Goal: Contribute content: Contribute content

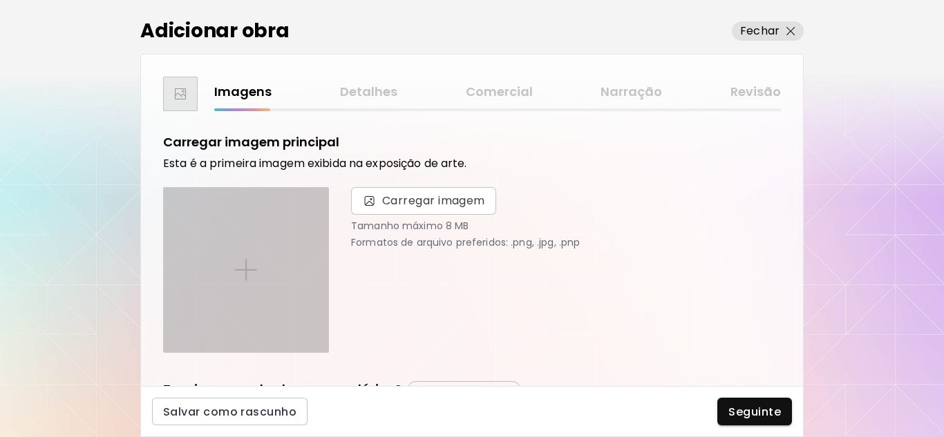
click at [264, 255] on div at bounding box center [246, 270] width 164 height 164
click at [0, 0] on input "file" at bounding box center [0, 0] width 0 height 0
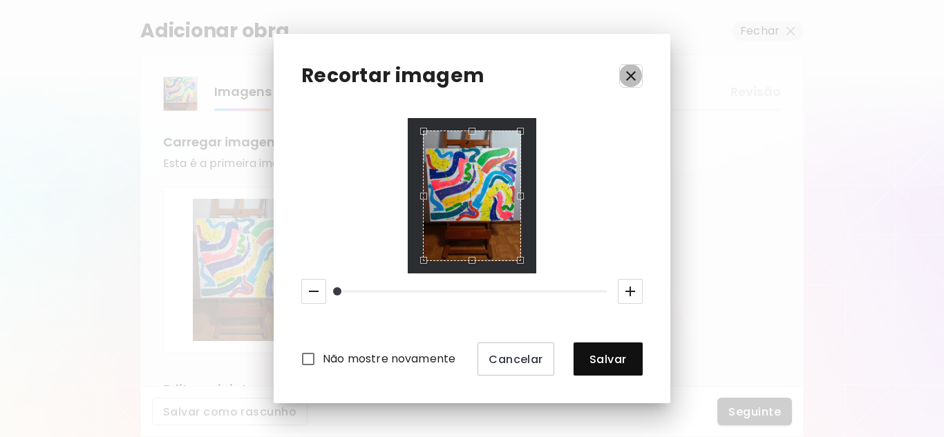
click at [632, 72] on icon "button" at bounding box center [631, 76] width 17 height 17
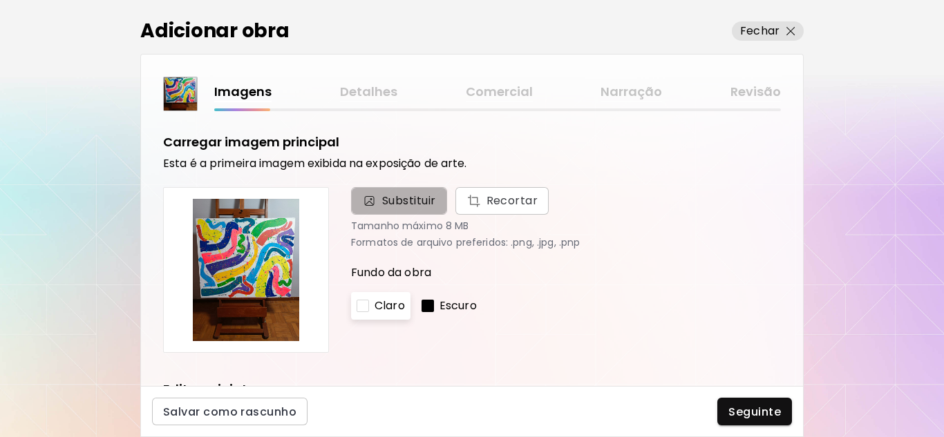
click at [407, 199] on span "Substituir" at bounding box center [409, 201] width 54 height 17
click at [0, 0] on input "Substituir Recortar" at bounding box center [0, 0] width 0 height 0
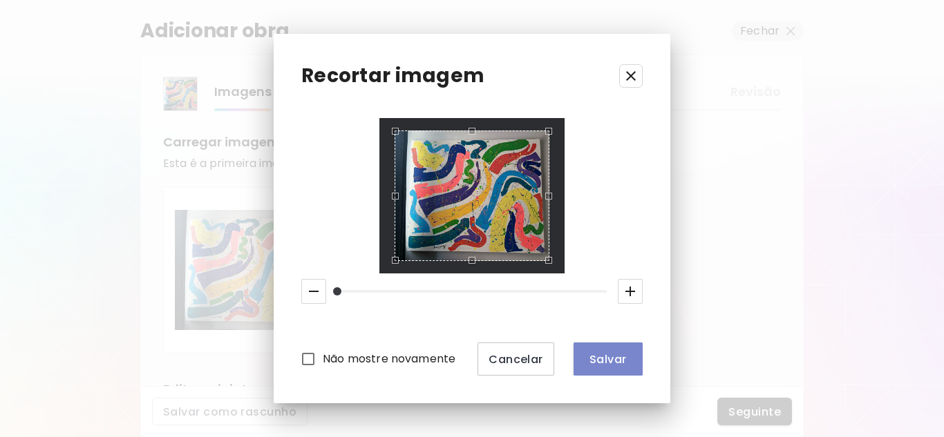
click at [615, 362] on span "Salvar" at bounding box center [608, 359] width 47 height 15
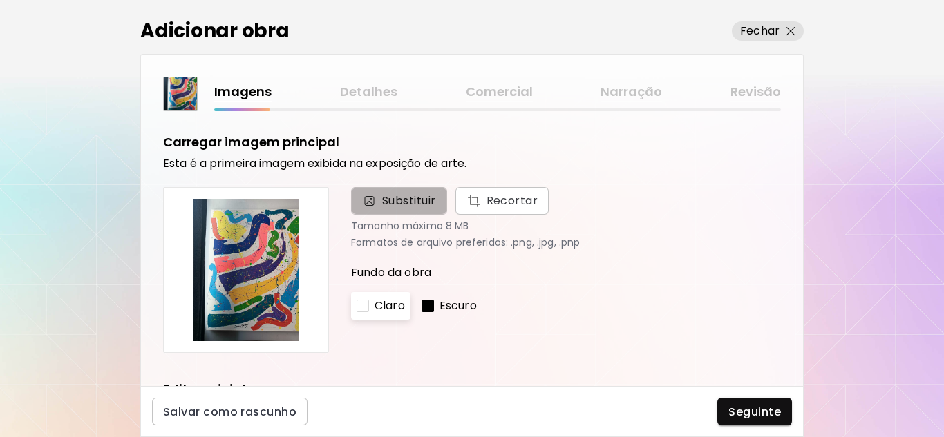
click at [405, 198] on span "Substituir" at bounding box center [409, 201] width 54 height 17
click at [0, 0] on input "Substituir Recortar" at bounding box center [0, 0] width 0 height 0
click at [388, 198] on span "Substituir" at bounding box center [409, 201] width 54 height 17
click at [0, 0] on input "Substituir Recortar" at bounding box center [0, 0] width 0 height 0
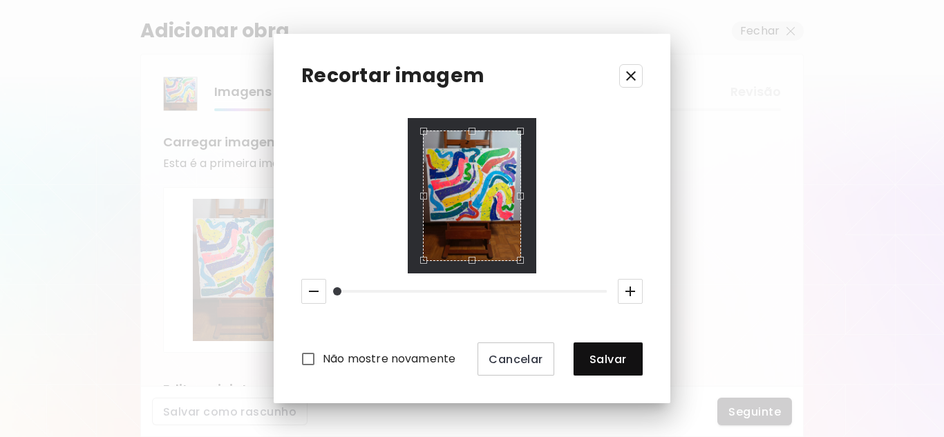
click at [410, 263] on div at bounding box center [472, 196] width 129 height 156
click at [630, 76] on icon "button" at bounding box center [631, 76] width 17 height 17
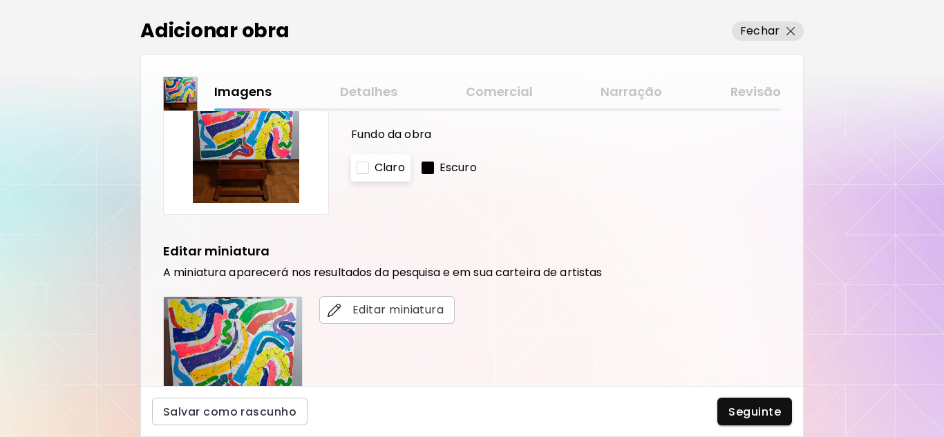
scroll to position [207, 0]
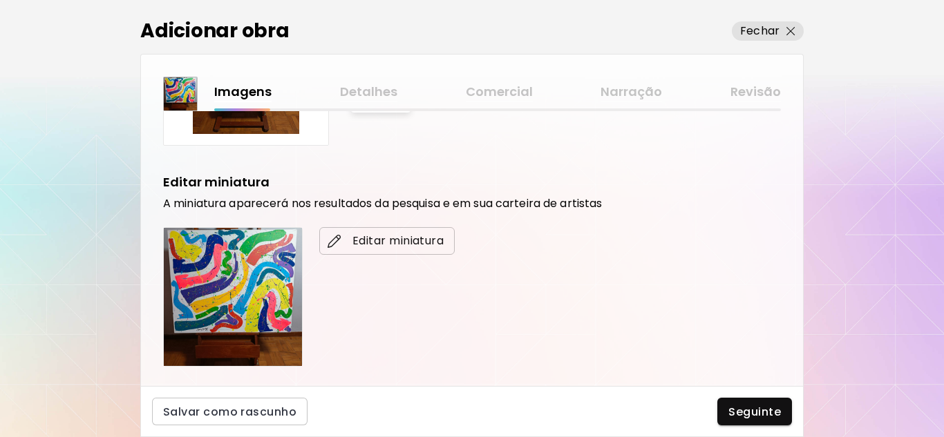
click at [372, 238] on span "Editar miniatura" at bounding box center [386, 241] width 113 height 17
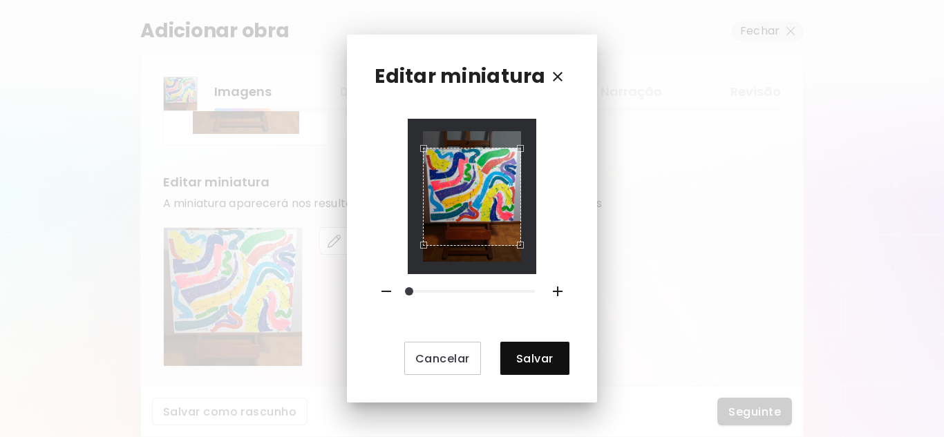
click at [414, 214] on div at bounding box center [472, 197] width 129 height 156
click at [519, 218] on div "Use the arrow keys to move the crop selection area" at bounding box center [472, 197] width 98 height 98
click at [475, 229] on div "Use the arrow keys to move the crop selection area" at bounding box center [472, 182] width 98 height 98
click at [427, 148] on div "Use the arrow keys to move the crop selection area" at bounding box center [472, 182] width 97 height 97
click at [522, 162] on div at bounding box center [472, 197] width 129 height 156
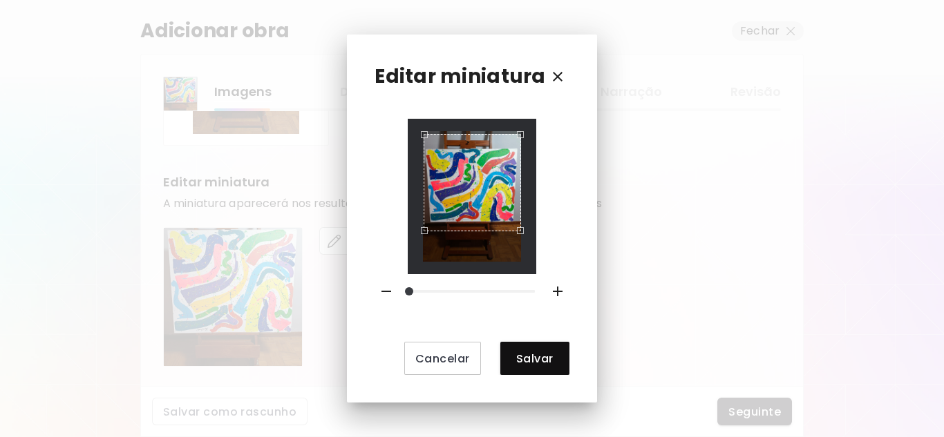
click at [524, 234] on div "Use the arrow keys to move the south east drag handle to change the crop select…" at bounding box center [524, 234] width 0 height 0
click at [518, 214] on div "Use the arrow keys to move the crop selection area" at bounding box center [472, 182] width 96 height 96
click at [419, 156] on div at bounding box center [472, 197] width 129 height 156
click at [469, 143] on div "Use the arrow keys to move the crop selection area" at bounding box center [471, 191] width 97 height 97
click at [518, 233] on div "Use the arrow keys to move the crop selection area" at bounding box center [471, 191] width 97 height 97
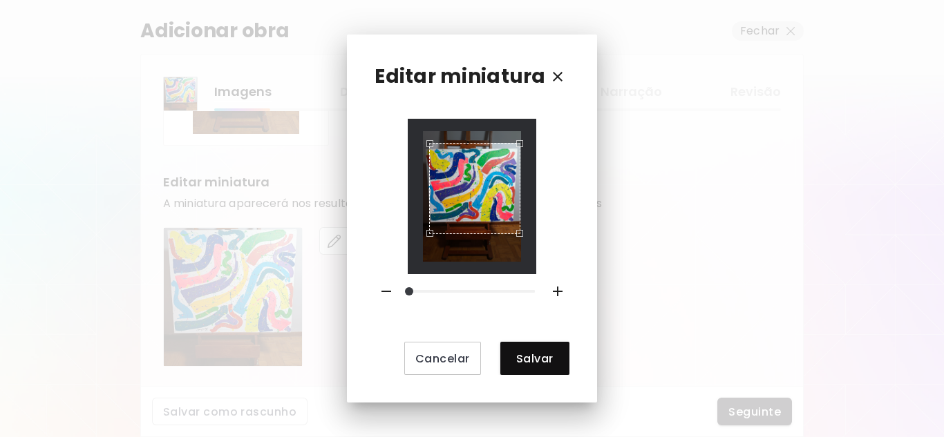
click at [432, 207] on div "Use the arrow keys to move the crop selection area" at bounding box center [474, 188] width 91 height 91
click at [481, 207] on div "Use the arrow keys to move the crop selection area" at bounding box center [473, 187] width 90 height 90
click at [432, 212] on div "Use the arrow keys to move the crop selection area" at bounding box center [473, 186] width 89 height 89
click at [517, 193] on div "Use the arrow keys to move the crop selection area" at bounding box center [473, 186] width 88 height 88
click at [511, 211] on div "Use the arrow keys to move the crop selection area" at bounding box center [471, 184] width 85 height 85
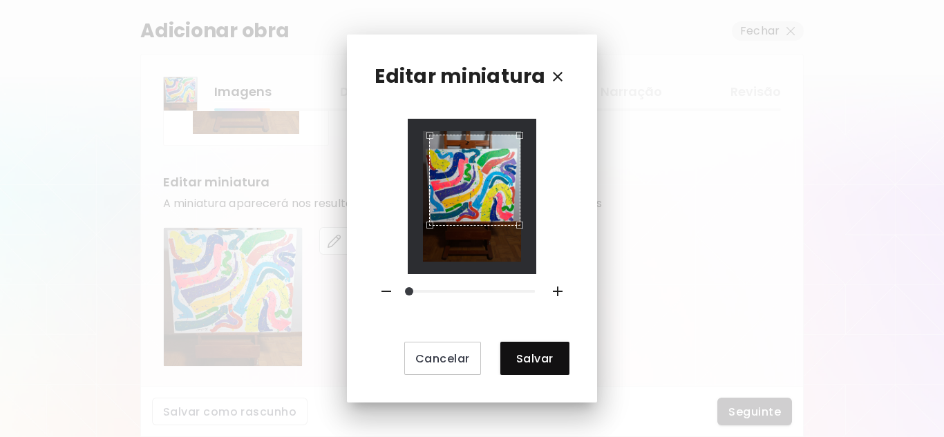
click at [518, 167] on div "Use the arrow keys to move the crop selection area" at bounding box center [474, 180] width 91 height 91
click at [471, 138] on div "Use the arrow keys to move the crop selection area" at bounding box center [475, 183] width 91 height 91
click at [386, 290] on icon "button" at bounding box center [386, 291] width 17 height 17
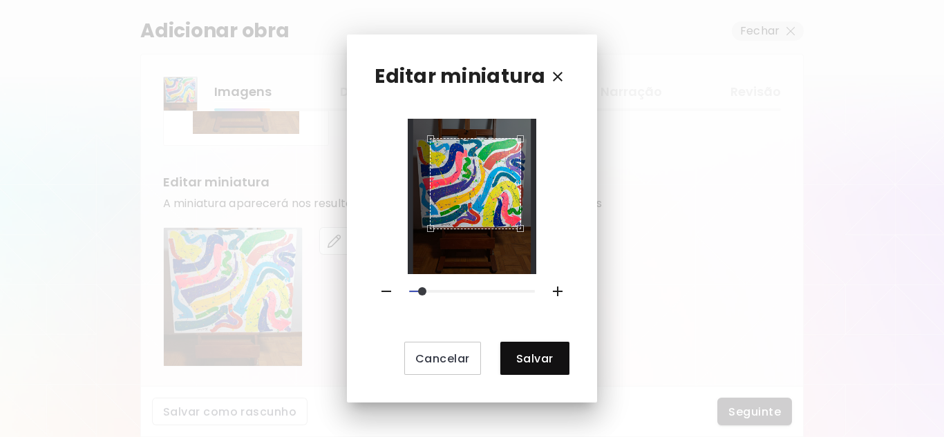
drag, startPoint x: 412, startPoint y: 290, endPoint x: 421, endPoint y: 296, distance: 10.5
click at [421, 296] on span at bounding box center [422, 291] width 8 height 8
click at [543, 356] on span "Salvar" at bounding box center [534, 359] width 47 height 15
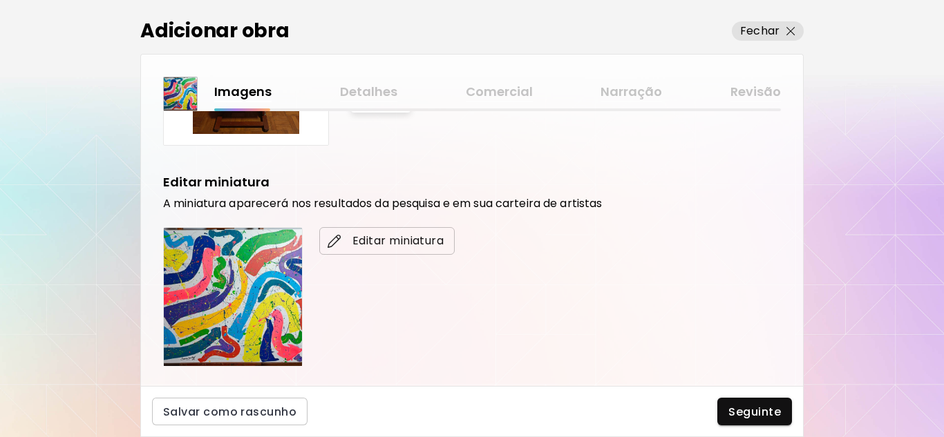
click at [410, 241] on span "Editar miniatura" at bounding box center [386, 241] width 113 height 17
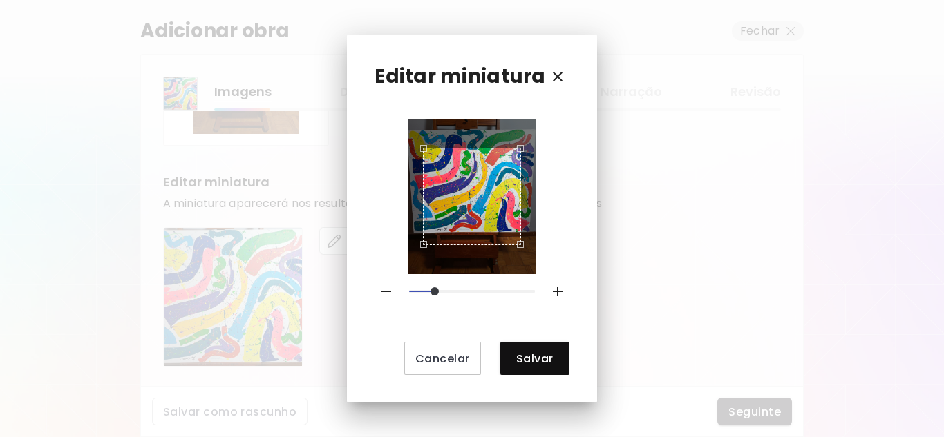
drag, startPoint x: 424, startPoint y: 293, endPoint x: 434, endPoint y: 293, distance: 10.4
click at [434, 293] on span at bounding box center [435, 291] width 8 height 8
click at [486, 185] on div "Use the arrow keys to move the crop selection area" at bounding box center [472, 180] width 98 height 98
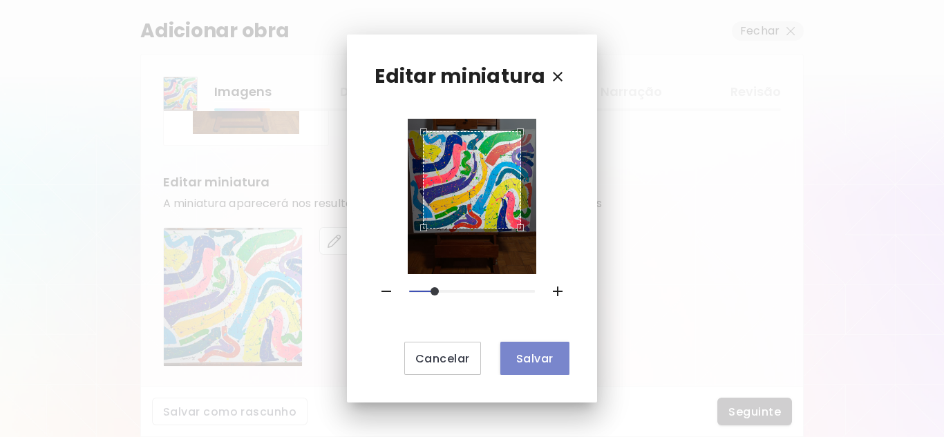
click at [534, 352] on span "Salvar" at bounding box center [534, 359] width 47 height 15
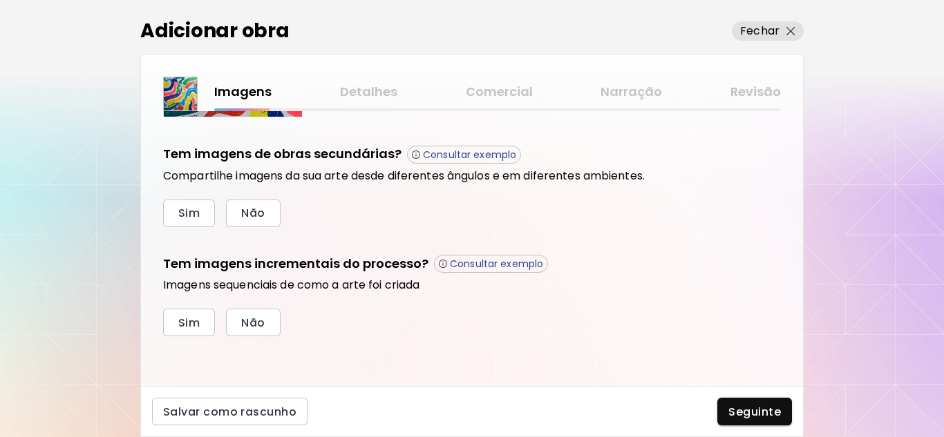
scroll to position [388, 0]
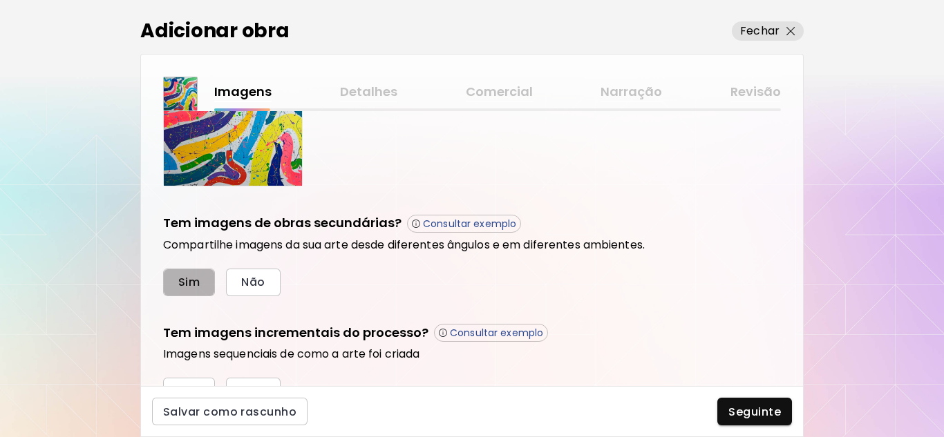
click at [183, 281] on span "Sim" at bounding box center [188, 282] width 21 height 15
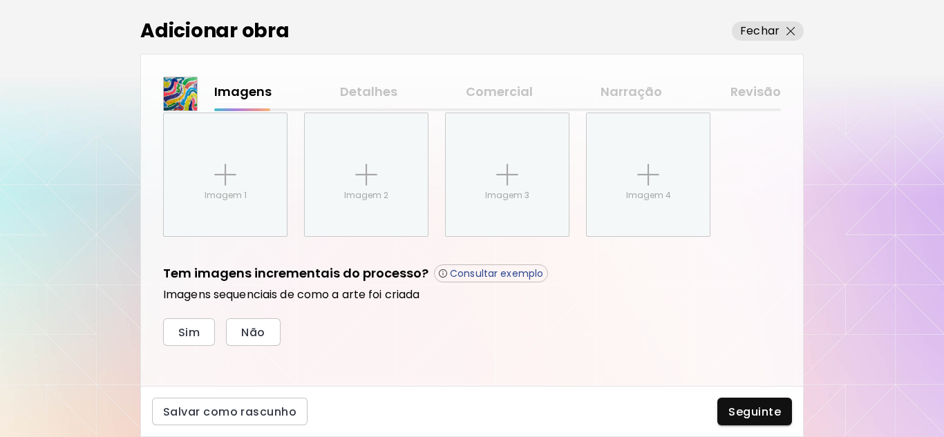
scroll to position [584, 0]
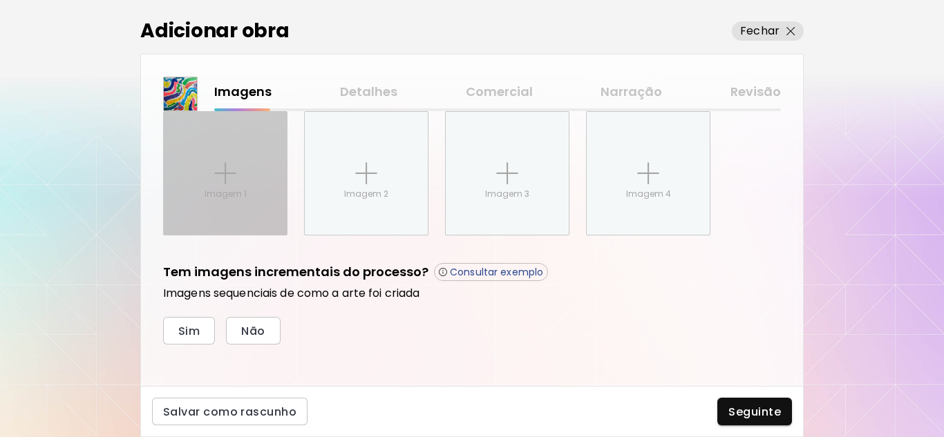
click at [225, 179] on img at bounding box center [225, 173] width 22 height 22
click at [0, 0] on input "Imagem 1" at bounding box center [0, 0] width 0 height 0
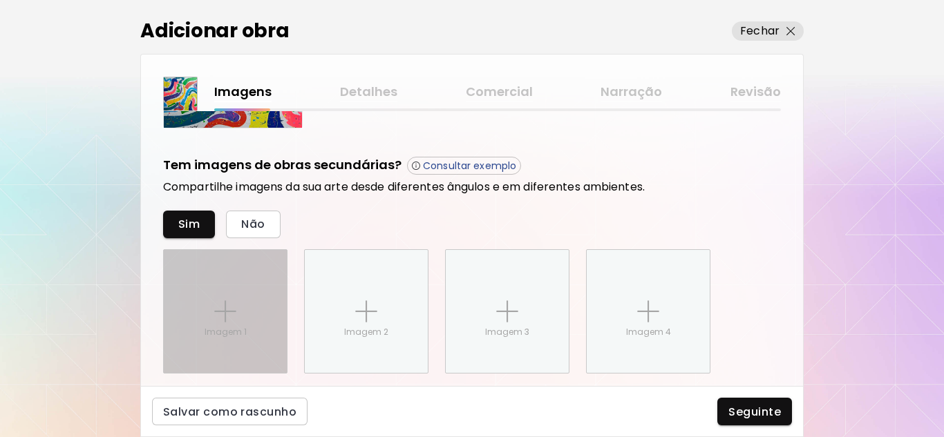
scroll to position [515, 0]
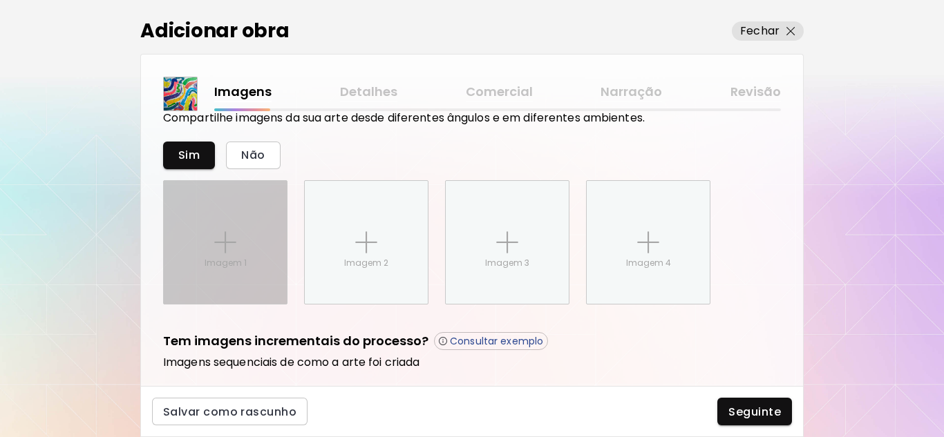
click at [216, 254] on div "Imagem 1" at bounding box center [225, 242] width 123 height 123
click at [0, 0] on input "Imagem 1" at bounding box center [0, 0] width 0 height 0
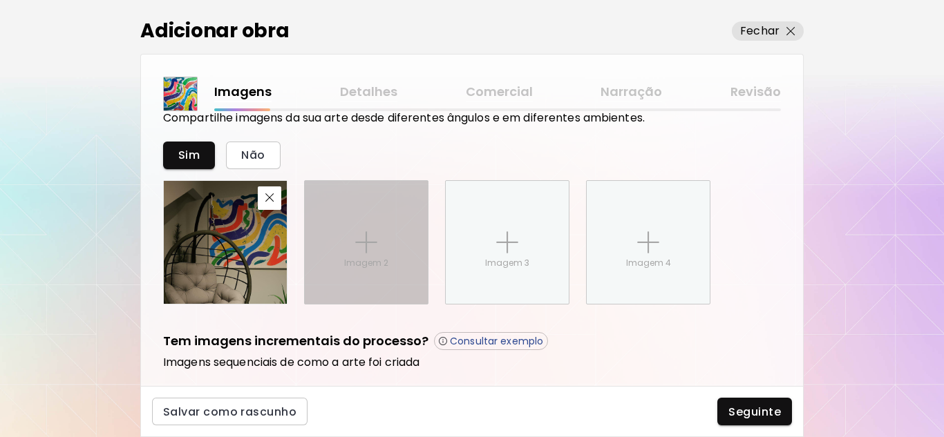
click at [372, 247] on img at bounding box center [366, 243] width 22 height 22
click at [0, 0] on input "Imagem 2" at bounding box center [0, 0] width 0 height 0
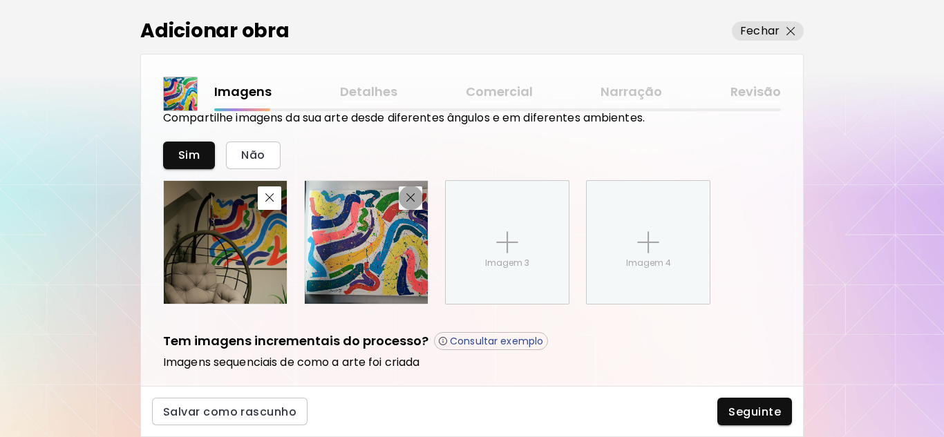
click at [409, 198] on img "button" at bounding box center [410, 197] width 9 height 9
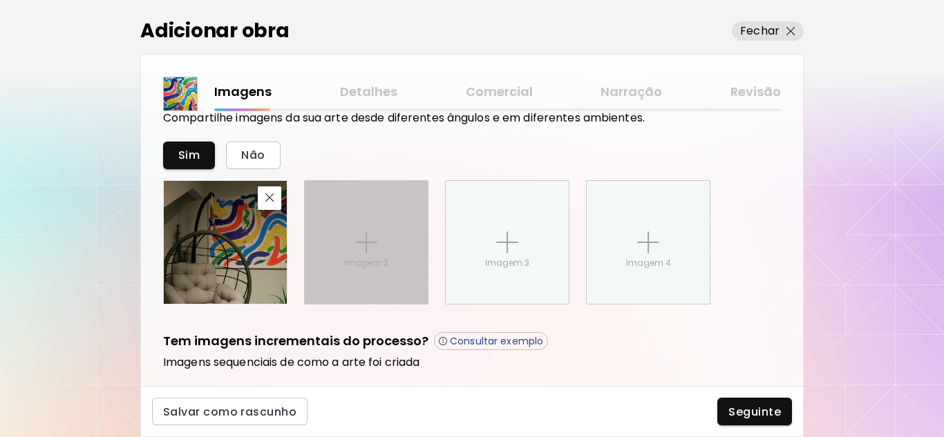
click at [390, 247] on div "Imagem 2" at bounding box center [366, 242] width 123 height 123
click at [0, 0] on input "Imagem 2" at bounding box center [0, 0] width 0 height 0
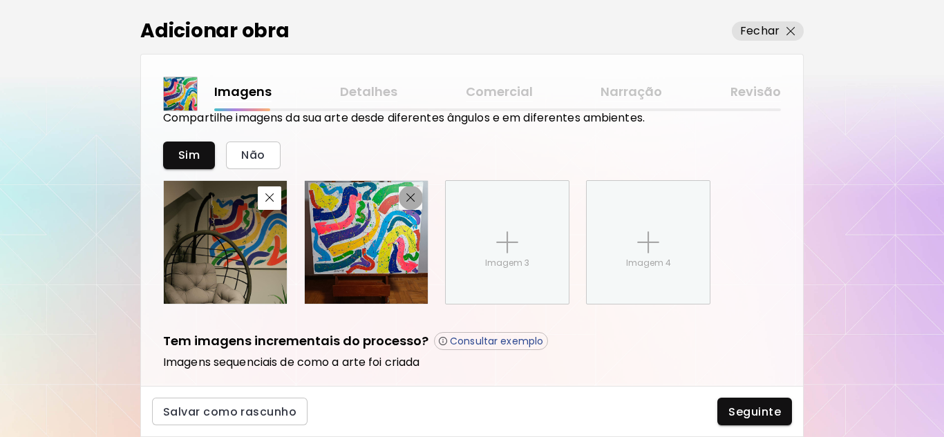
click at [411, 195] on img "button" at bounding box center [410, 197] width 9 height 9
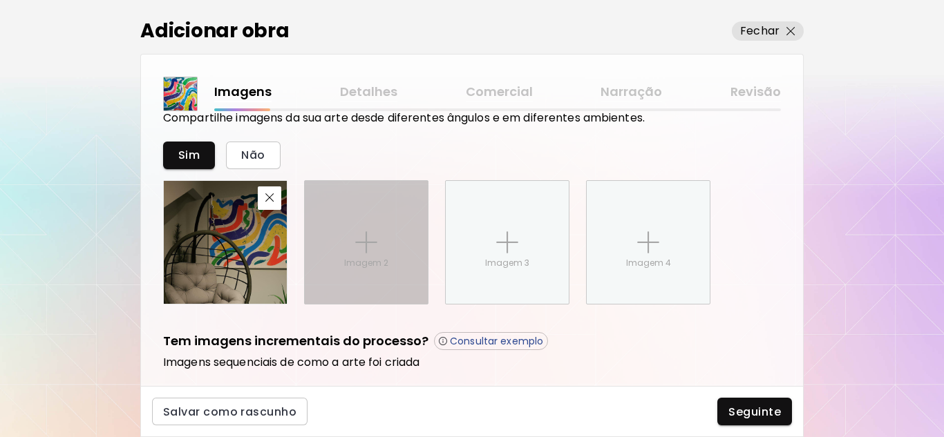
click at [387, 246] on div "Imagem 2" at bounding box center [366, 242] width 123 height 123
click at [0, 0] on input "Imagem 2" at bounding box center [0, 0] width 0 height 0
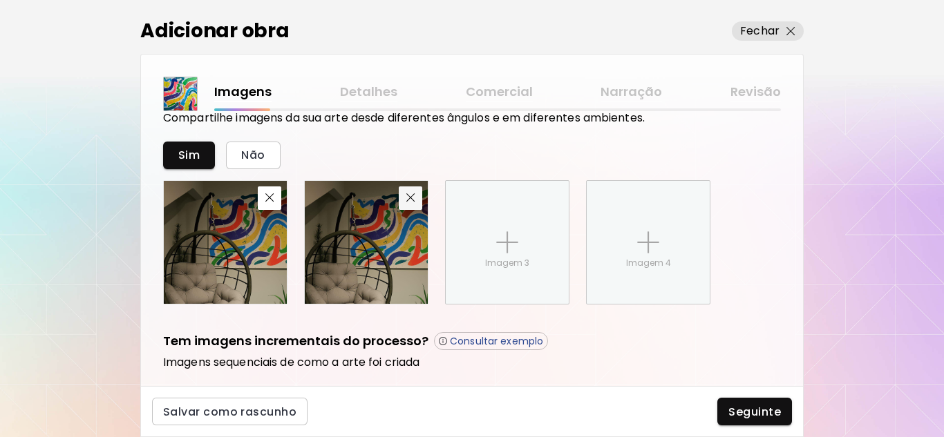
click at [414, 206] on button "button" at bounding box center [410, 198] width 23 height 23
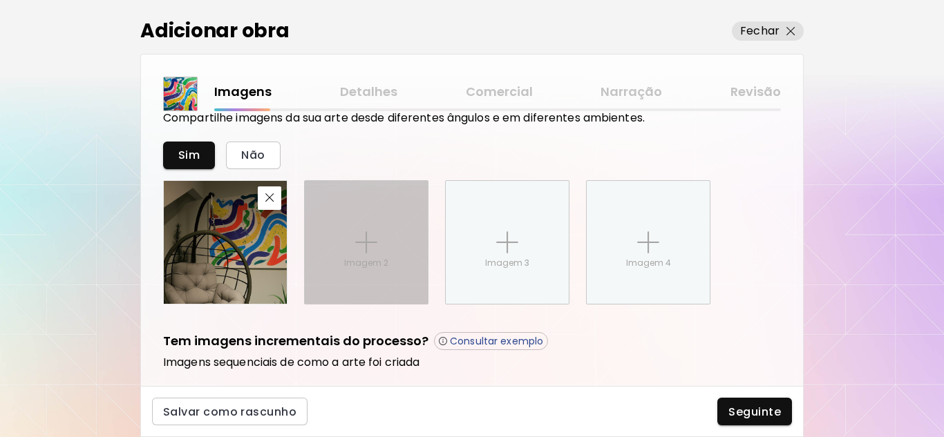
click at [387, 247] on div "Imagem 2" at bounding box center [366, 242] width 123 height 123
click at [0, 0] on input "Imagem 2" at bounding box center [0, 0] width 0 height 0
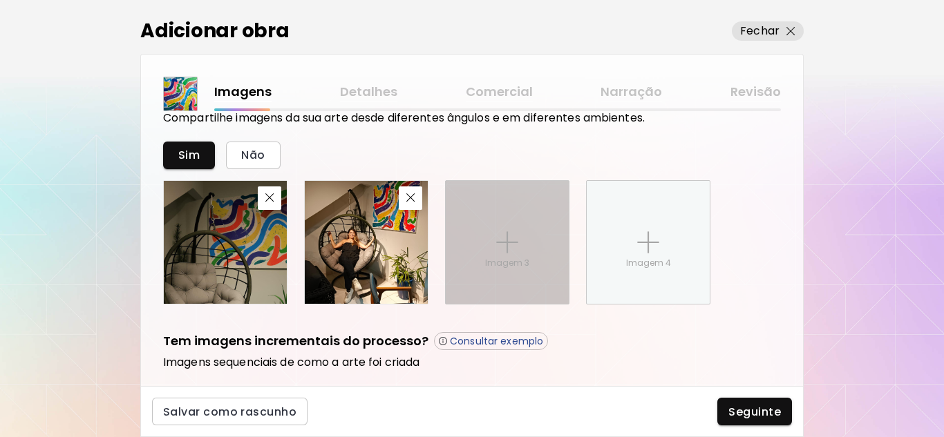
click at [504, 243] on img at bounding box center [507, 243] width 22 height 22
click at [0, 0] on input "Imagem 3" at bounding box center [0, 0] width 0 height 0
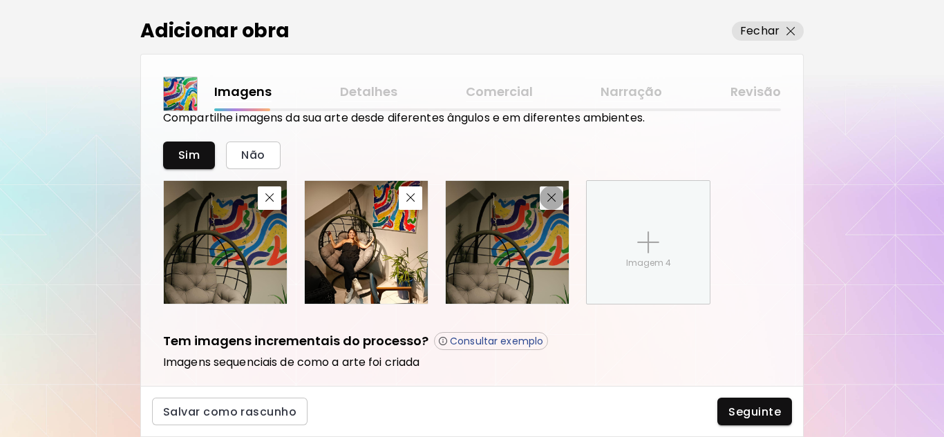
click at [547, 196] on img "button" at bounding box center [551, 197] width 9 height 9
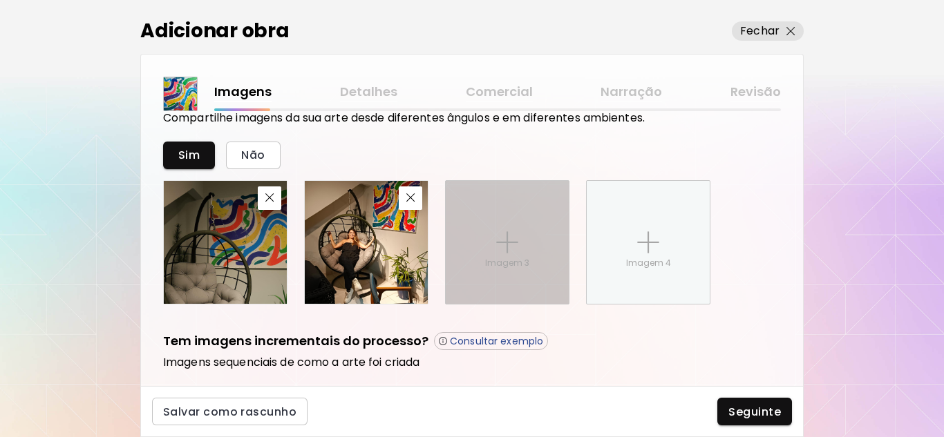
click at [494, 244] on div "Imagem 3" at bounding box center [507, 242] width 123 height 123
click at [0, 0] on input "Imagem 3" at bounding box center [0, 0] width 0 height 0
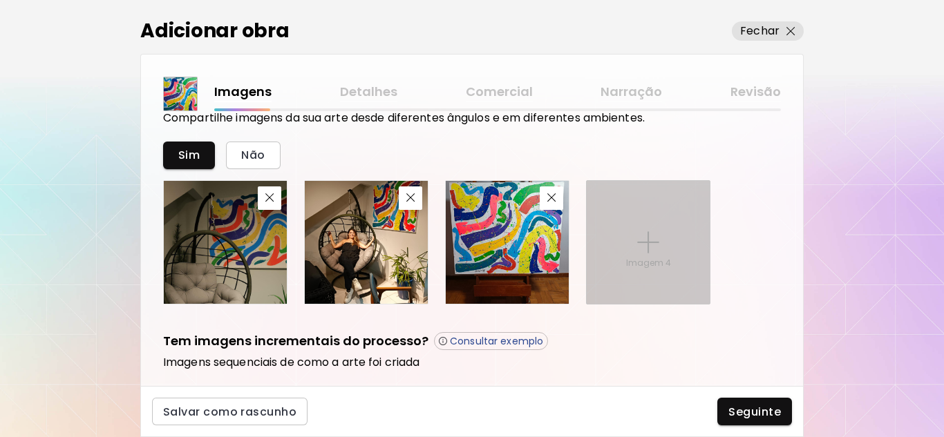
click at [646, 254] on div "Imagem 4" at bounding box center [648, 242] width 123 height 123
click at [0, 0] on input "Imagem 4" at bounding box center [0, 0] width 0 height 0
click at [641, 253] on img at bounding box center [648, 243] width 22 height 22
click at [0, 0] on input "Imagem 4" at bounding box center [0, 0] width 0 height 0
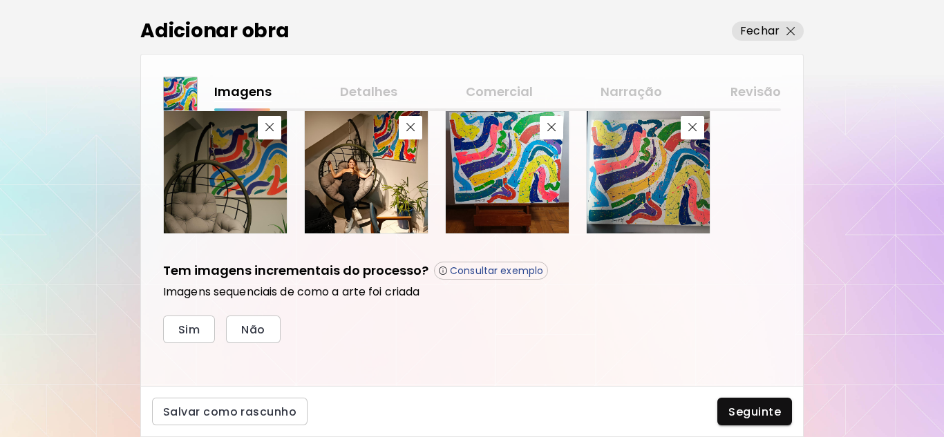
scroll to position [592, 0]
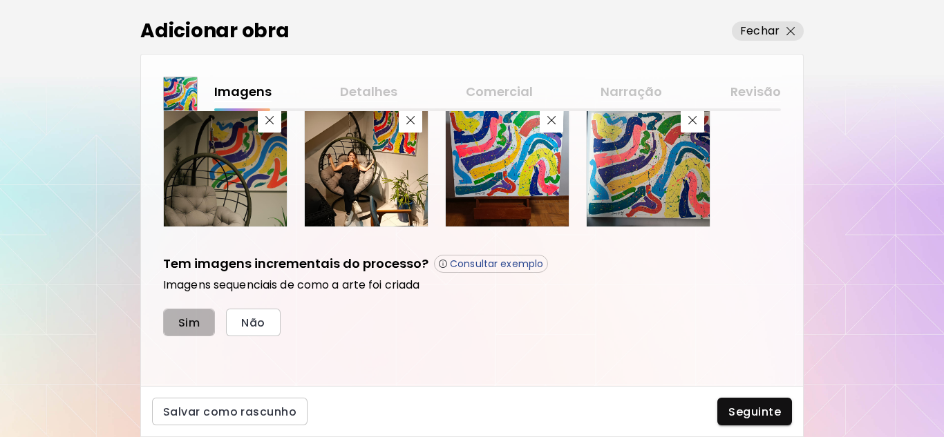
click at [190, 323] on span "Sim" at bounding box center [188, 323] width 21 height 15
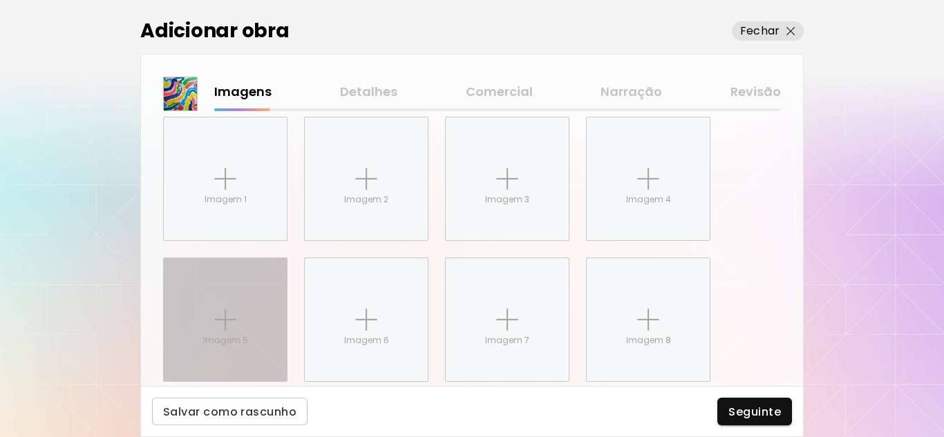
scroll to position [829, 0]
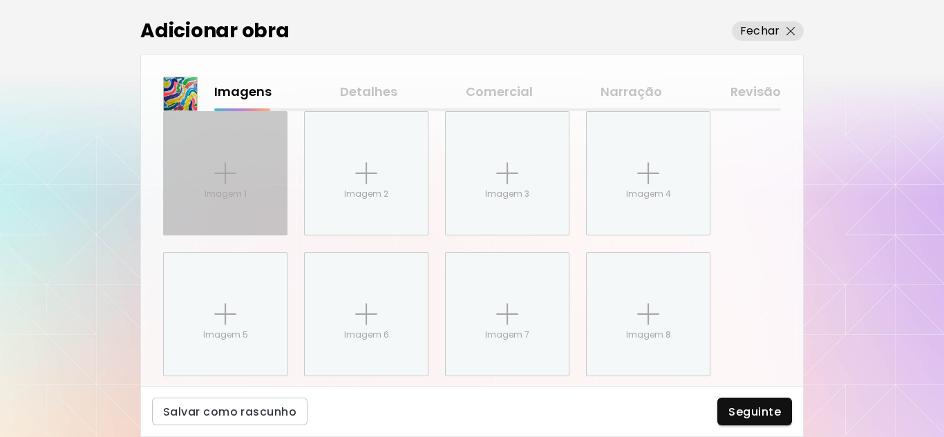
click at [225, 165] on img at bounding box center [225, 173] width 22 height 22
click at [0, 0] on input "Imagem 1" at bounding box center [0, 0] width 0 height 0
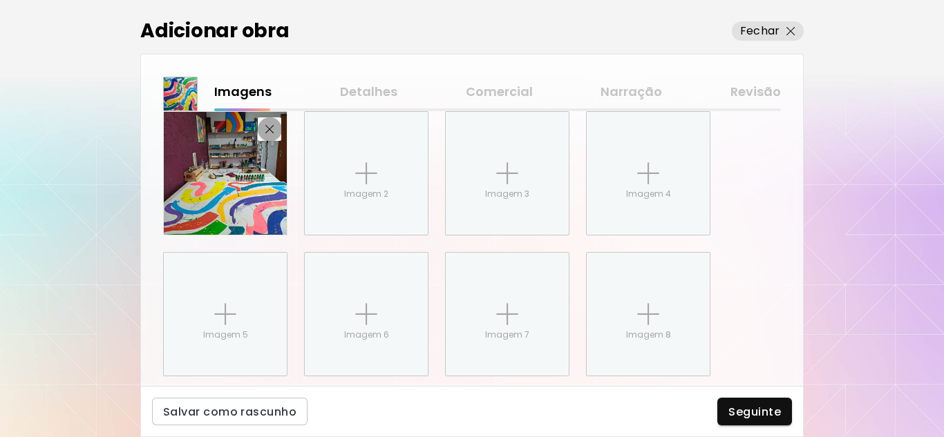
click at [271, 128] on img "button" at bounding box center [269, 129] width 9 height 9
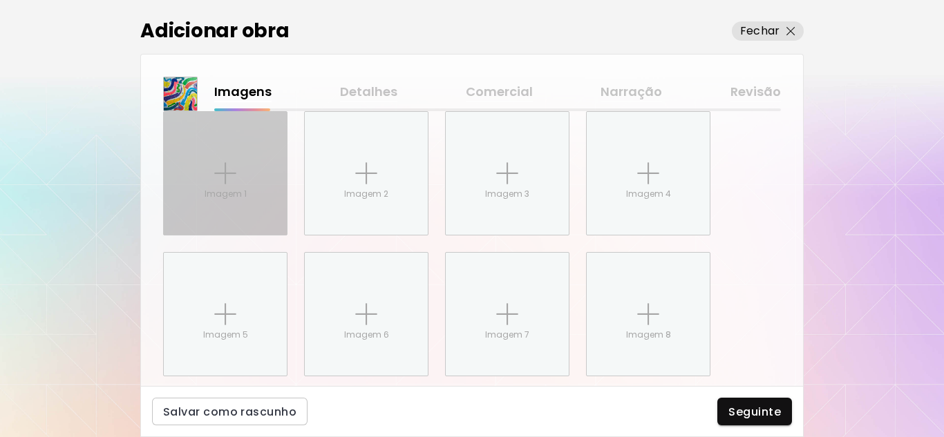
click at [209, 171] on div "Imagem 1" at bounding box center [225, 173] width 123 height 123
click at [0, 0] on input "Imagem 1" at bounding box center [0, 0] width 0 height 0
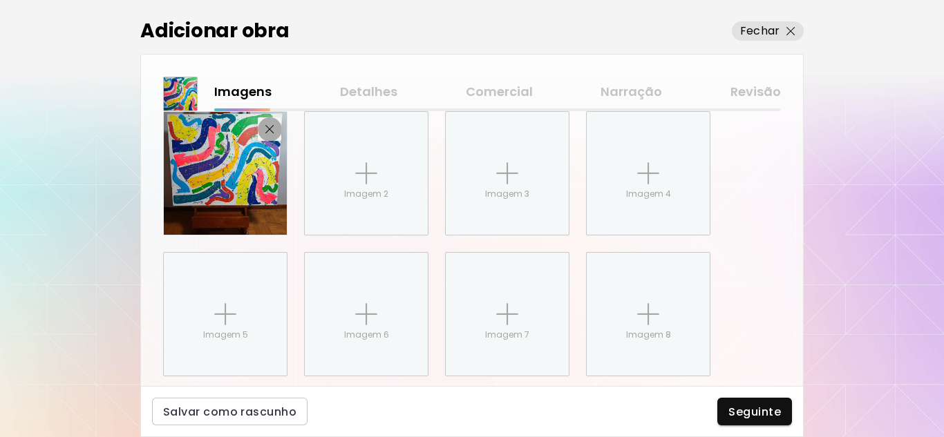
click at [270, 129] on img "button" at bounding box center [269, 129] width 9 height 9
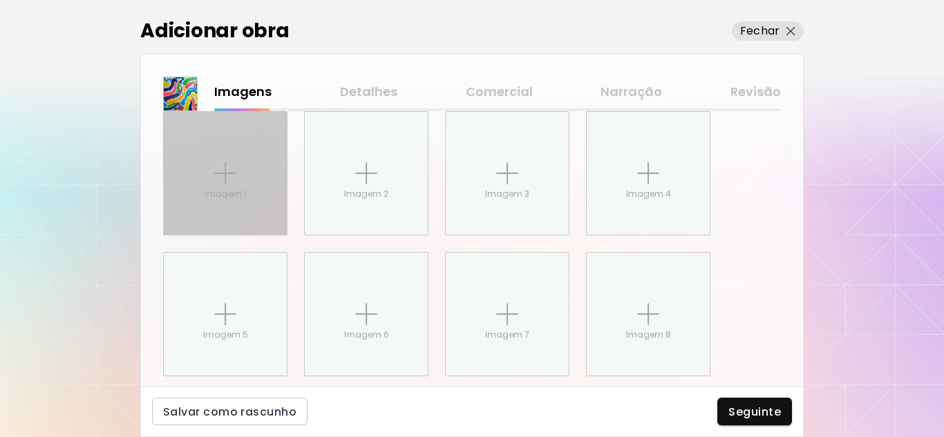
click at [231, 181] on img at bounding box center [225, 173] width 22 height 22
click at [0, 0] on input "Imagem 1" at bounding box center [0, 0] width 0 height 0
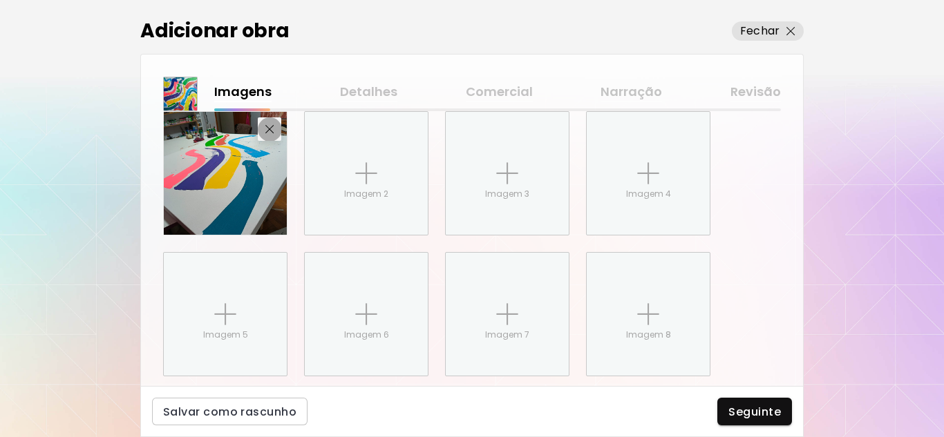
click at [265, 128] on img "button" at bounding box center [269, 129] width 9 height 9
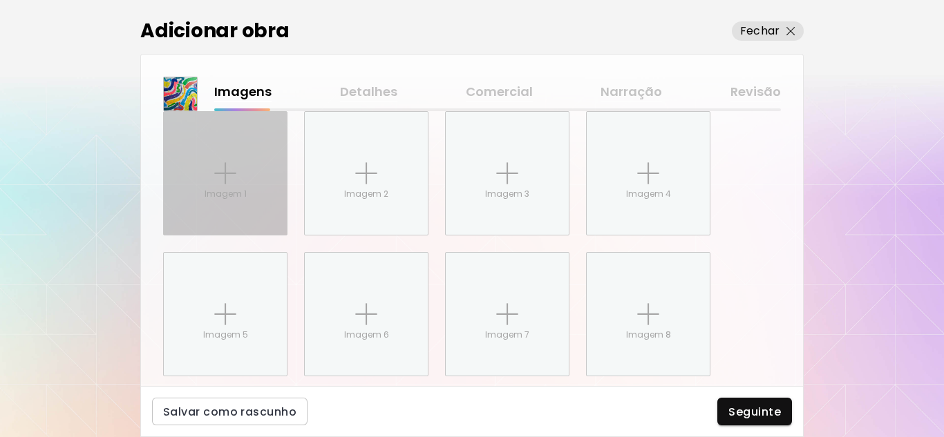
click at [216, 186] on div "Imagem 1" at bounding box center [225, 173] width 123 height 123
click at [0, 0] on input "Imagem 1" at bounding box center [0, 0] width 0 height 0
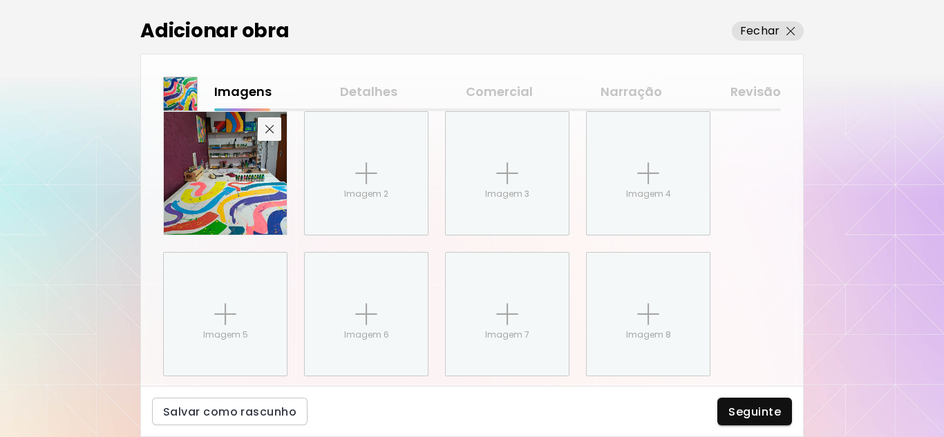
click at [274, 126] on span "button" at bounding box center [269, 129] width 17 height 9
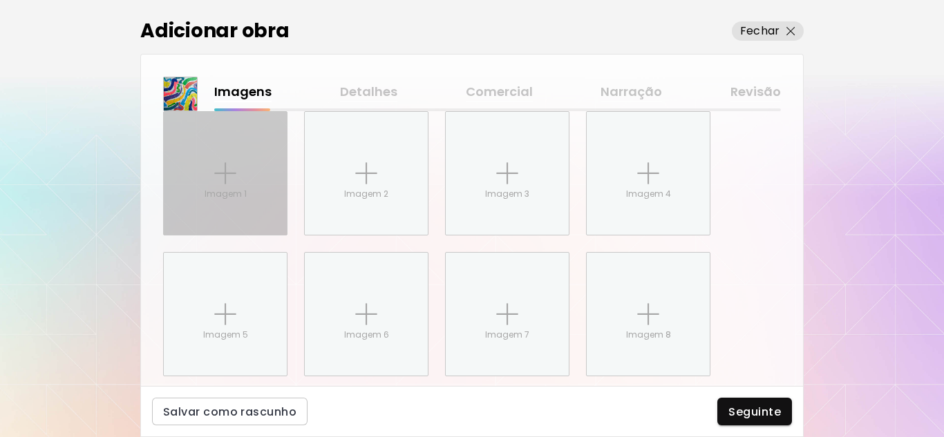
click at [258, 185] on div "Imagem 1" at bounding box center [225, 173] width 123 height 123
click at [0, 0] on input "Imagem 1" at bounding box center [0, 0] width 0 height 0
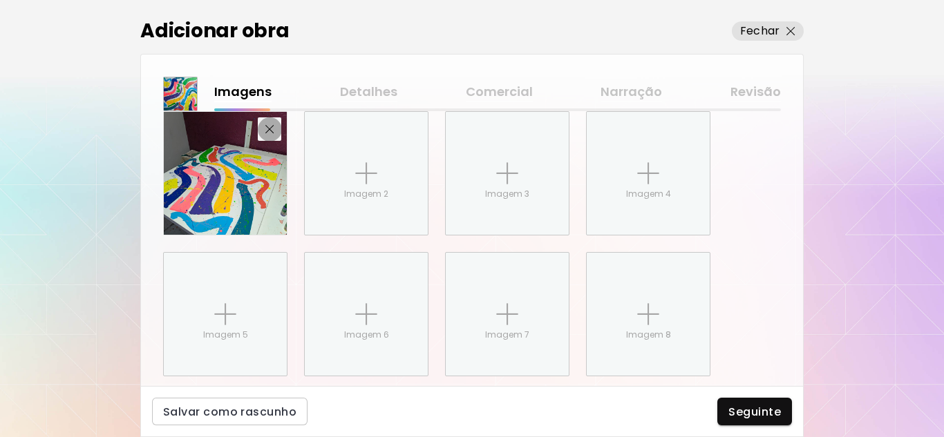
click at [274, 131] on img "button" at bounding box center [269, 129] width 9 height 9
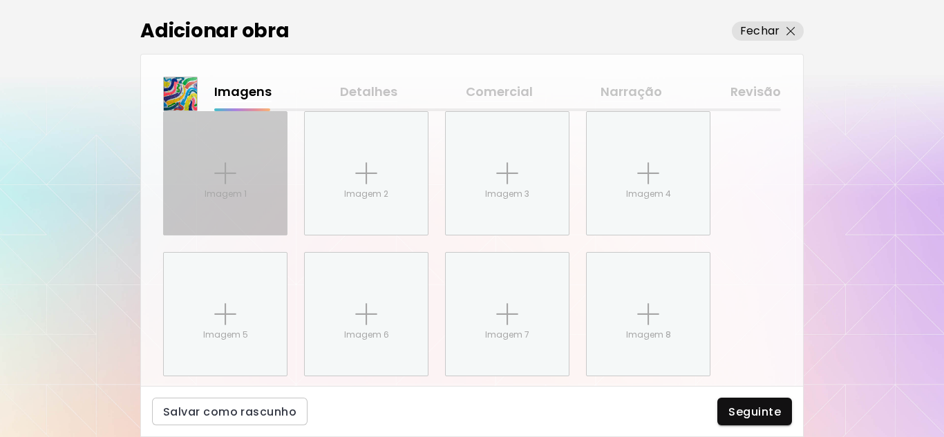
click at [245, 167] on div "Imagem 1" at bounding box center [225, 173] width 123 height 123
click at [0, 0] on input "Imagem 1" at bounding box center [0, 0] width 0 height 0
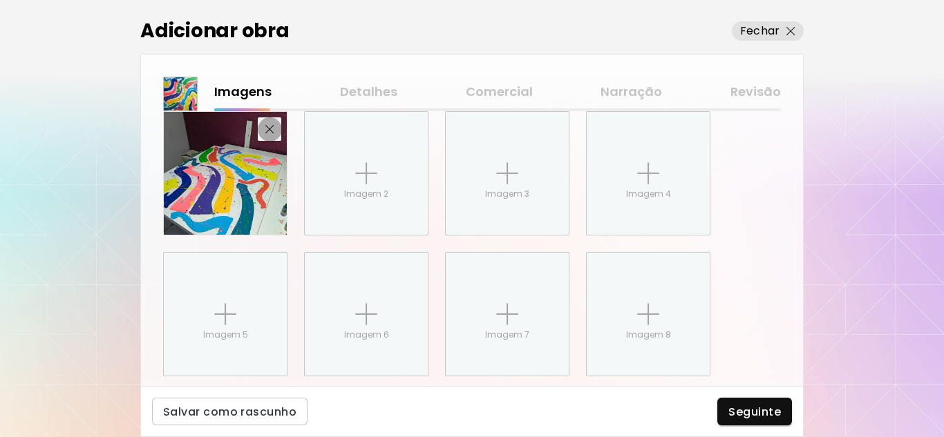
click at [273, 127] on img "button" at bounding box center [269, 129] width 9 height 9
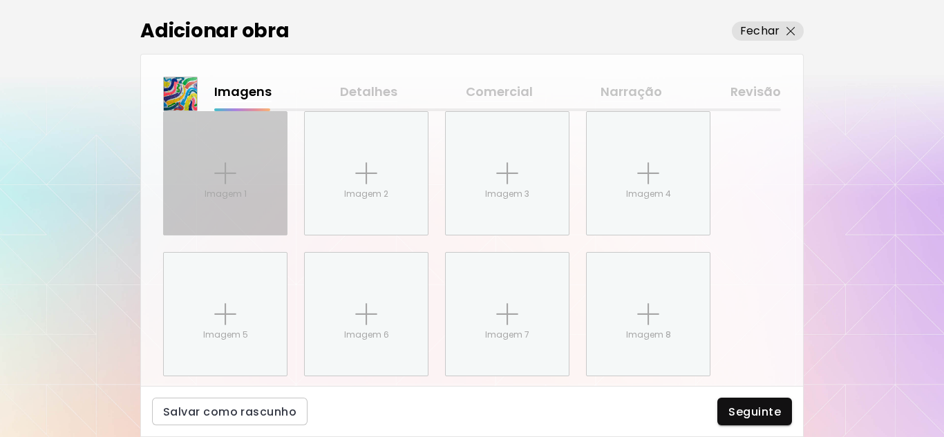
click at [231, 183] on img at bounding box center [225, 173] width 22 height 22
click at [0, 0] on input "Imagem 1" at bounding box center [0, 0] width 0 height 0
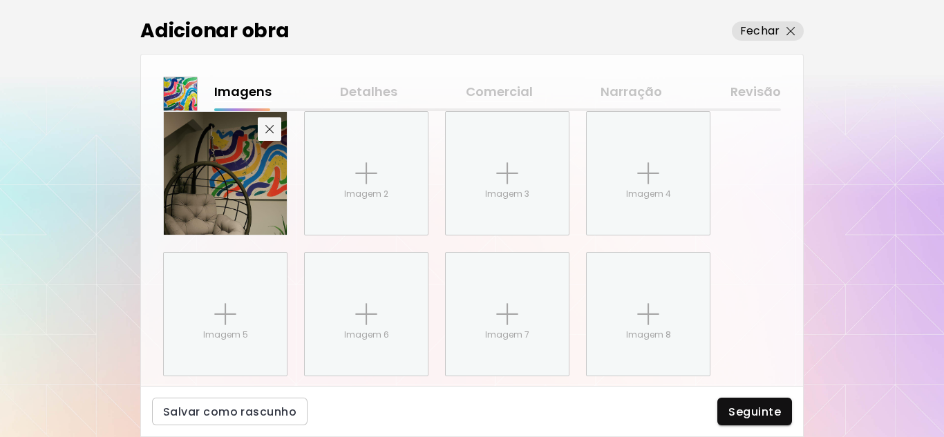
click at [267, 130] on img "button" at bounding box center [269, 129] width 9 height 9
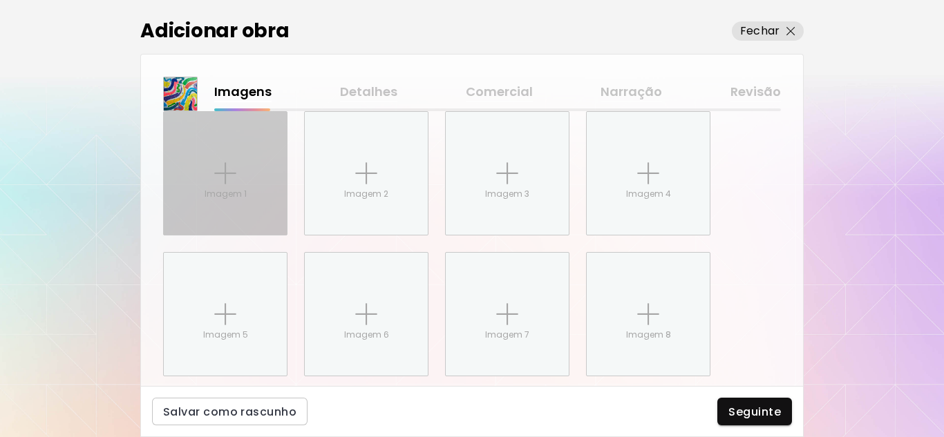
click at [208, 176] on div "Imagem 1" at bounding box center [225, 173] width 123 height 123
click at [0, 0] on input "Imagem 1" at bounding box center [0, 0] width 0 height 0
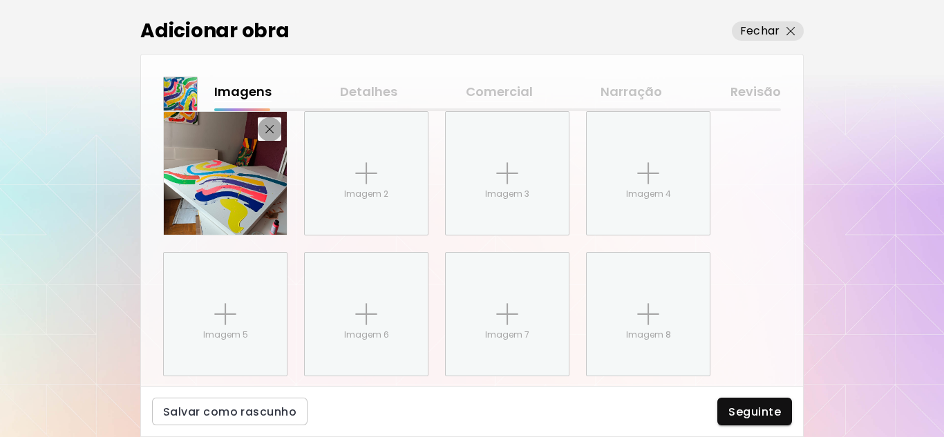
click at [267, 130] on img "button" at bounding box center [269, 129] width 9 height 9
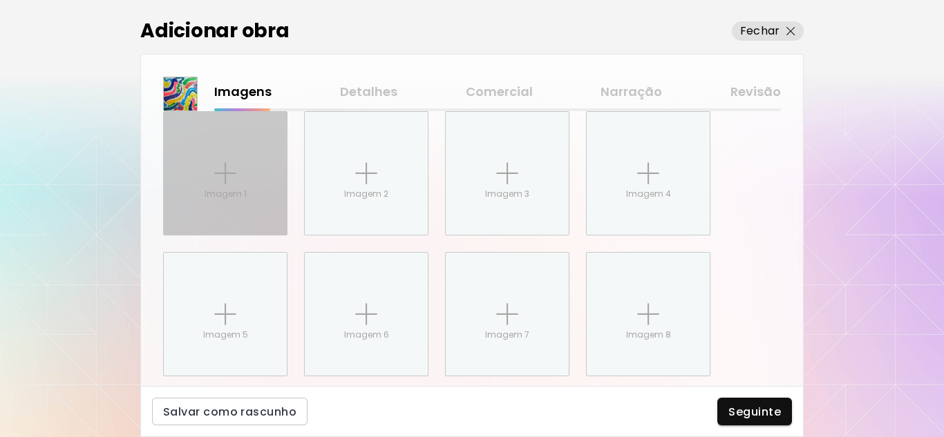
click at [216, 170] on img at bounding box center [225, 173] width 22 height 22
click at [0, 0] on input "Imagem 1" at bounding box center [0, 0] width 0 height 0
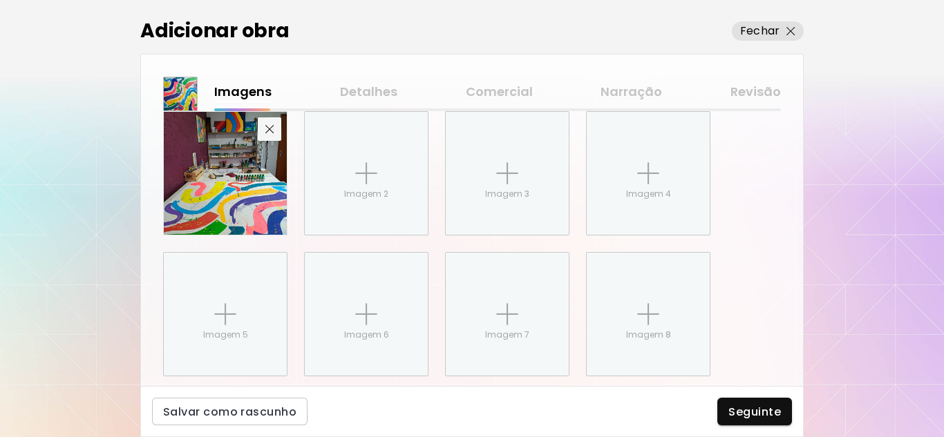
click at [269, 123] on button "button" at bounding box center [269, 128] width 23 height 23
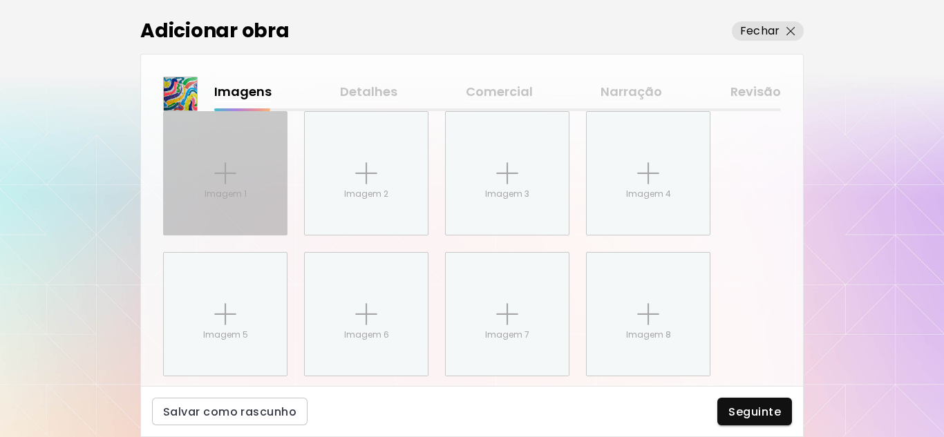
click at [242, 164] on div "Imagem 1" at bounding box center [225, 173] width 123 height 123
click at [0, 0] on input "Imagem 1" at bounding box center [0, 0] width 0 height 0
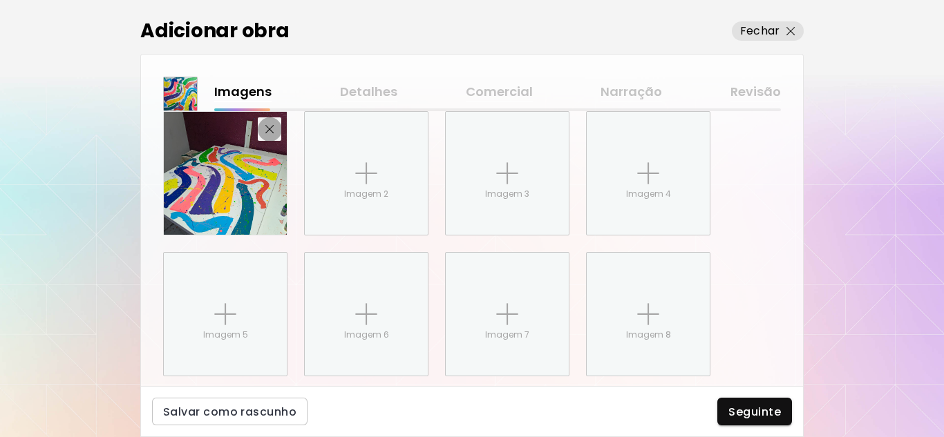
click at [272, 129] on img "button" at bounding box center [269, 129] width 9 height 9
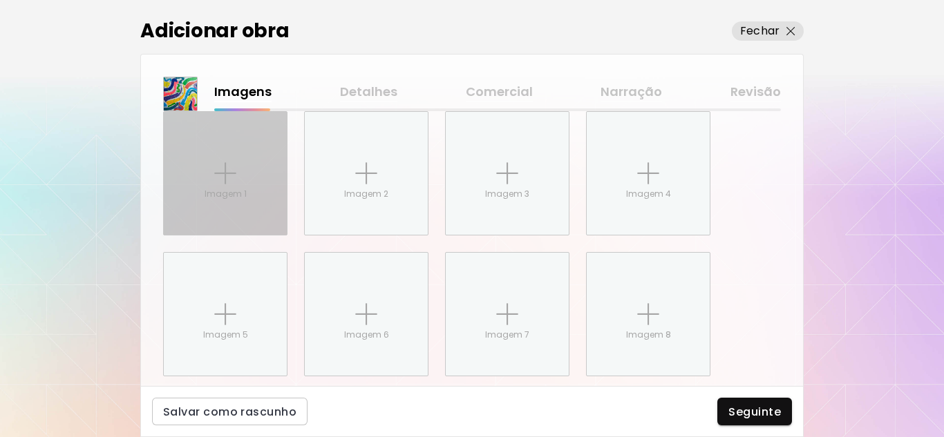
click at [227, 176] on img at bounding box center [225, 173] width 22 height 22
click at [0, 0] on input "Imagem 1" at bounding box center [0, 0] width 0 height 0
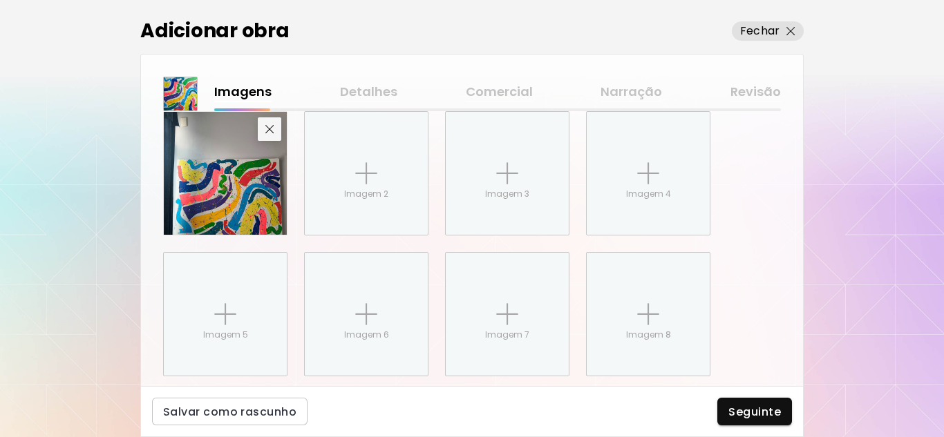
click at [266, 126] on img "button" at bounding box center [269, 129] width 9 height 9
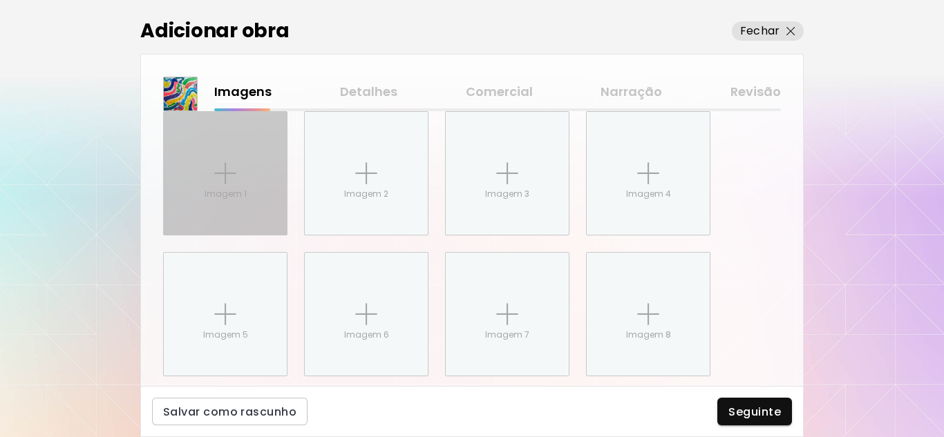
click at [213, 164] on div "Imagem 1" at bounding box center [225, 173] width 123 height 123
click at [0, 0] on input "Imagem 1" at bounding box center [0, 0] width 0 height 0
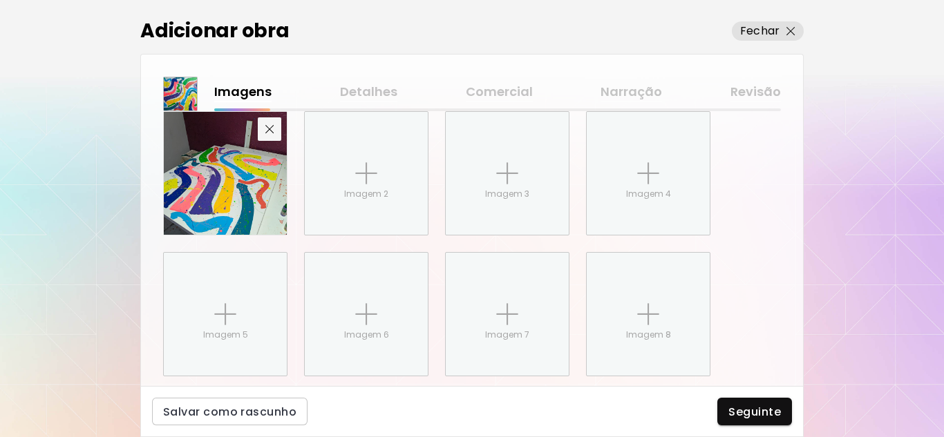
click at [272, 127] on img "button" at bounding box center [269, 129] width 9 height 9
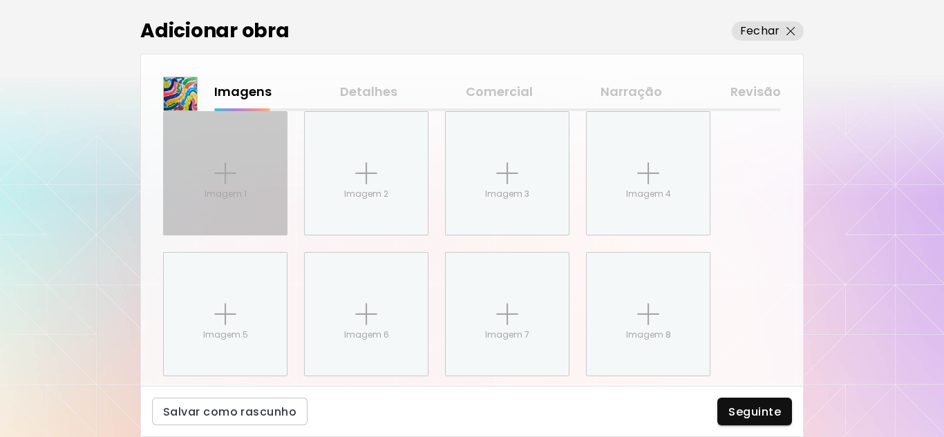
click at [238, 169] on div "Imagem 1" at bounding box center [225, 173] width 123 height 123
click at [0, 0] on input "Imagem 1" at bounding box center [0, 0] width 0 height 0
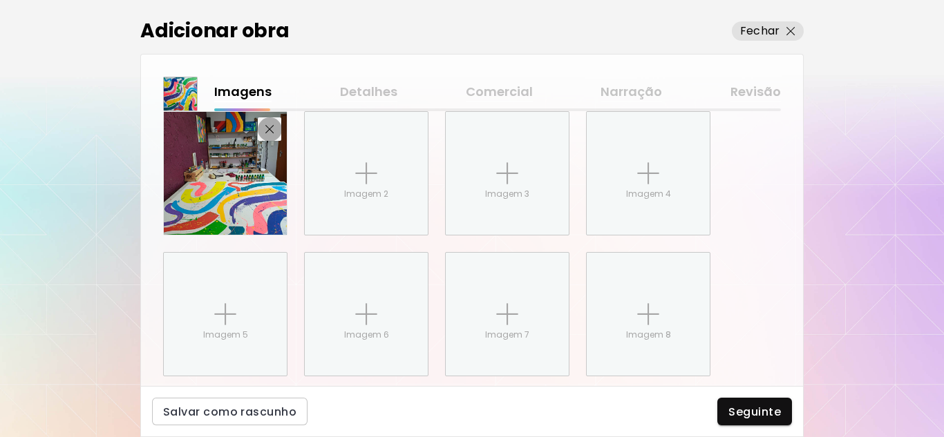
click at [269, 125] on img "button" at bounding box center [269, 129] width 9 height 9
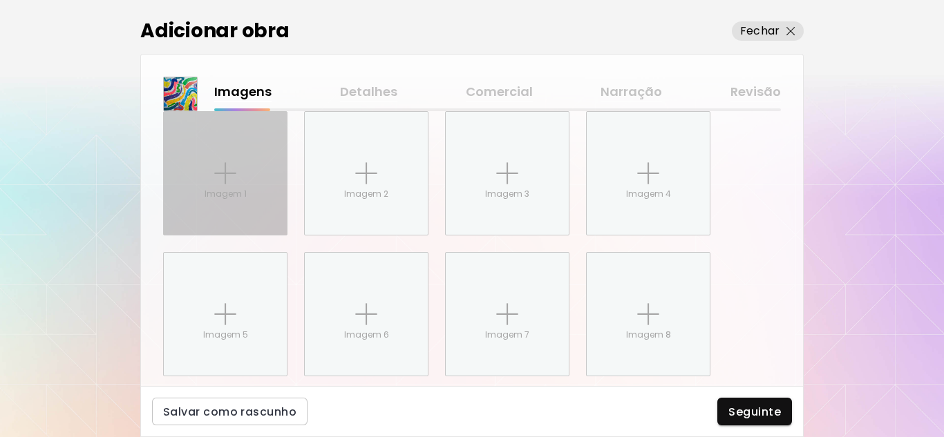
click at [220, 187] on div "Imagem 1" at bounding box center [225, 173] width 123 height 123
click at [0, 0] on input "Imagem 1" at bounding box center [0, 0] width 0 height 0
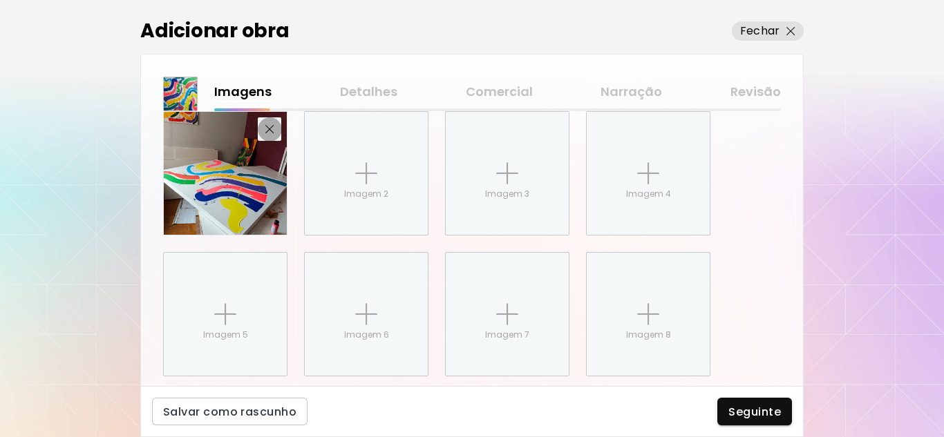
click at [269, 128] on img "button" at bounding box center [269, 129] width 9 height 9
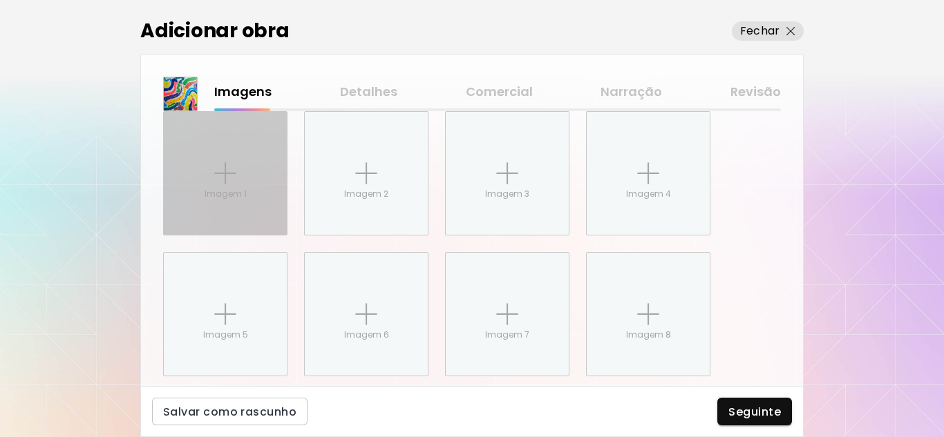
click at [229, 184] on img at bounding box center [225, 173] width 22 height 22
click at [0, 0] on input "Imagem 1" at bounding box center [0, 0] width 0 height 0
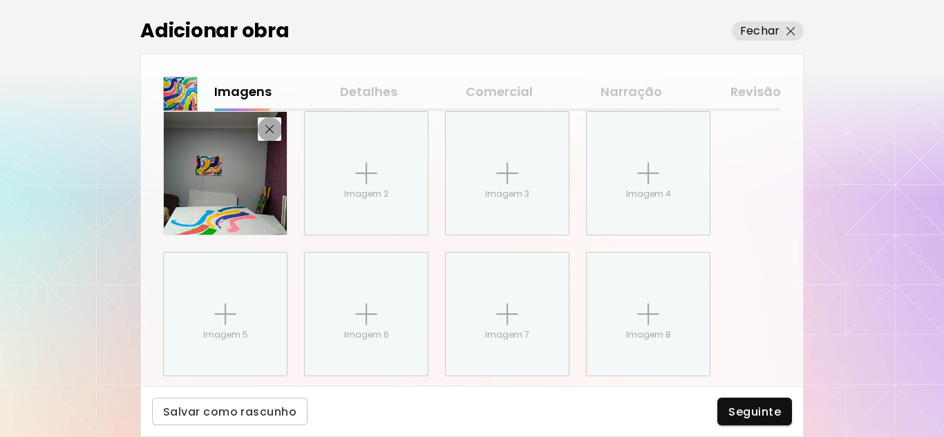
click at [265, 129] on img "button" at bounding box center [269, 129] width 9 height 9
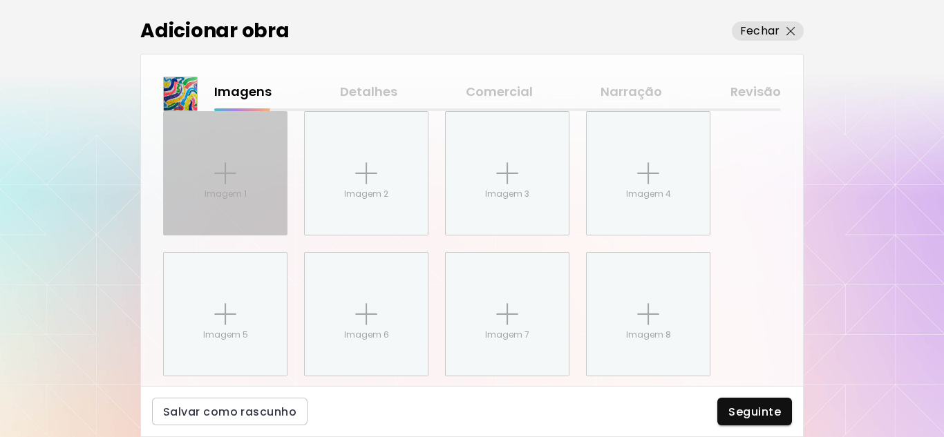
click at [250, 167] on div "Imagem 1" at bounding box center [225, 173] width 123 height 123
click at [0, 0] on input "Imagem 1" at bounding box center [0, 0] width 0 height 0
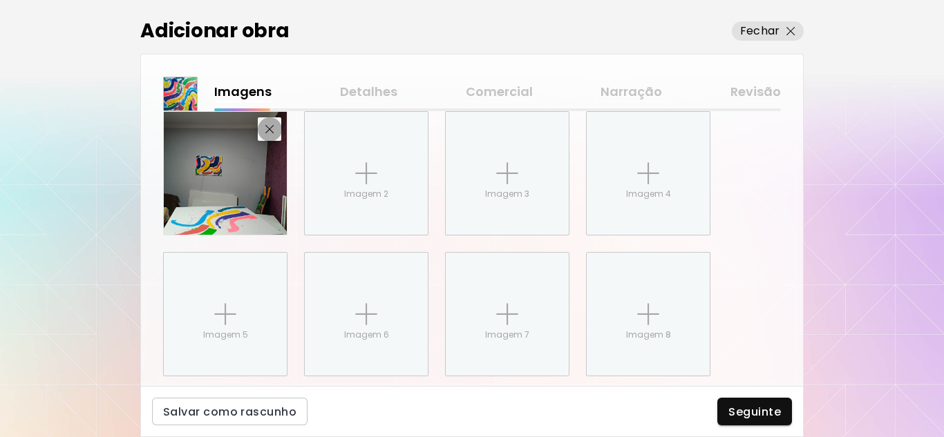
click at [267, 129] on img "button" at bounding box center [269, 129] width 9 height 9
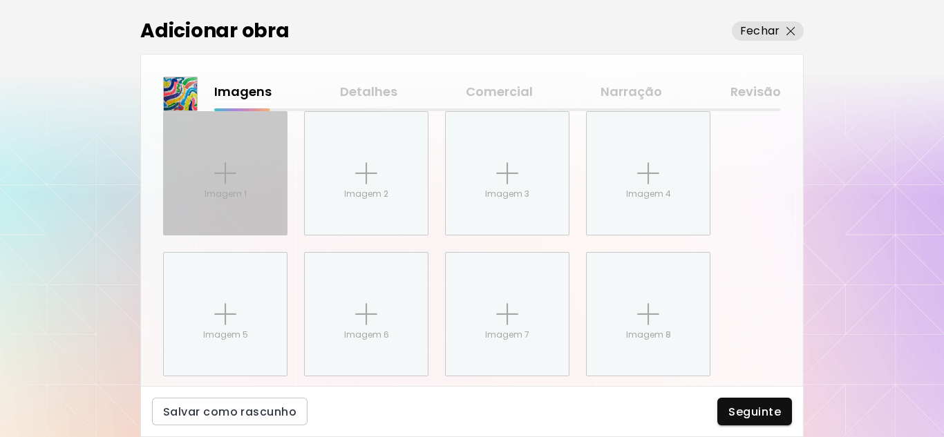
click at [216, 178] on img at bounding box center [225, 173] width 22 height 22
click at [0, 0] on input "Imagem 1" at bounding box center [0, 0] width 0 height 0
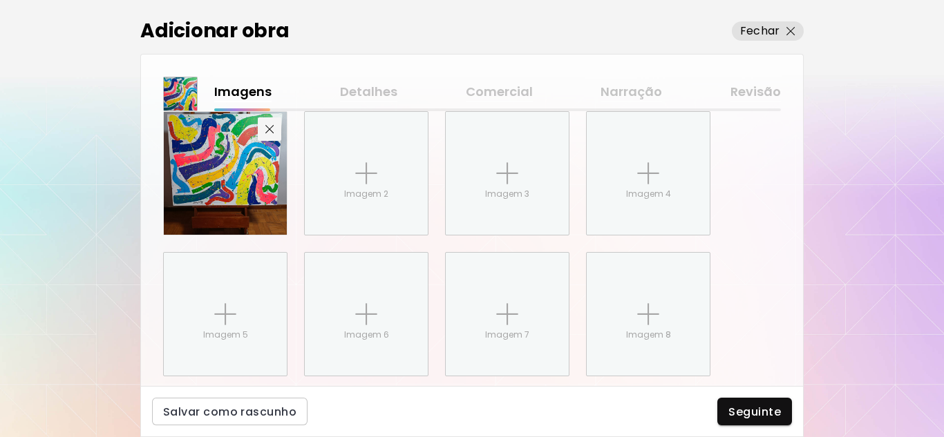
click at [272, 130] on img "button" at bounding box center [269, 129] width 9 height 9
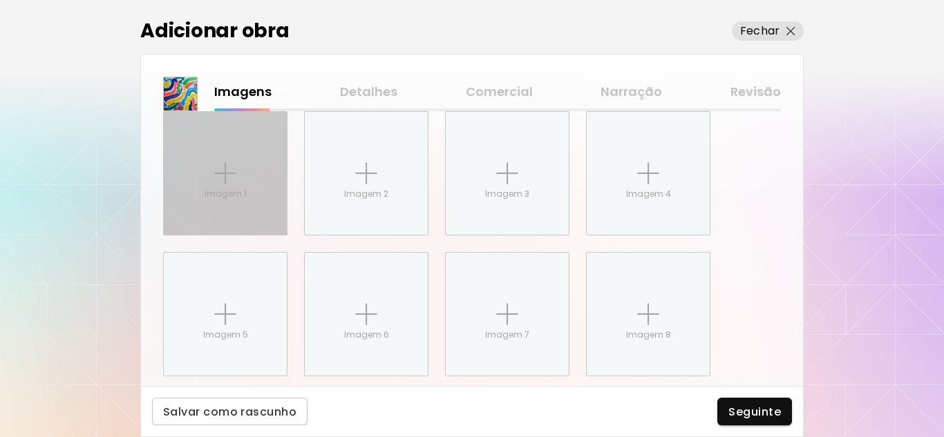
click at [223, 163] on img at bounding box center [225, 173] width 22 height 22
click at [0, 0] on input "Imagem 1" at bounding box center [0, 0] width 0 height 0
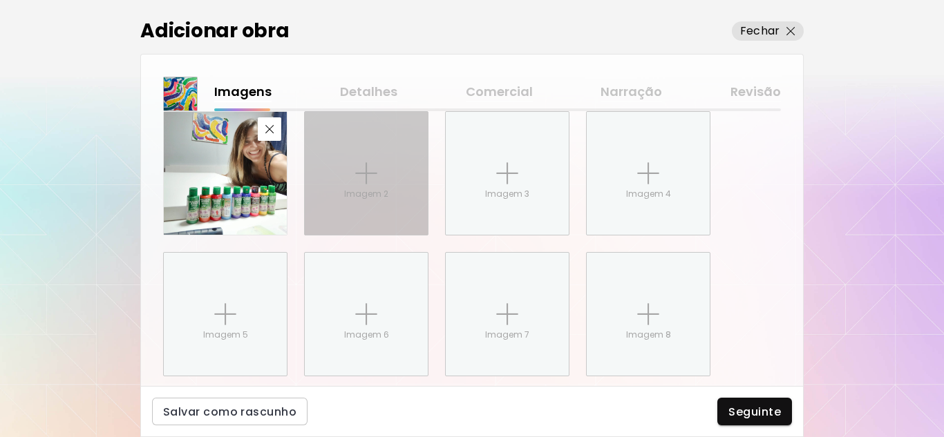
click at [366, 189] on p "Imagem 2" at bounding box center [366, 194] width 44 height 12
click at [0, 0] on input "Imagem 2" at bounding box center [0, 0] width 0 height 0
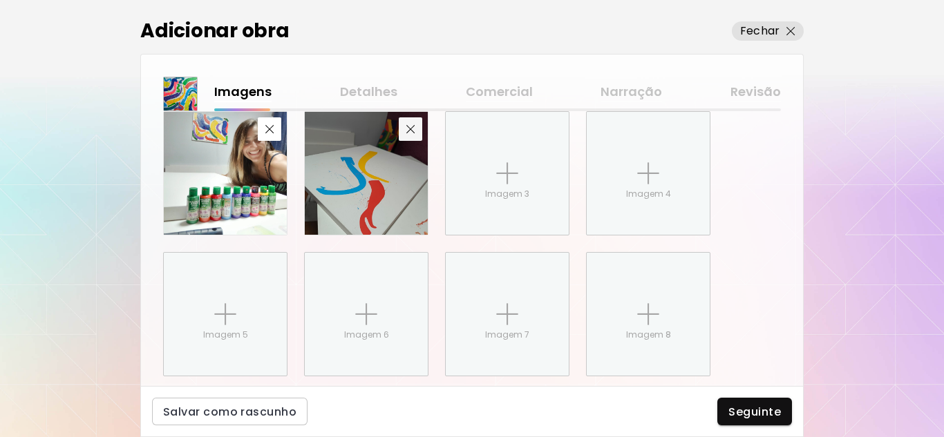
click at [413, 132] on div "Tem imagens incrementais do processo? Consultar exemplo Imagens sequenciais de …" at bounding box center [472, 198] width 618 height 359
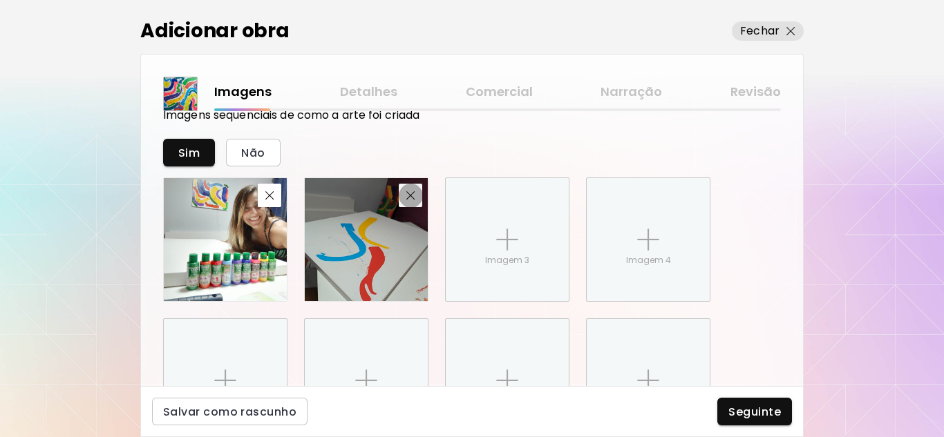
click at [410, 188] on button "button" at bounding box center [410, 195] width 23 height 23
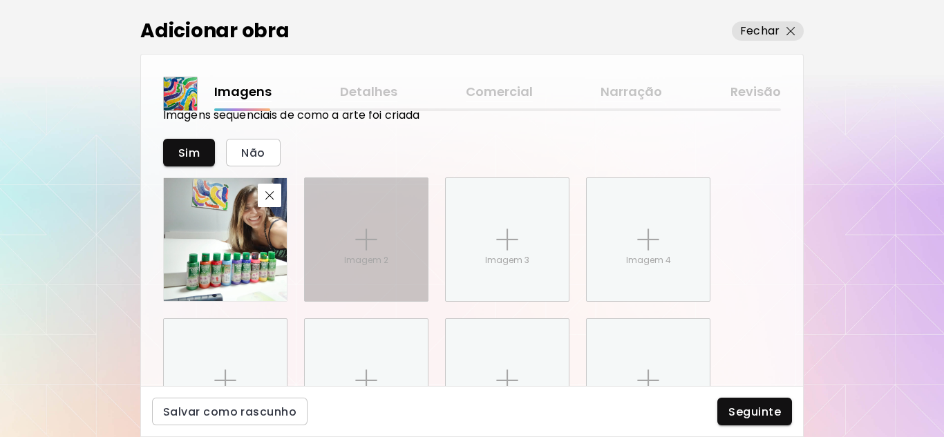
click at [361, 234] on img at bounding box center [366, 240] width 22 height 22
click at [0, 0] on input "Imagem 2" at bounding box center [0, 0] width 0 height 0
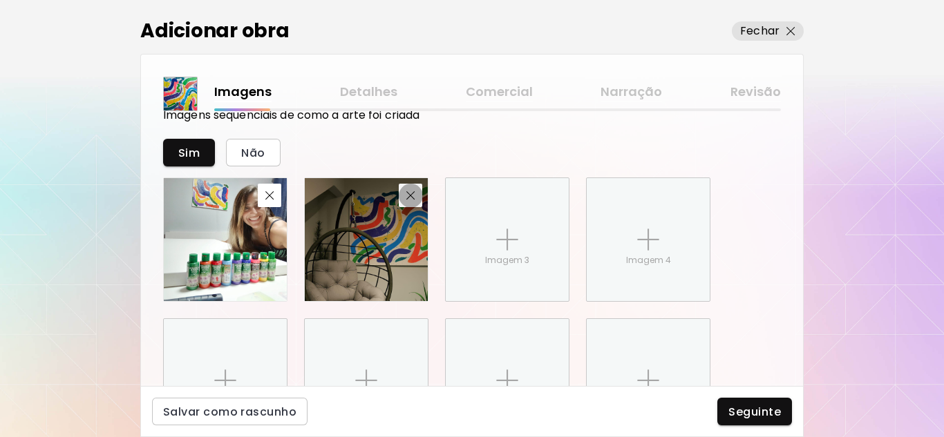
click at [410, 194] on img "button" at bounding box center [410, 195] width 9 height 9
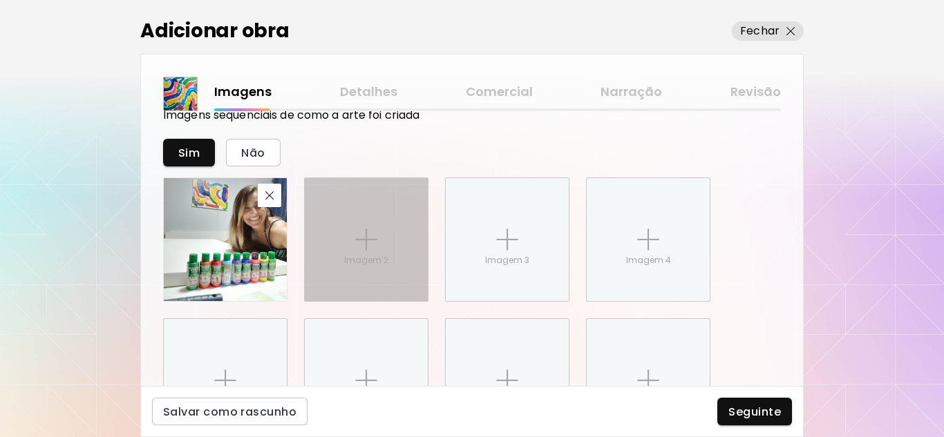
click at [389, 236] on div "Imagem 2" at bounding box center [366, 239] width 123 height 123
click at [0, 0] on input "Imagem 2" at bounding box center [0, 0] width 0 height 0
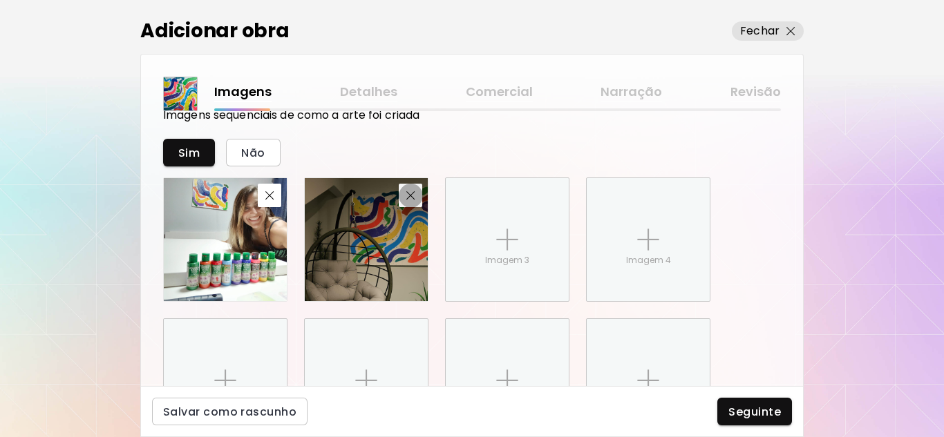
click at [414, 196] on img "button" at bounding box center [410, 195] width 9 height 9
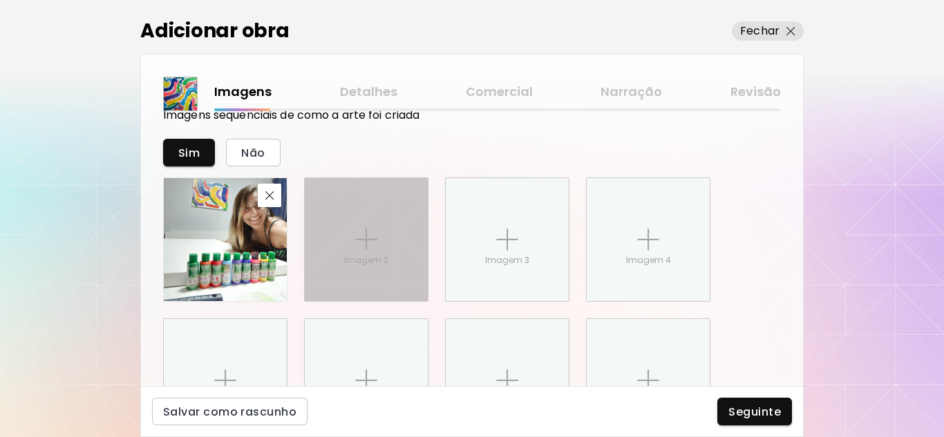
click at [381, 231] on div "Imagem 2" at bounding box center [366, 239] width 123 height 123
click at [0, 0] on input "Imagem 2" at bounding box center [0, 0] width 0 height 0
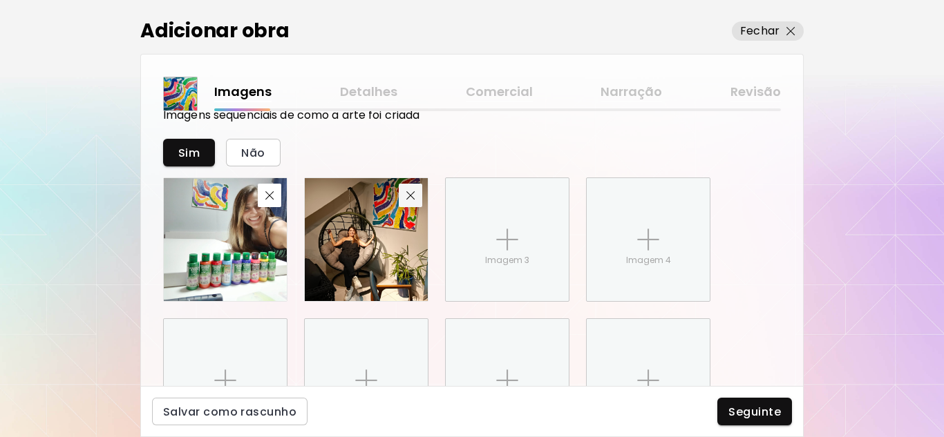
click at [413, 197] on img "button" at bounding box center [410, 195] width 9 height 9
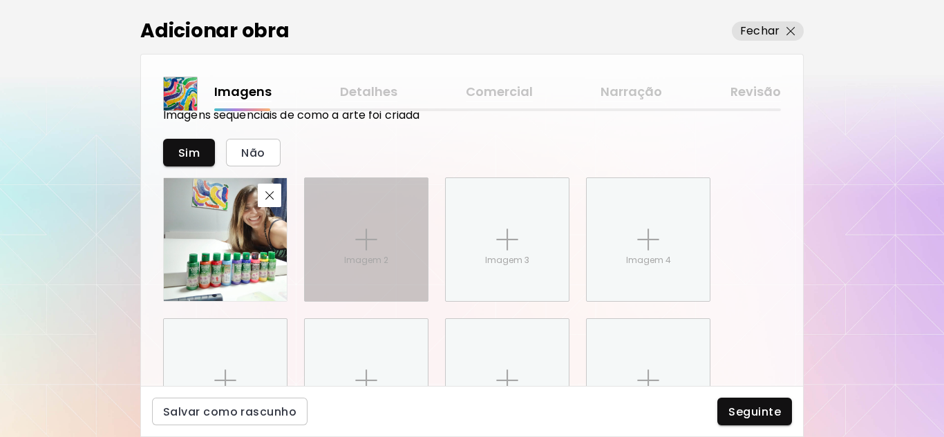
click at [384, 247] on div "Imagem 2" at bounding box center [366, 239] width 123 height 123
click at [0, 0] on input "Imagem 2" at bounding box center [0, 0] width 0 height 0
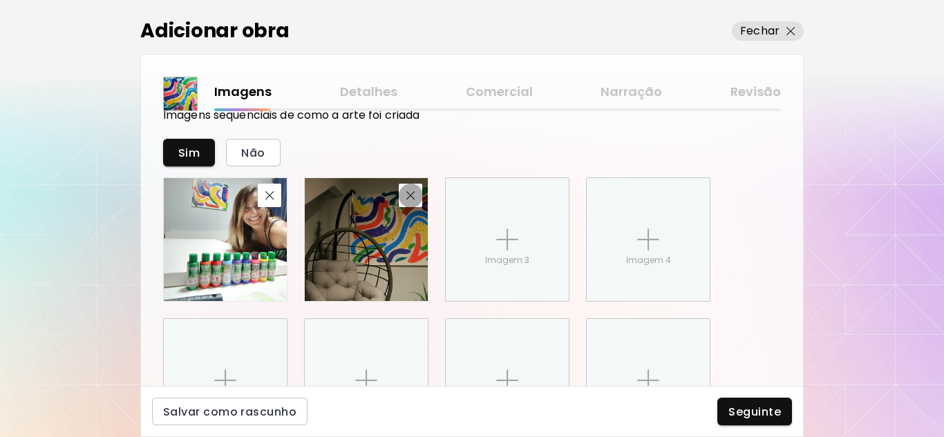
click at [413, 195] on img "button" at bounding box center [410, 195] width 9 height 9
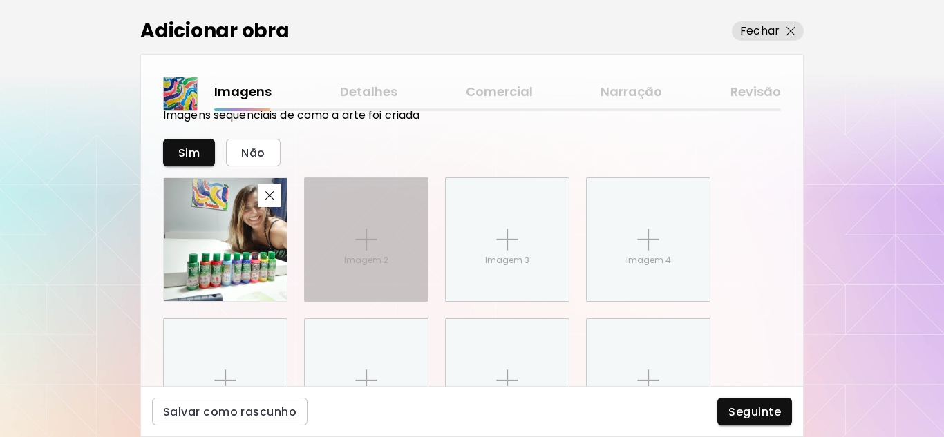
click at [415, 240] on div "Imagem 2" at bounding box center [366, 239] width 123 height 123
click at [0, 0] on input "Imagem 2" at bounding box center [0, 0] width 0 height 0
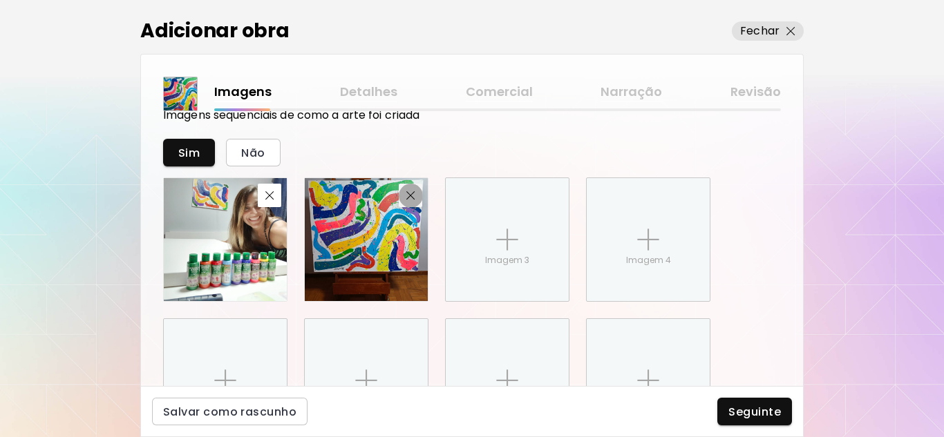
click at [408, 197] on img "button" at bounding box center [410, 195] width 9 height 9
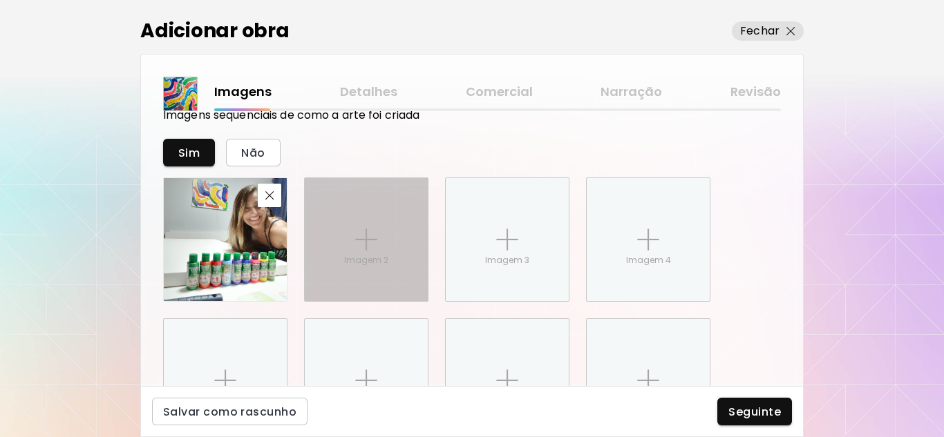
click at [375, 247] on img at bounding box center [366, 240] width 22 height 22
click at [0, 0] on input "Imagem 2" at bounding box center [0, 0] width 0 height 0
click at [369, 264] on p "Imagem 2" at bounding box center [366, 260] width 44 height 12
click at [0, 0] on input "Imagem 2" at bounding box center [0, 0] width 0 height 0
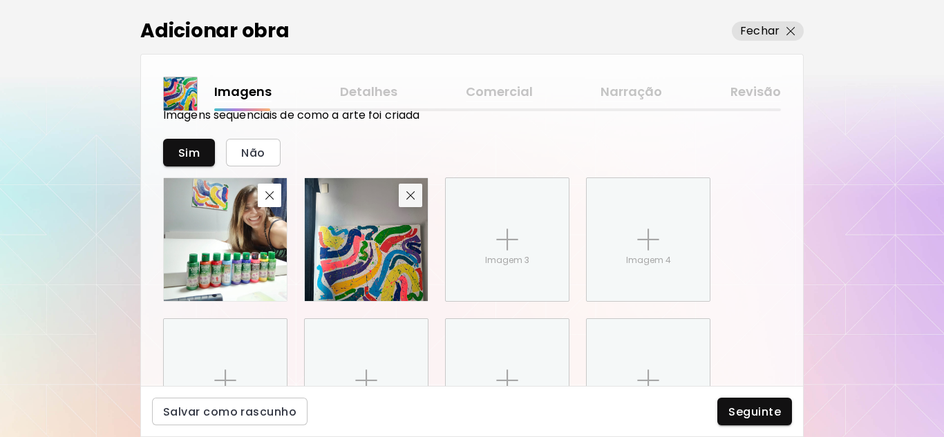
click at [407, 193] on img "button" at bounding box center [410, 195] width 9 height 9
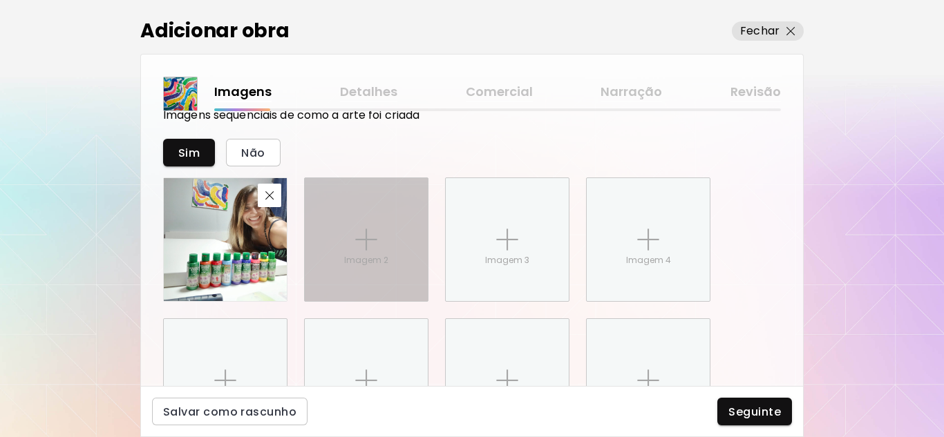
click at [352, 247] on div "Imagem 2" at bounding box center [366, 239] width 123 height 123
click at [0, 0] on input "Imagem 2" at bounding box center [0, 0] width 0 height 0
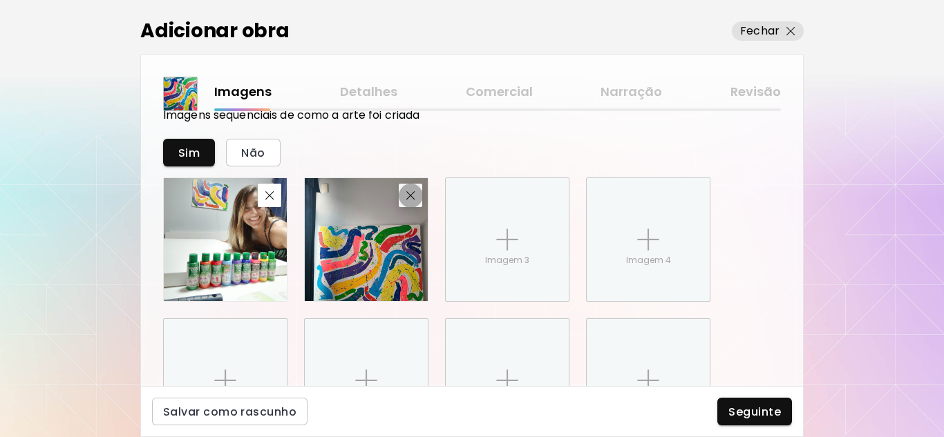
click at [411, 197] on img "button" at bounding box center [410, 195] width 9 height 9
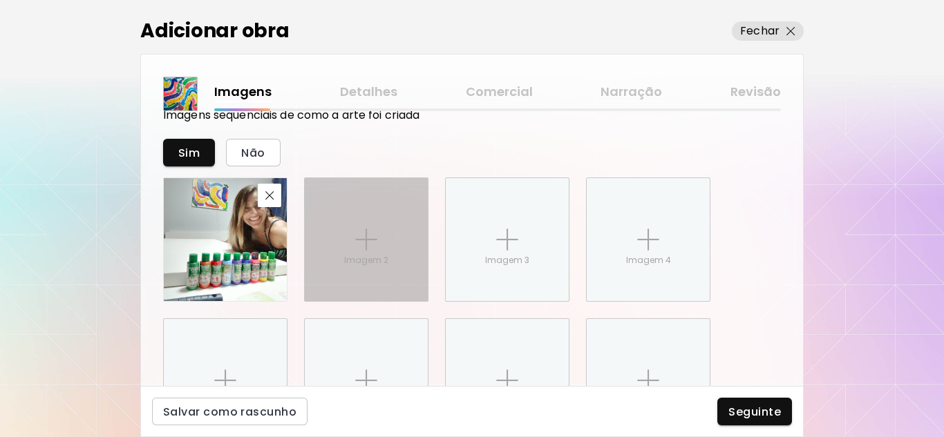
click at [352, 238] on div "Imagem 2" at bounding box center [366, 239] width 123 height 123
click at [0, 0] on input "Imagem 2" at bounding box center [0, 0] width 0 height 0
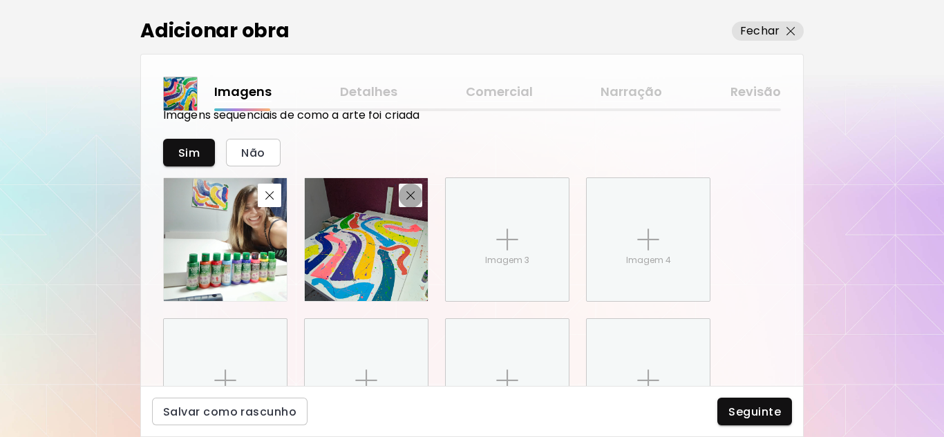
click at [408, 192] on img "button" at bounding box center [410, 195] width 9 height 9
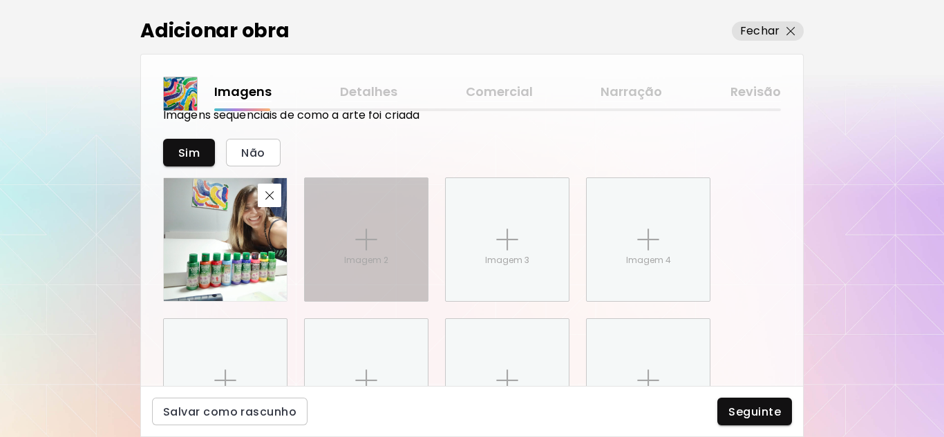
click at [356, 236] on img at bounding box center [366, 240] width 22 height 22
click at [0, 0] on input "Imagem 2" at bounding box center [0, 0] width 0 height 0
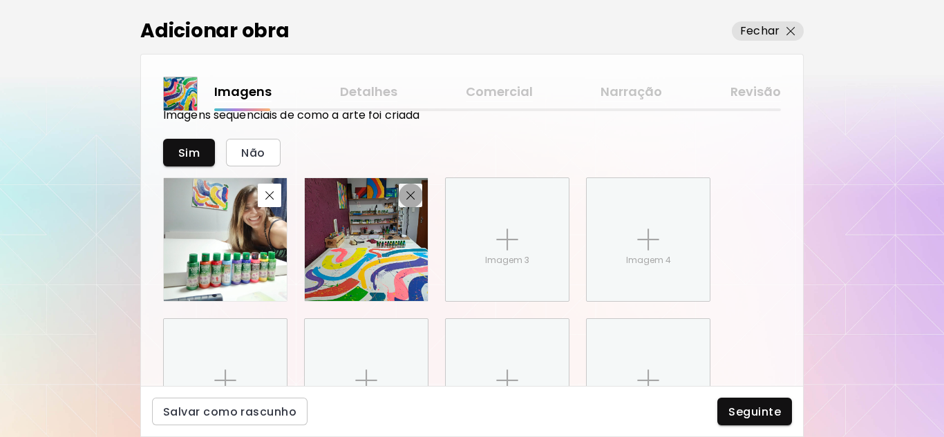
click at [410, 196] on img "button" at bounding box center [410, 195] width 9 height 9
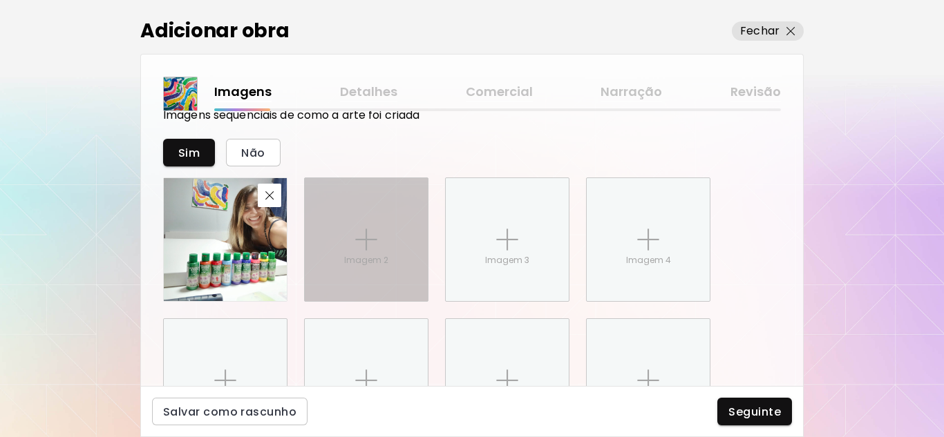
click at [359, 247] on img at bounding box center [366, 240] width 22 height 22
click at [0, 0] on input "Imagem 2" at bounding box center [0, 0] width 0 height 0
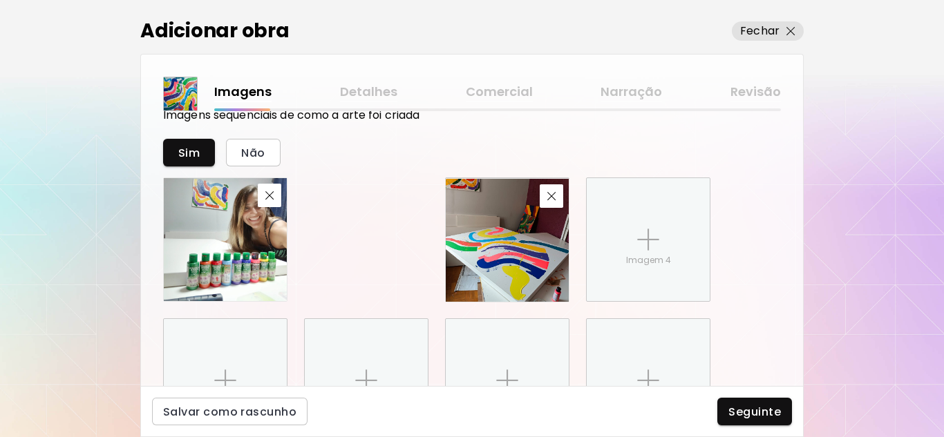
drag, startPoint x: 368, startPoint y: 253, endPoint x: 509, endPoint y: 254, distance: 141.0
click at [509, 254] on img at bounding box center [507, 240] width 123 height 123
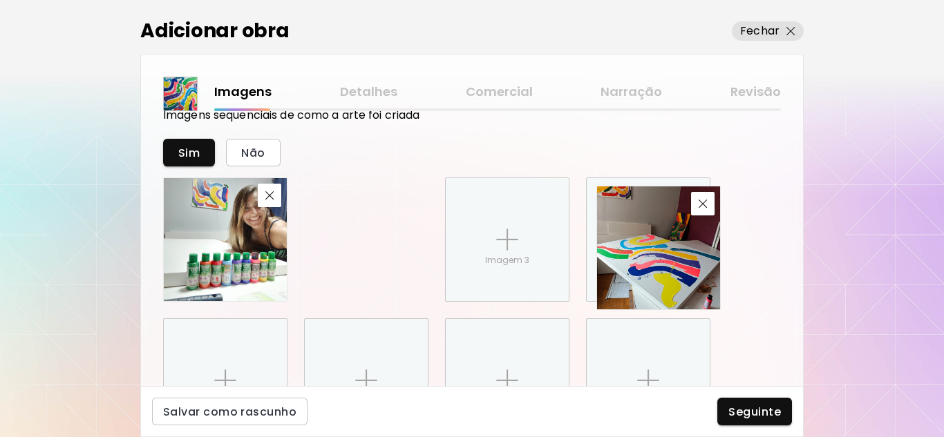
drag, startPoint x: 387, startPoint y: 252, endPoint x: 679, endPoint y: 261, distance: 292.4
click at [679, 261] on img at bounding box center [658, 248] width 123 height 123
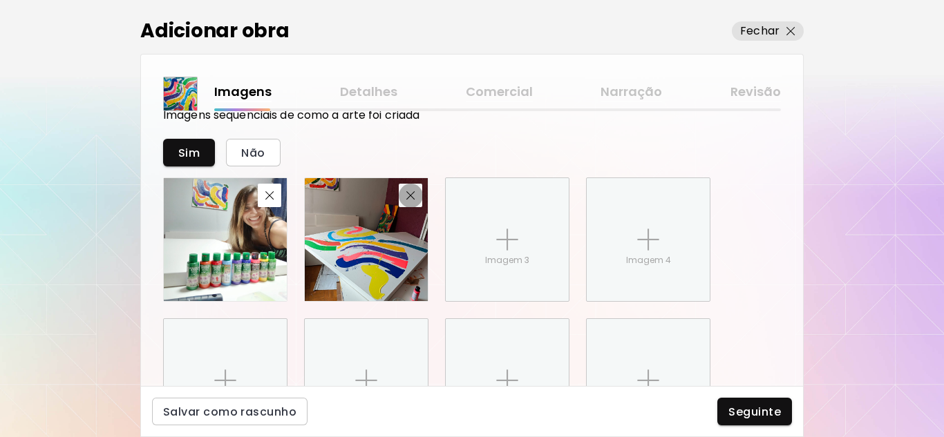
click at [410, 198] on img "button" at bounding box center [410, 195] width 9 height 9
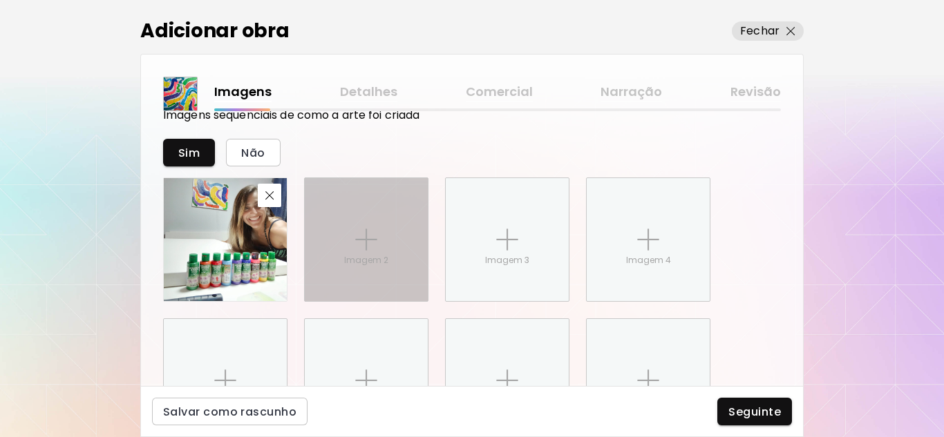
click at [372, 239] on img at bounding box center [366, 240] width 22 height 22
click at [0, 0] on input "Imagem 2" at bounding box center [0, 0] width 0 height 0
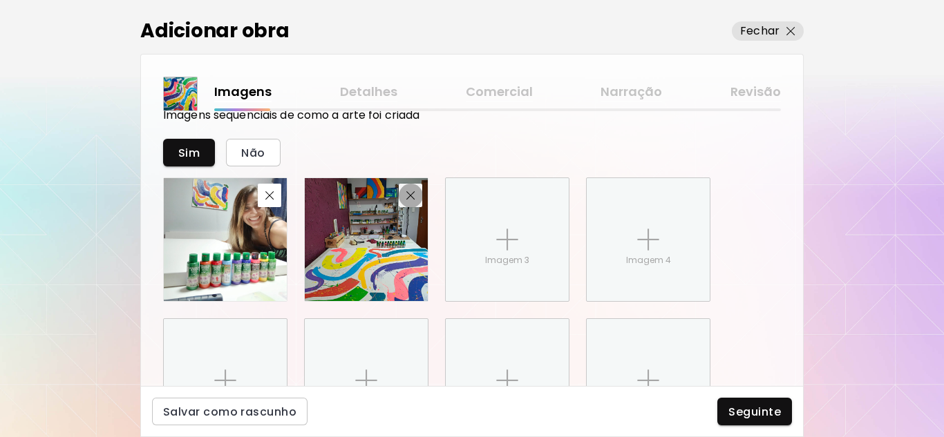
click at [409, 198] on img "button" at bounding box center [410, 195] width 9 height 9
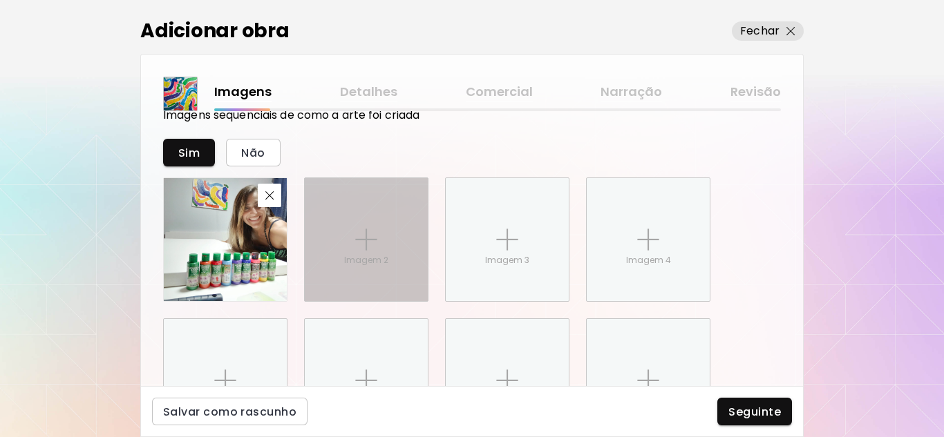
click at [348, 251] on div "Imagem 2" at bounding box center [366, 239] width 123 height 123
click at [0, 0] on input "Imagem 2" at bounding box center [0, 0] width 0 height 0
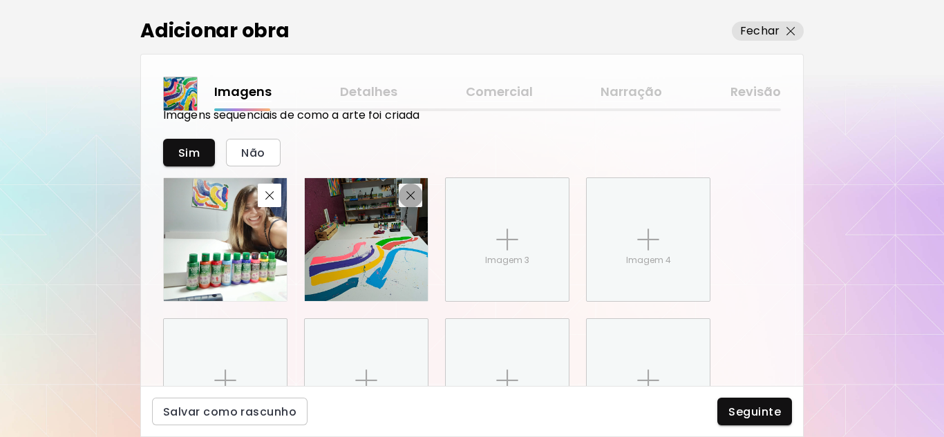
click at [411, 201] on button "button" at bounding box center [410, 195] width 23 height 23
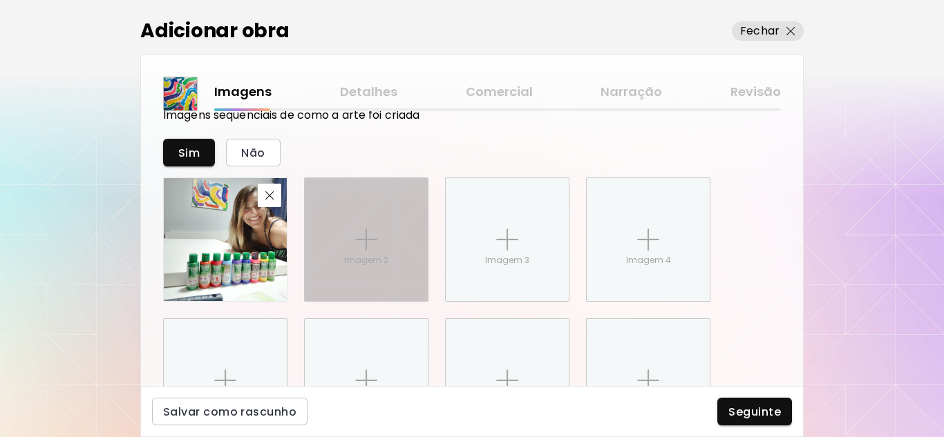
click at [355, 231] on div "Imagem 2" at bounding box center [366, 239] width 123 height 123
click at [0, 0] on input "Imagem 2" at bounding box center [0, 0] width 0 height 0
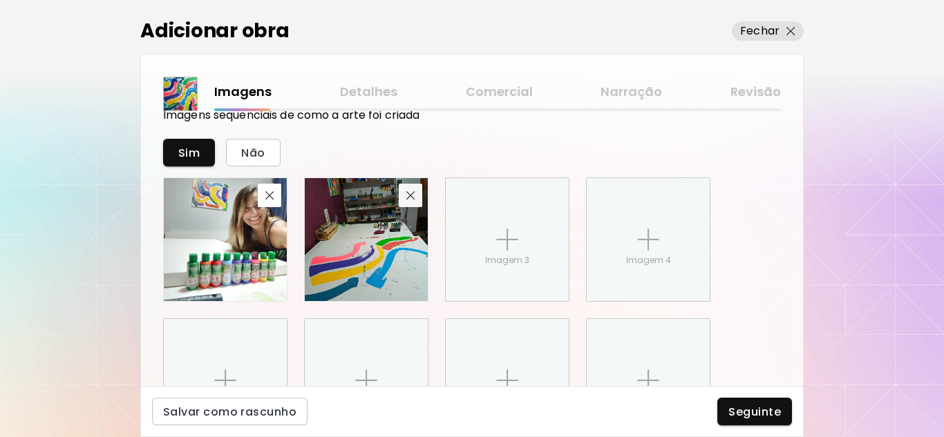
click at [411, 201] on button "button" at bounding box center [410, 195] width 23 height 23
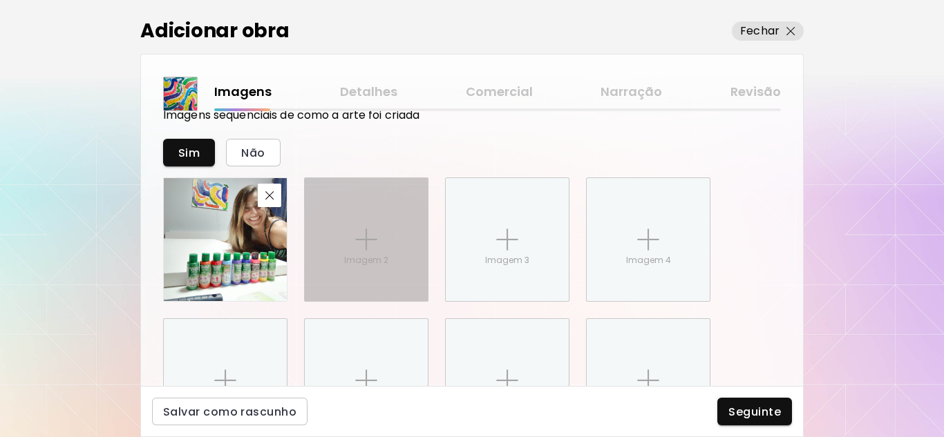
click at [413, 216] on div "Imagem 2" at bounding box center [366, 239] width 123 height 123
click at [0, 0] on input "Imagem 2" at bounding box center [0, 0] width 0 height 0
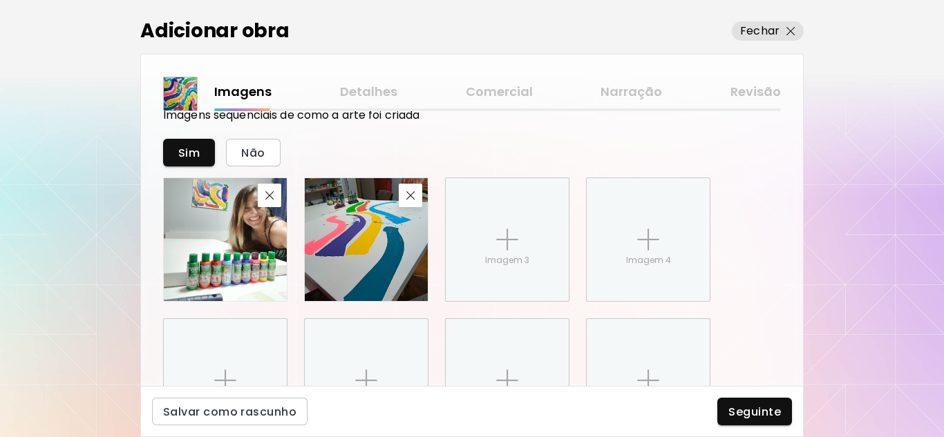
click at [374, 251] on img at bounding box center [366, 239] width 123 height 123
click at [411, 203] on button "button" at bounding box center [410, 195] width 23 height 23
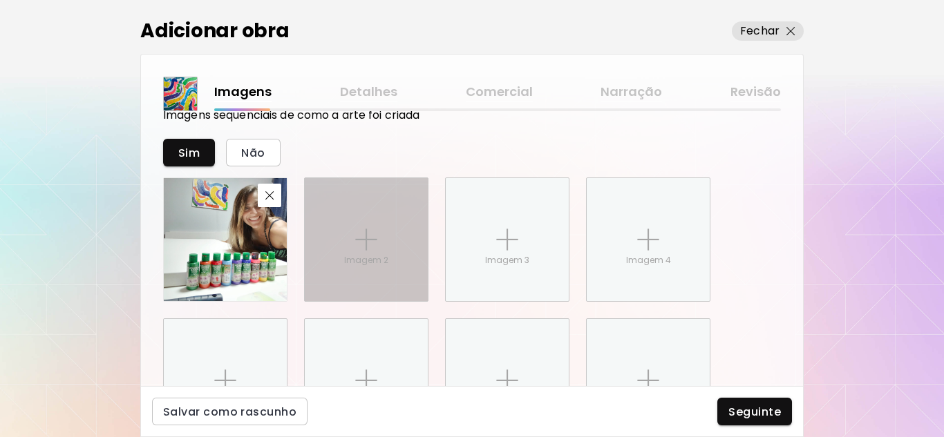
click at [379, 252] on div "Imagem 2" at bounding box center [366, 239] width 123 height 123
click at [0, 0] on input "Imagem 2" at bounding box center [0, 0] width 0 height 0
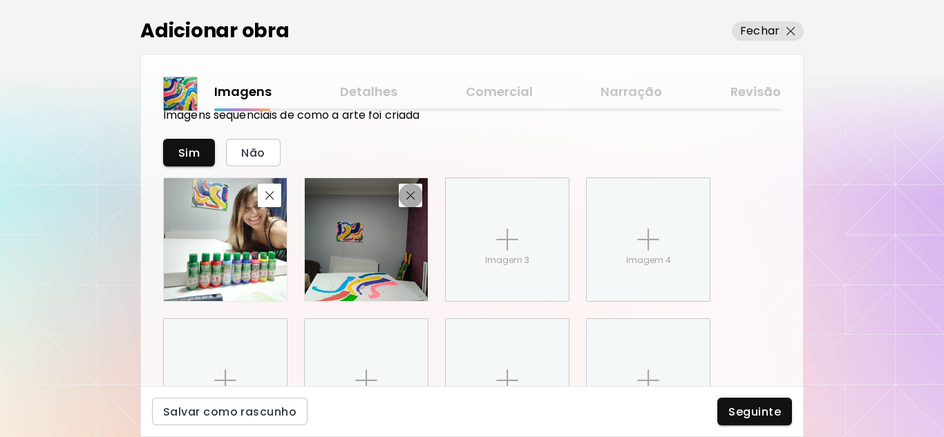
click at [409, 203] on button "button" at bounding box center [410, 195] width 23 height 23
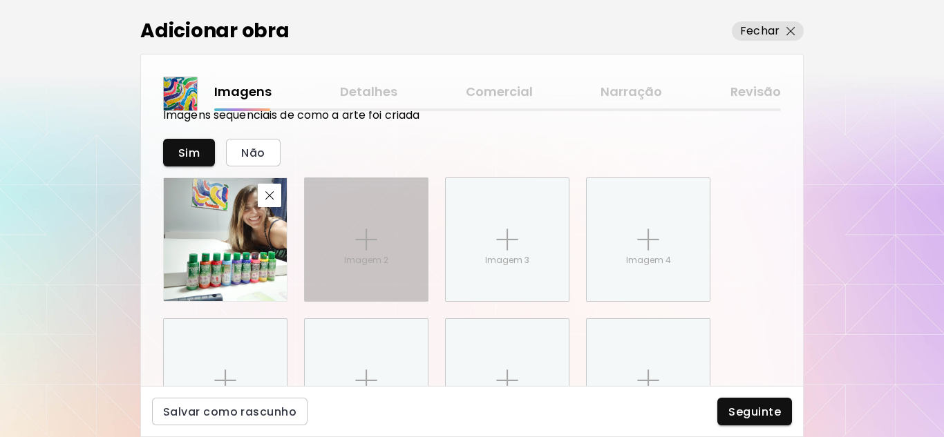
click at [381, 278] on div "Imagem 2" at bounding box center [366, 239] width 123 height 123
click at [0, 0] on input "Imagem 2" at bounding box center [0, 0] width 0 height 0
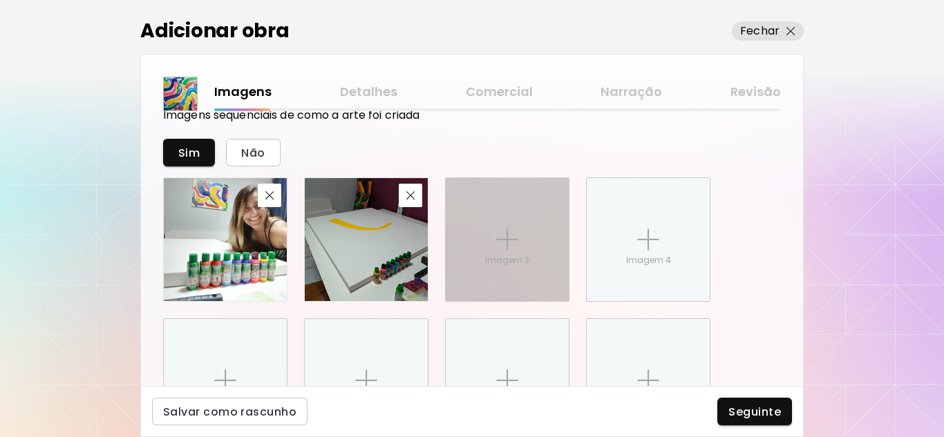
click at [513, 260] on p "Imagem 3" at bounding box center [507, 260] width 44 height 12
click at [0, 0] on input "Imagem 3" at bounding box center [0, 0] width 0 height 0
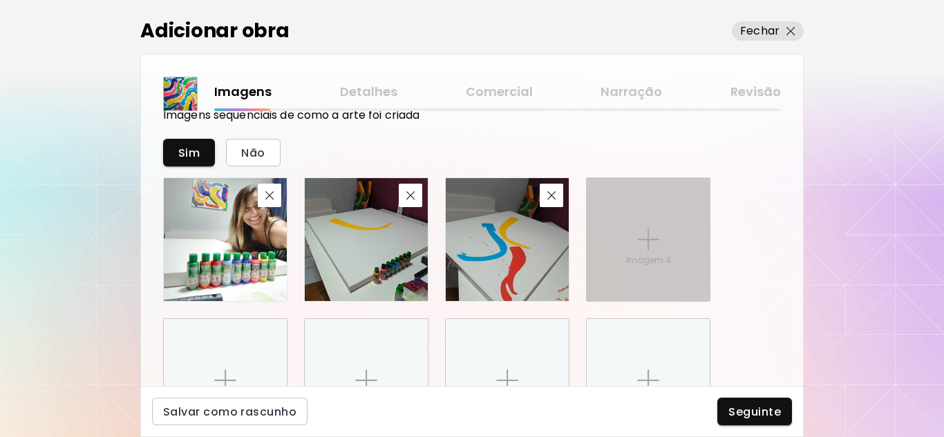
click at [655, 263] on p "Imagem 4" at bounding box center [648, 260] width 45 height 12
click at [0, 0] on input "Imagem 4" at bounding box center [0, 0] width 0 height 0
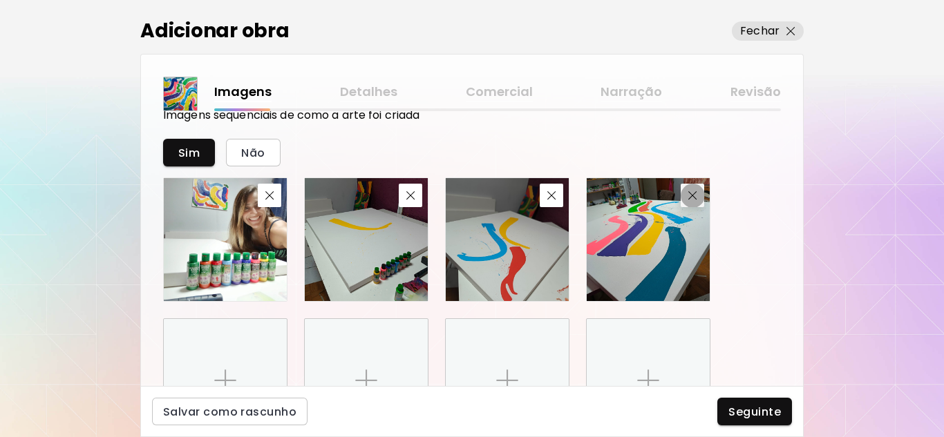
click at [693, 202] on button "button" at bounding box center [692, 195] width 23 height 23
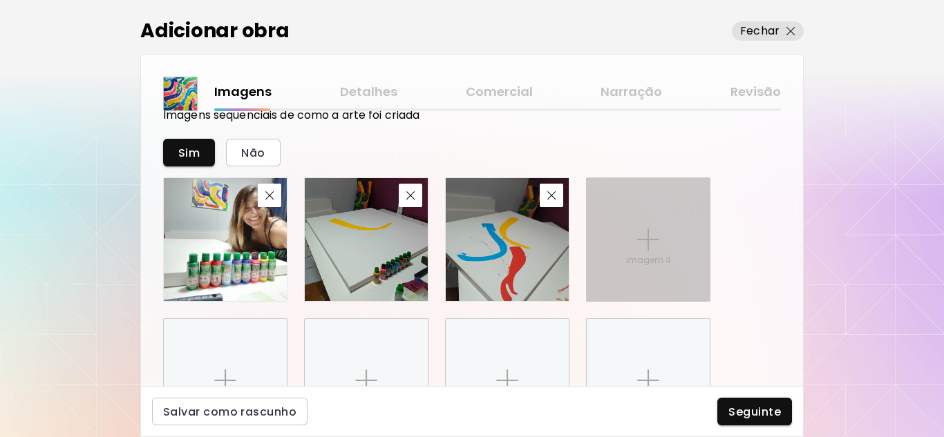
click at [625, 258] on div "Imagem 4" at bounding box center [648, 239] width 123 height 123
click at [0, 0] on input "Imagem 4" at bounding box center [0, 0] width 0 height 0
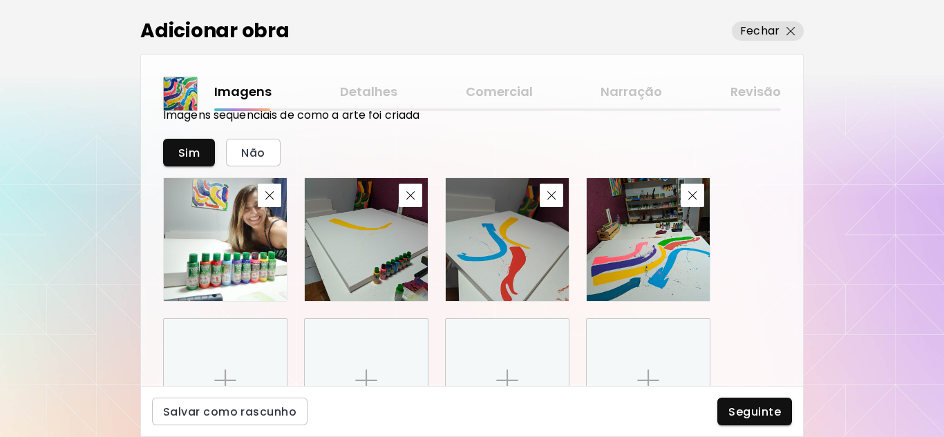
scroll to position [831, 0]
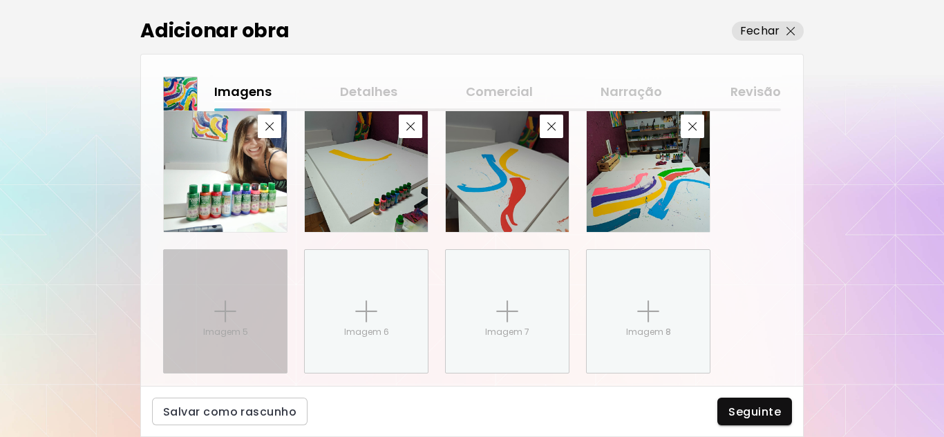
click at [223, 298] on div "Imagem 5" at bounding box center [225, 311] width 123 height 123
click at [0, 0] on input "Imagem 5" at bounding box center [0, 0] width 0 height 0
click at [214, 305] on div "Imagem 5" at bounding box center [225, 311] width 123 height 123
click at [0, 0] on input "Imagem 5" at bounding box center [0, 0] width 0 height 0
click at [229, 315] on img at bounding box center [225, 312] width 22 height 22
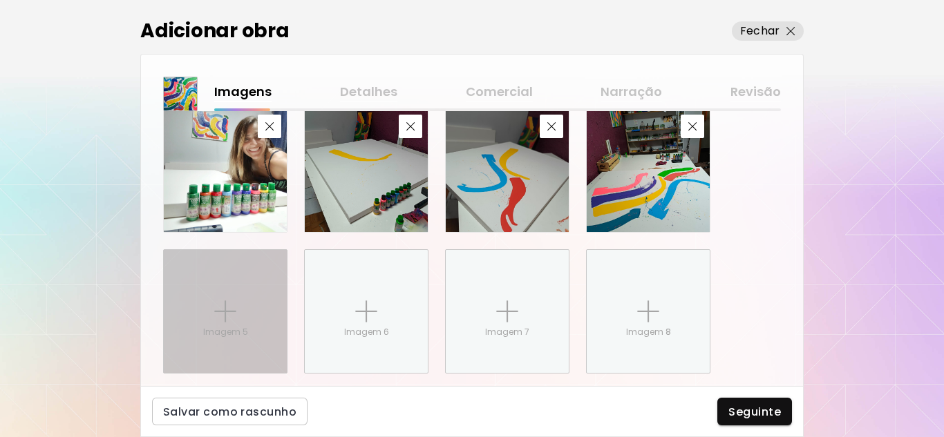
click at [0, 0] on input "Imagem 5" at bounding box center [0, 0] width 0 height 0
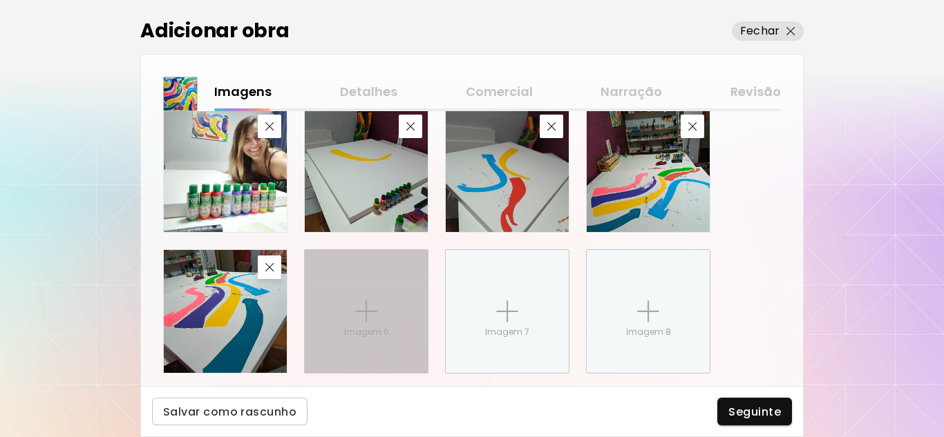
click at [379, 311] on div "Imagem 6" at bounding box center [366, 311] width 123 height 123
click at [0, 0] on input "Imagem 6" at bounding box center [0, 0] width 0 height 0
click at [366, 316] on img at bounding box center [366, 312] width 22 height 22
click at [0, 0] on input "Imagem 6" at bounding box center [0, 0] width 0 height 0
click at [386, 312] on div "Imagem 6" at bounding box center [366, 311] width 123 height 123
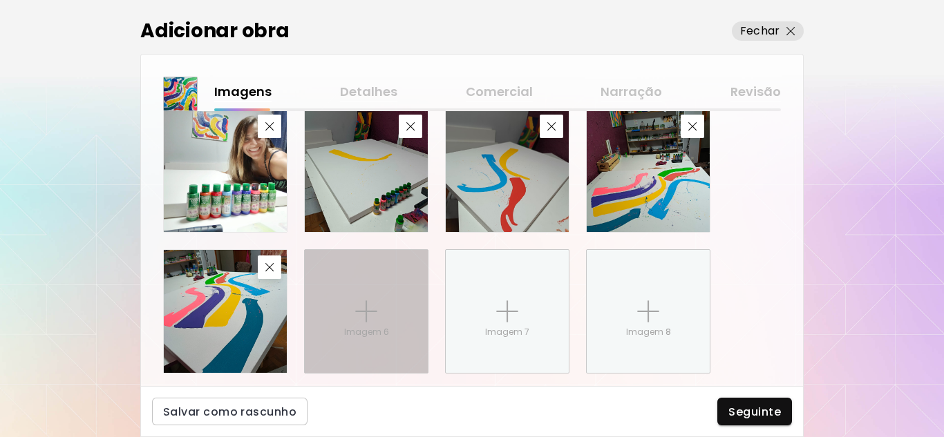
click at [0, 0] on input "Imagem 6" at bounding box center [0, 0] width 0 height 0
click at [372, 304] on img at bounding box center [366, 312] width 22 height 22
click at [0, 0] on input "Imagem 6" at bounding box center [0, 0] width 0 height 0
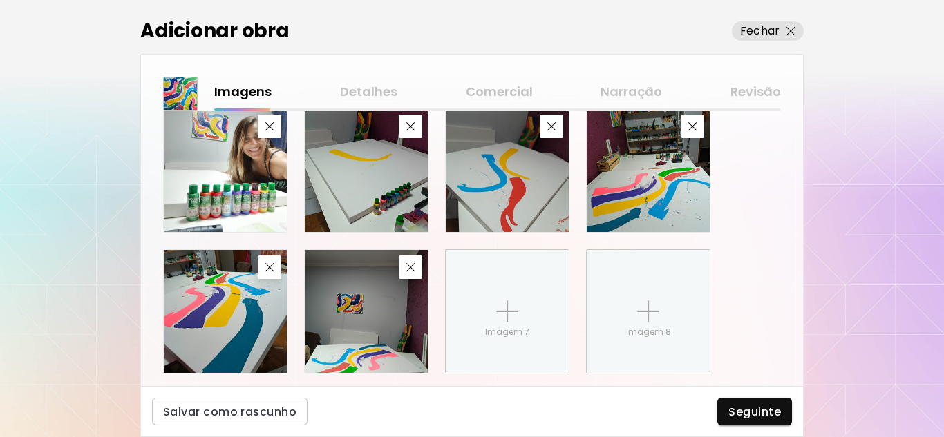
scroll to position [869, 0]
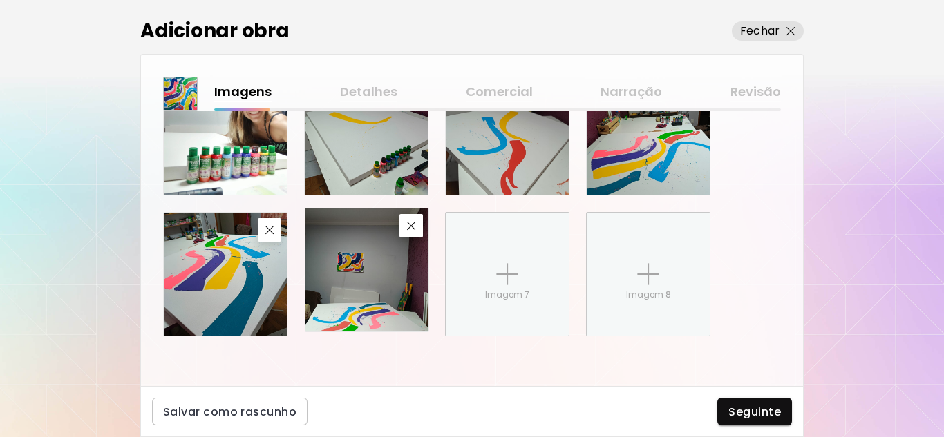
drag, startPoint x: 375, startPoint y: 341, endPoint x: 381, endPoint y: 344, distance: 7.1
click at [375, 346] on div "Carregar imagem principal Esta é a primeira imagem exibida na exposição de arte…" at bounding box center [472, 248] width 662 height 275
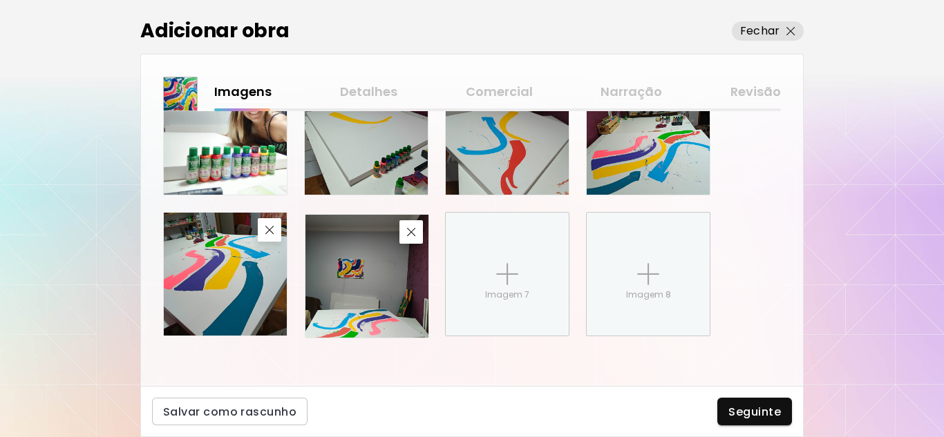
click at [379, 304] on img at bounding box center [366, 276] width 123 height 123
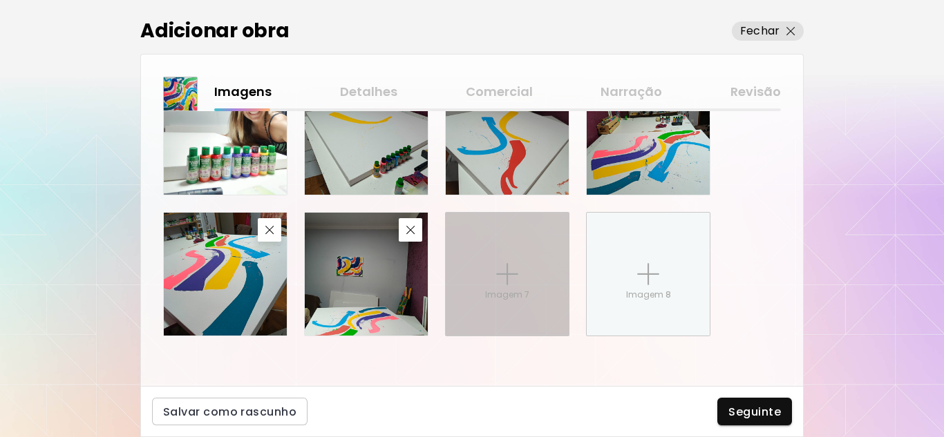
click at [489, 273] on div "Imagem 7" at bounding box center [507, 274] width 123 height 123
click at [0, 0] on input "Imagem 7" at bounding box center [0, 0] width 0 height 0
click at [507, 294] on p "Imagem 7" at bounding box center [507, 295] width 44 height 12
click at [0, 0] on input "Imagem 7" at bounding box center [0, 0] width 0 height 0
click at [501, 287] on div "Imagem 7" at bounding box center [507, 274] width 123 height 123
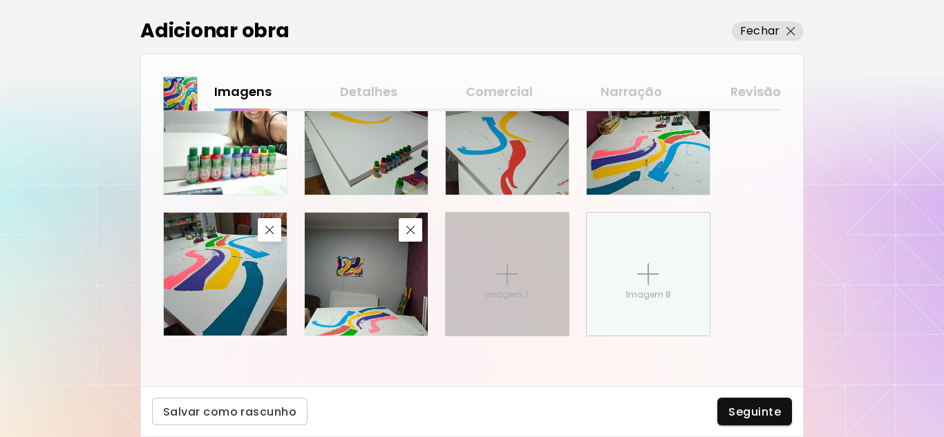
click at [0, 0] on input "Imagem 7" at bounding box center [0, 0] width 0 height 0
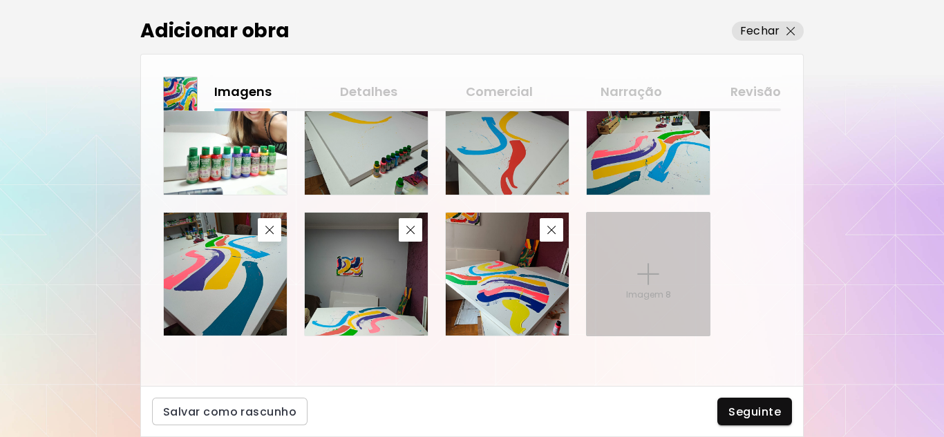
click at [648, 283] on img at bounding box center [648, 274] width 22 height 22
click at [0, 0] on input "Imagem 8" at bounding box center [0, 0] width 0 height 0
click at [659, 270] on img at bounding box center [648, 274] width 22 height 22
click at [0, 0] on input "Imagem 8" at bounding box center [0, 0] width 0 height 0
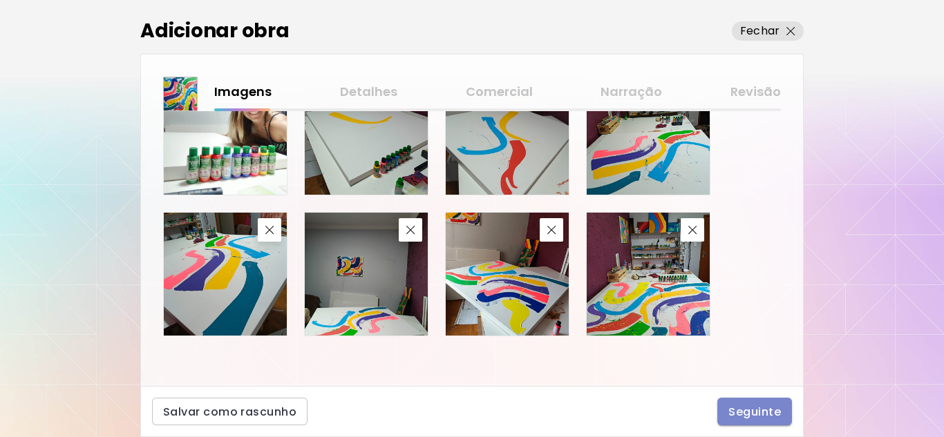
click at [770, 409] on span "Seguinte" at bounding box center [754, 412] width 53 height 15
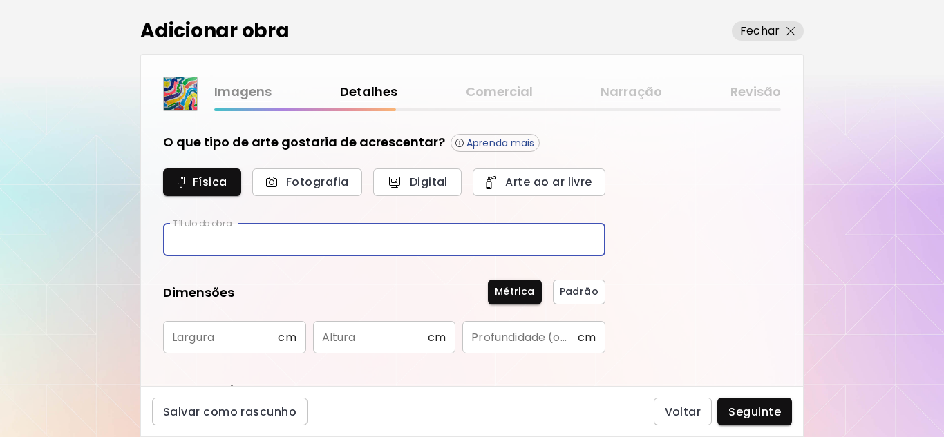
click at [228, 243] on input "text" at bounding box center [384, 240] width 442 height 32
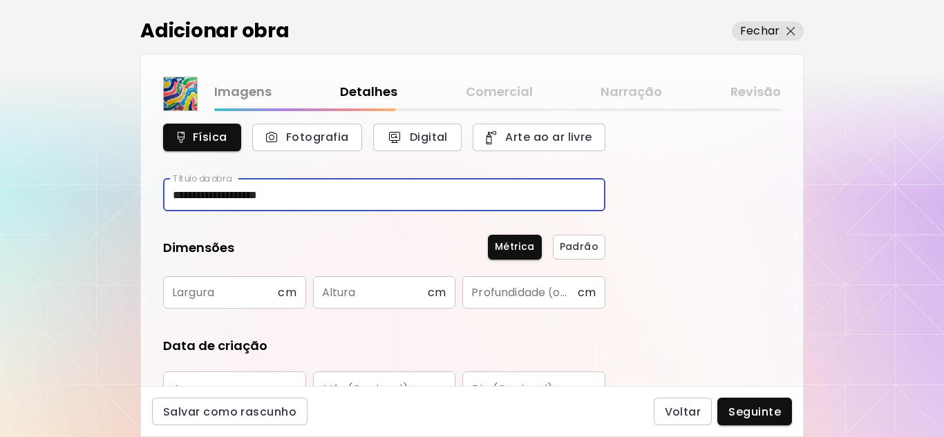
scroll to position [69, 0]
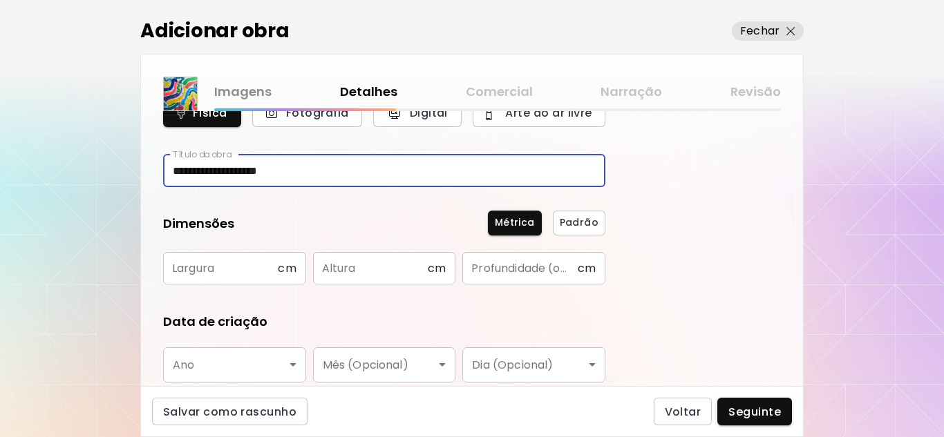
type input "**********"
click at [225, 272] on input "text" at bounding box center [220, 268] width 115 height 32
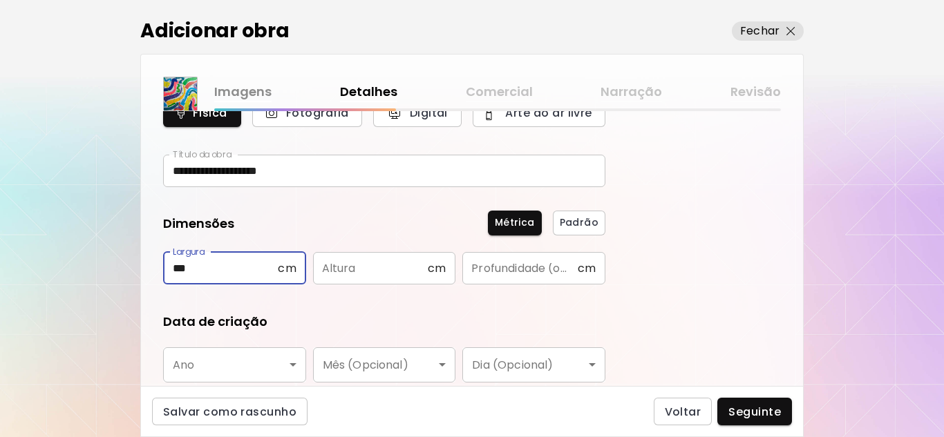
type input "***"
click at [371, 275] on input "text" at bounding box center [370, 268] width 115 height 32
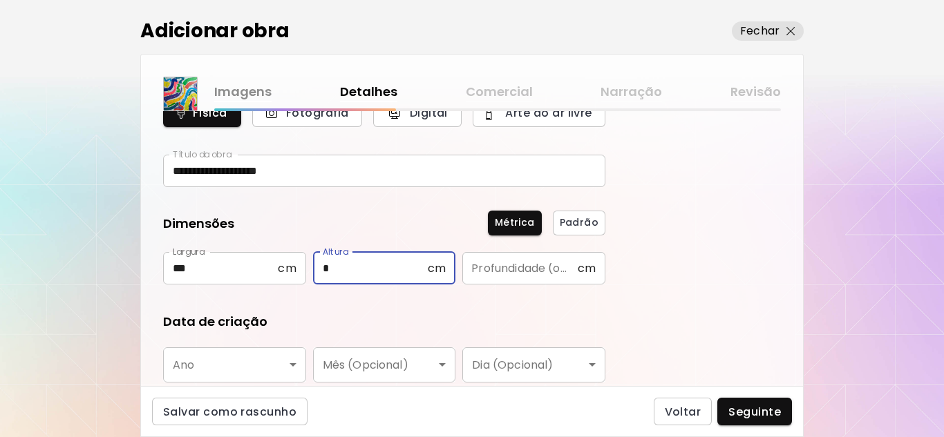
type input "*"
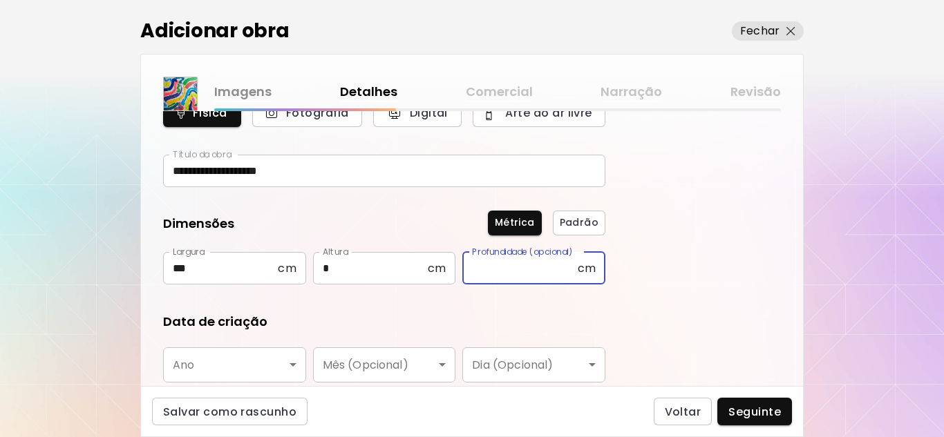
click at [502, 280] on input "text" at bounding box center [519, 268] width 115 height 32
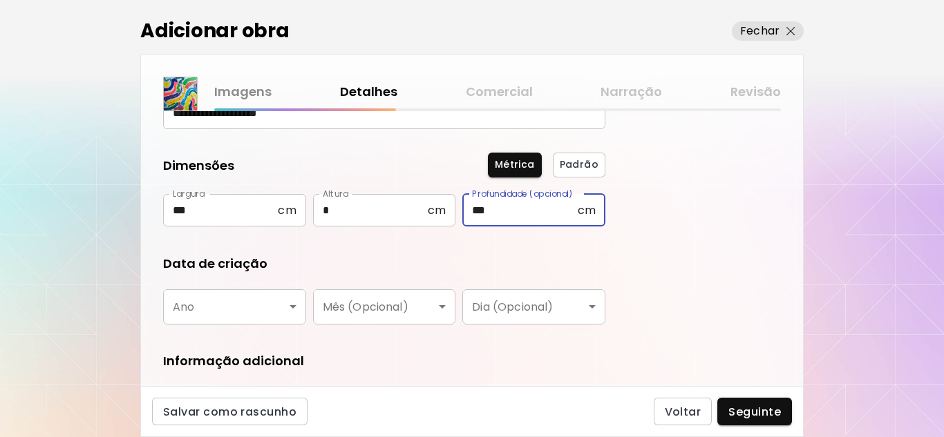
scroll to position [138, 0]
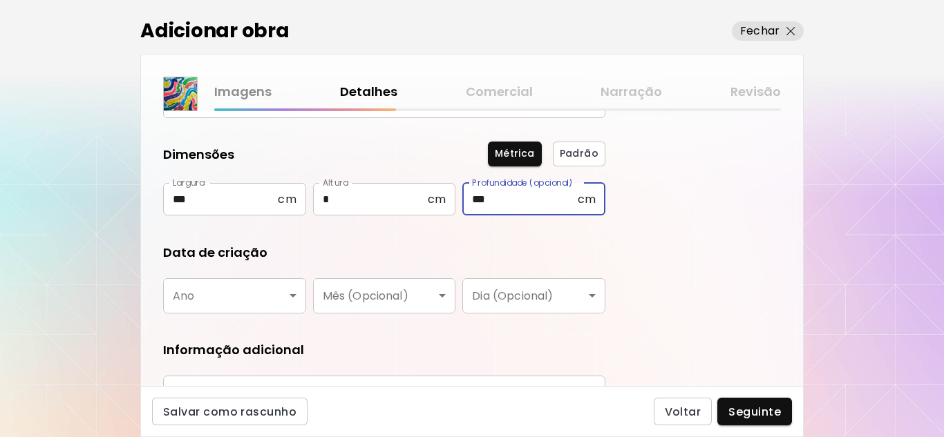
type input "***"
click at [294, 295] on body "**********" at bounding box center [472, 218] width 944 height 437
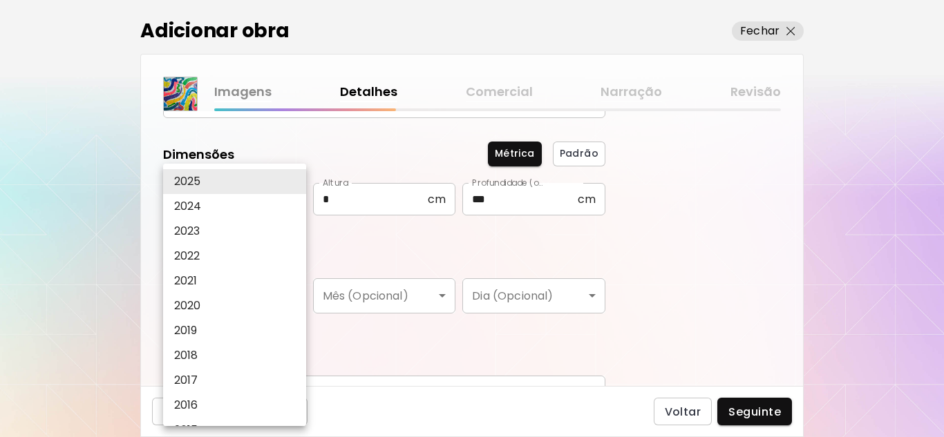
click at [200, 203] on p "2024" at bounding box center [188, 206] width 28 height 17
type input "****"
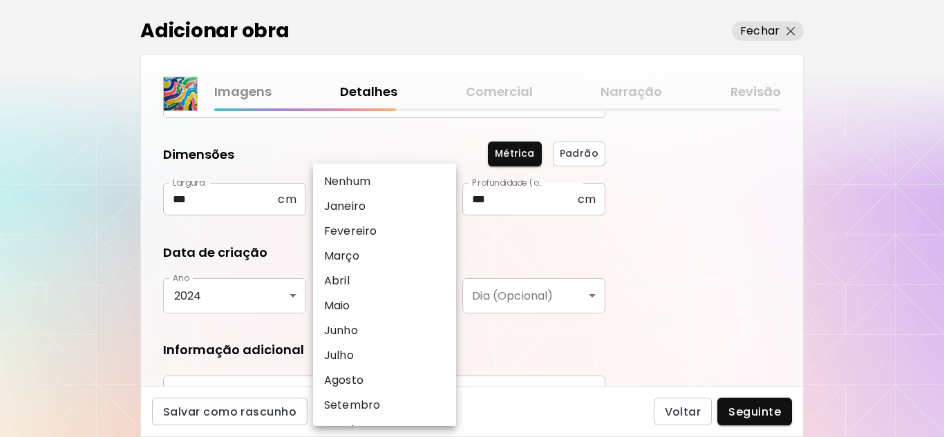
click at [446, 295] on body "**********" at bounding box center [472, 218] width 944 height 437
click at [346, 280] on p "Abril" at bounding box center [337, 281] width 26 height 17
type input "*****"
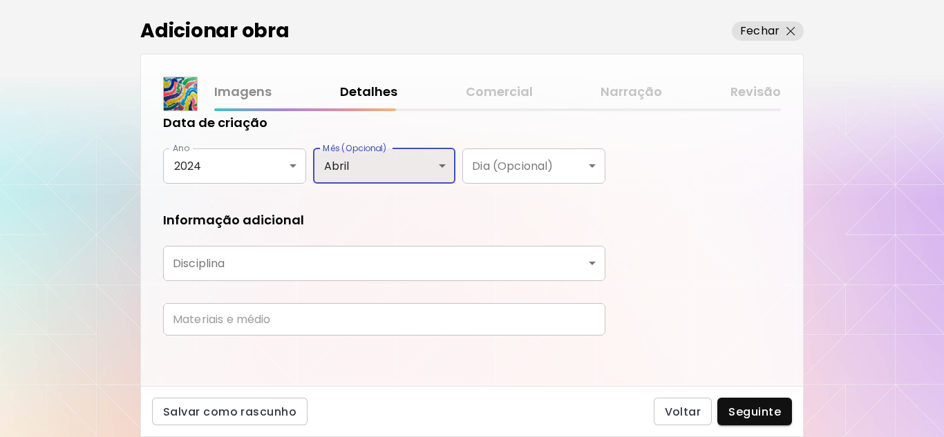
scroll to position [273, 0]
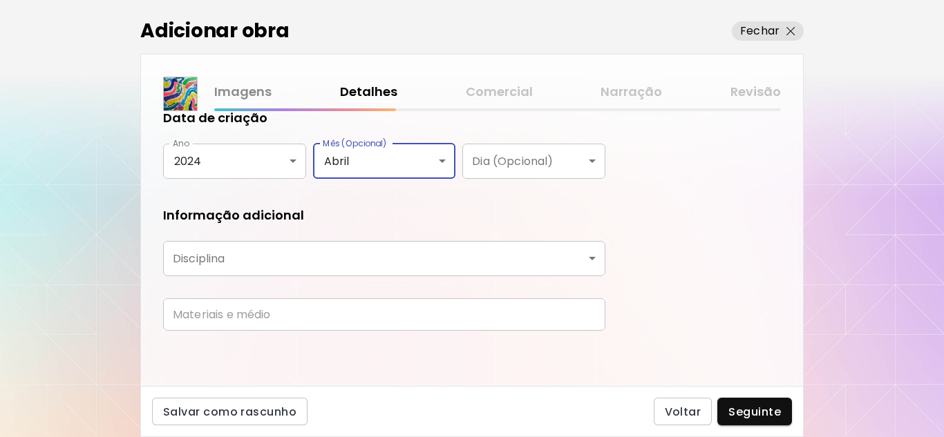
click at [593, 262] on body "**********" at bounding box center [472, 218] width 944 height 437
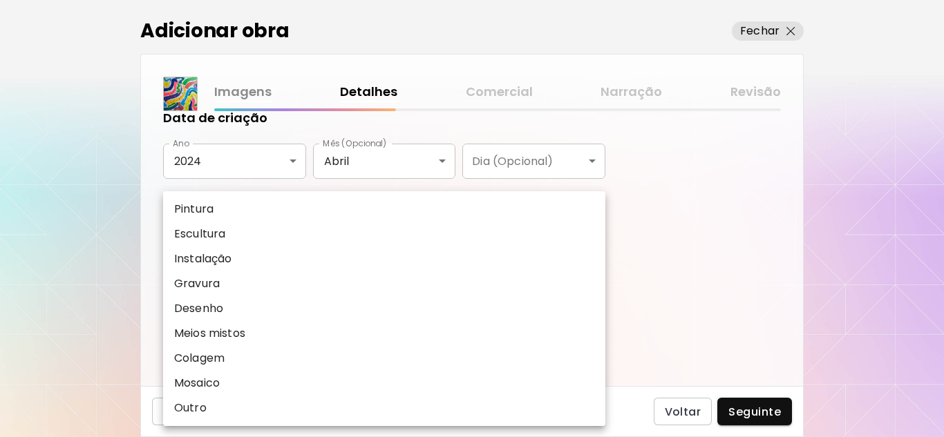
click at [191, 205] on p "Pintura" at bounding box center [193, 209] width 39 height 17
type input "********"
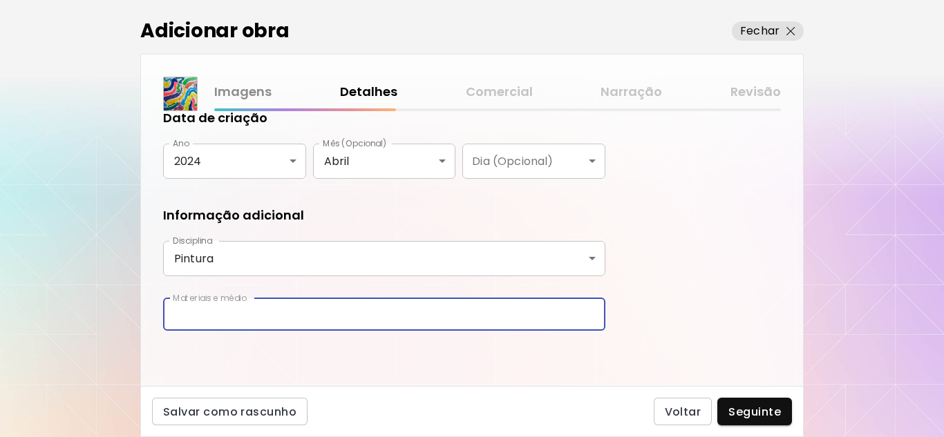
click at [200, 323] on input "text" at bounding box center [384, 315] width 442 height 32
type input "**********"
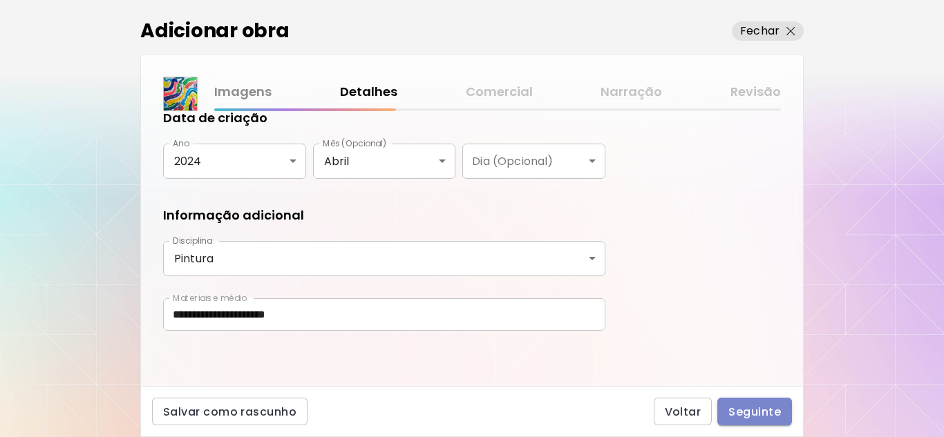
click at [752, 410] on span "Seguinte" at bounding box center [754, 412] width 53 height 15
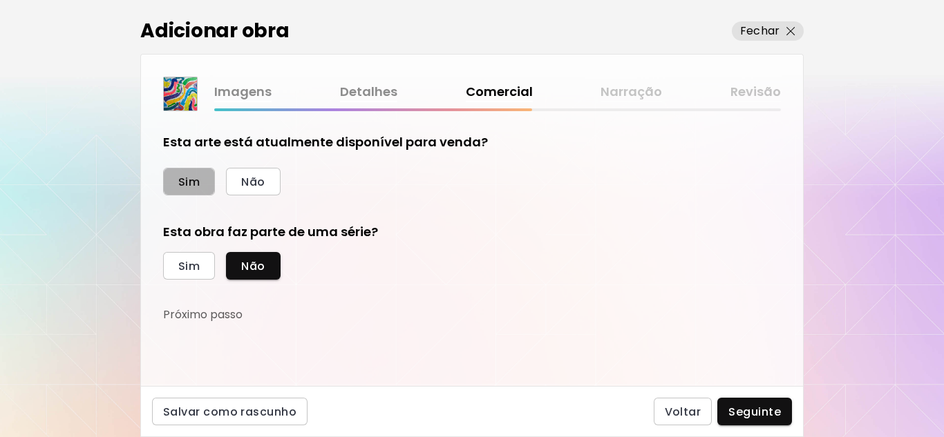
click at [192, 185] on span "Sim" at bounding box center [188, 182] width 21 height 15
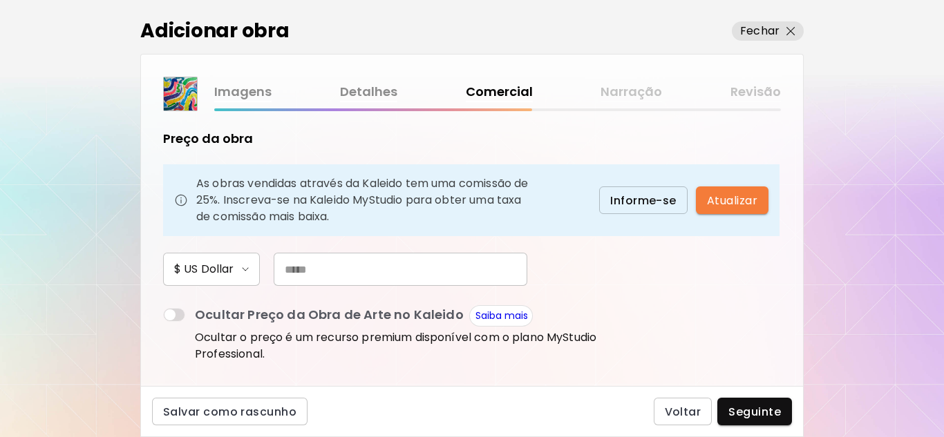
scroll to position [69, 0]
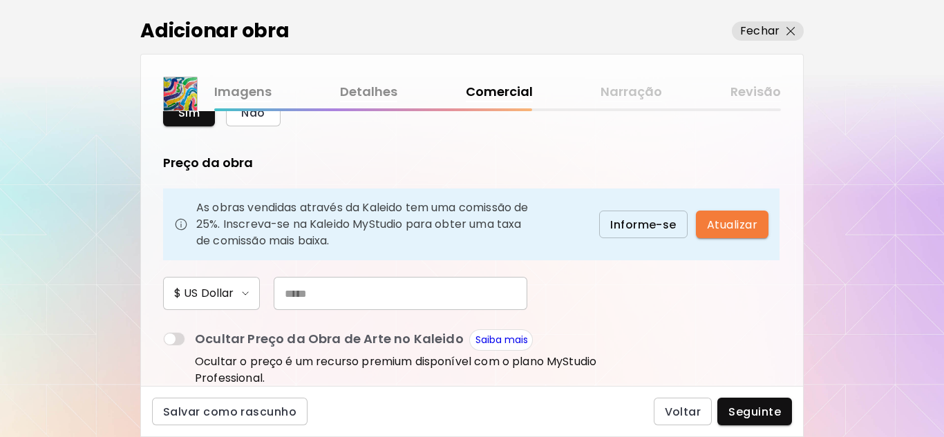
click at [320, 295] on input "text" at bounding box center [401, 293] width 254 height 33
type input "***"
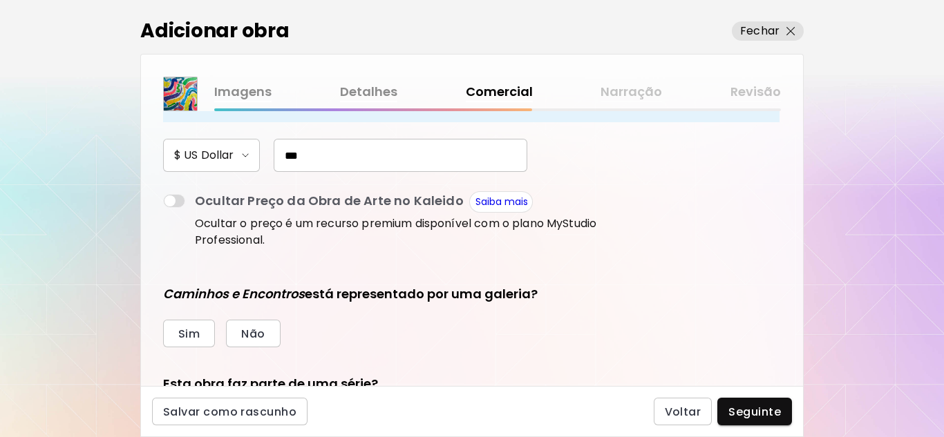
scroll to position [276, 0]
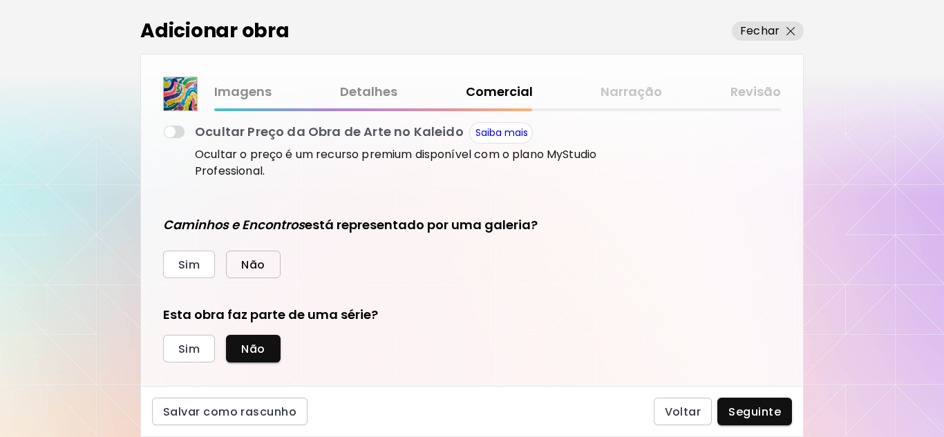
click at [258, 267] on span "Não" at bounding box center [252, 265] width 23 height 15
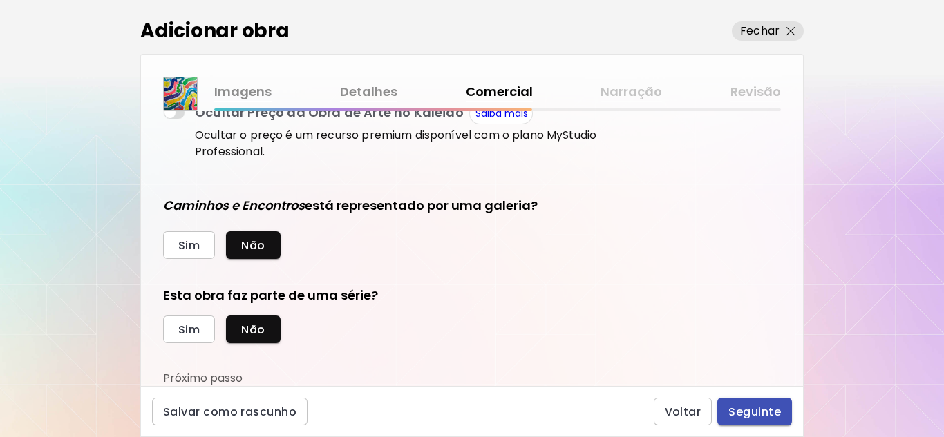
click at [755, 412] on span "Seguinte" at bounding box center [754, 412] width 53 height 15
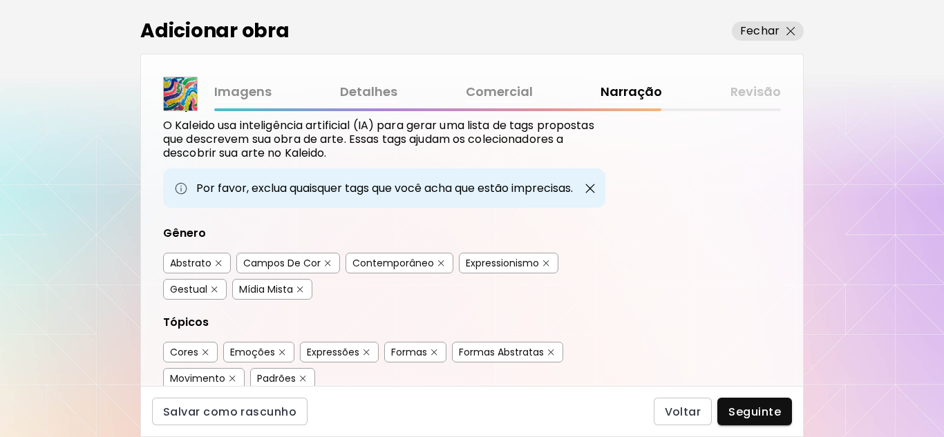
scroll to position [69, 0]
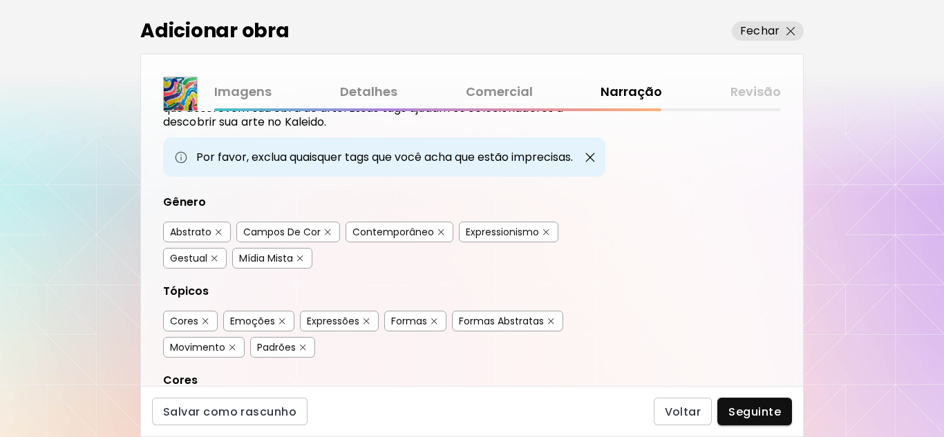
click at [306, 229] on div "Campos De Cor" at bounding box center [281, 232] width 77 height 14
click at [399, 235] on div "Contemporâneo" at bounding box center [393, 232] width 82 height 14
click at [512, 234] on div "Expressionismo" at bounding box center [502, 232] width 73 height 14
click at [200, 261] on div "Gestual" at bounding box center [188, 259] width 37 height 14
click at [288, 258] on div "Mídia Mista" at bounding box center [266, 259] width 54 height 14
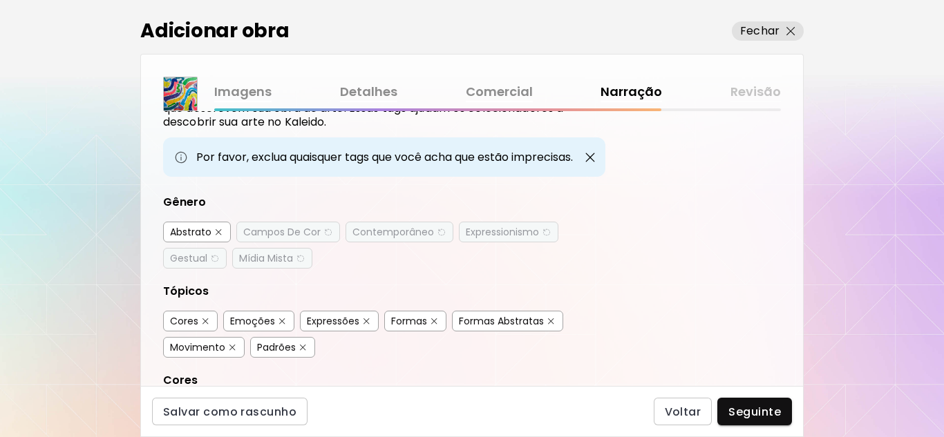
scroll to position [138, 0]
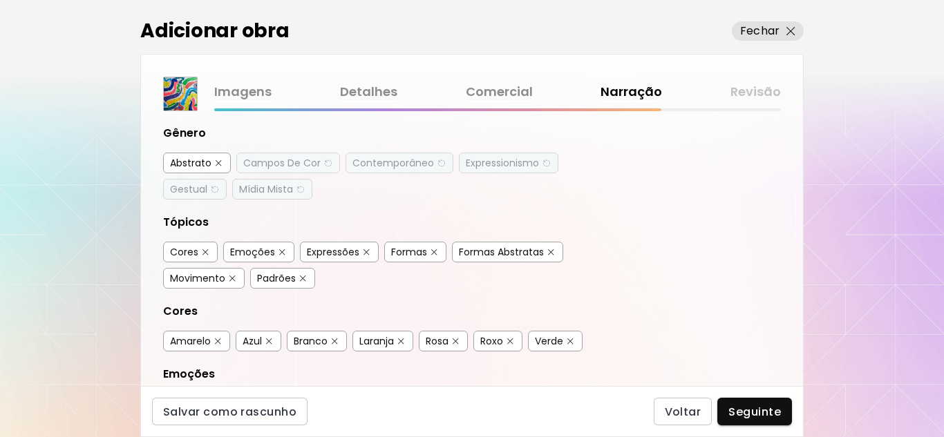
click at [201, 162] on div "Abstrato" at bounding box center [190, 163] width 41 height 14
click at [271, 164] on div "Campos De Cor" at bounding box center [281, 163] width 77 height 14
click at [386, 164] on div "Contemporâneo" at bounding box center [393, 163] width 82 height 14
click at [488, 167] on div "Expressionismo" at bounding box center [502, 163] width 73 height 14
click at [189, 192] on div "Gestual" at bounding box center [188, 189] width 37 height 14
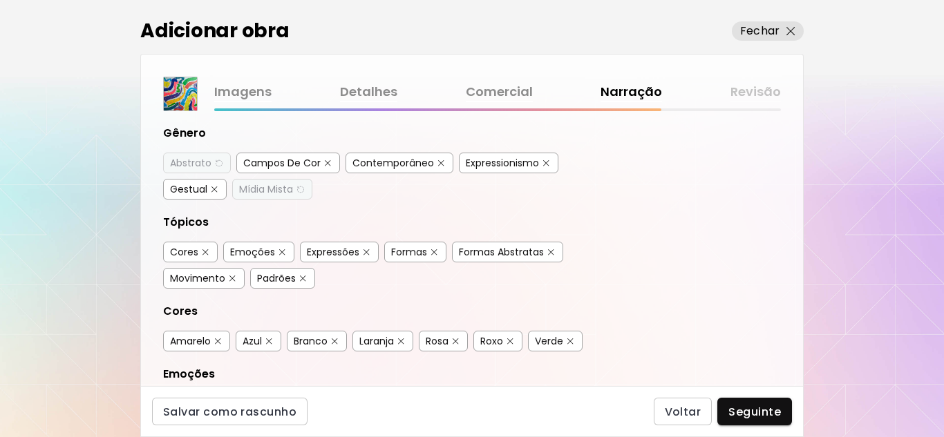
click at [274, 193] on div "Mídia Mista" at bounding box center [266, 189] width 54 height 14
click at [202, 249] on img "button" at bounding box center [205, 252] width 6 height 6
click at [253, 249] on div "Emoções" at bounding box center [252, 252] width 45 height 14
click at [353, 252] on div "Expressões" at bounding box center [333, 252] width 53 height 14
click at [511, 249] on div "Formas Abstratas" at bounding box center [501, 252] width 85 height 14
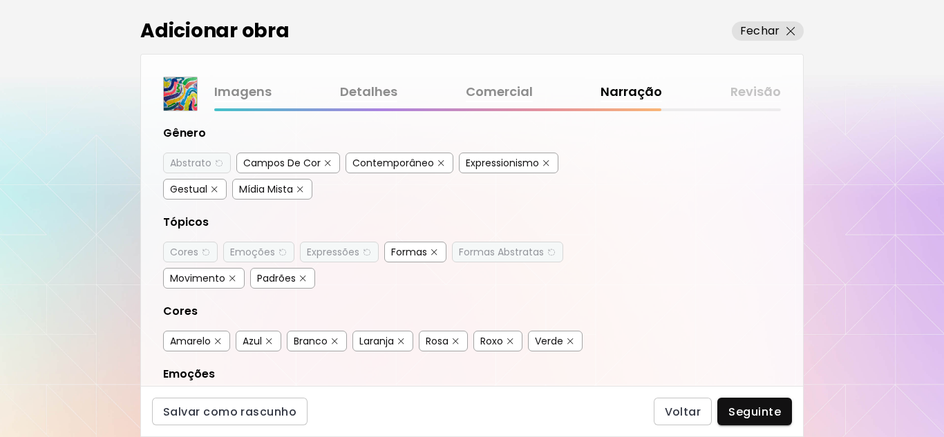
click at [218, 278] on div "Movimento" at bounding box center [197, 279] width 55 height 14
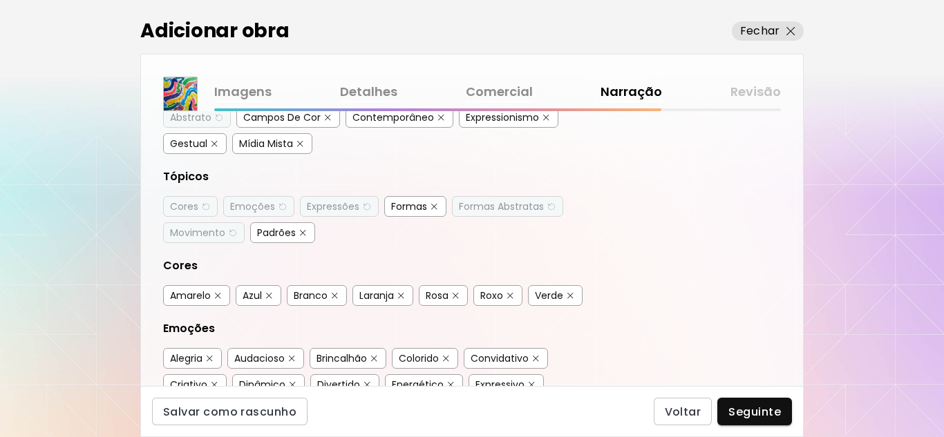
scroll to position [207, 0]
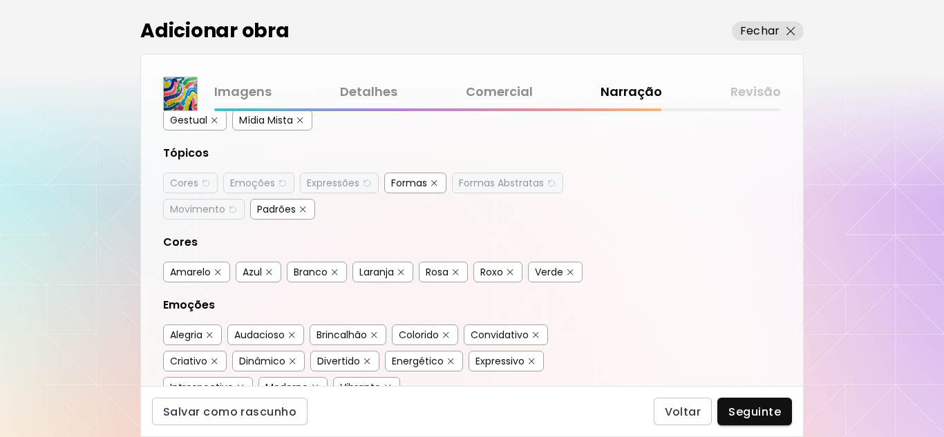
click at [191, 272] on div "Amarelo" at bounding box center [190, 272] width 41 height 14
click at [261, 274] on div "Azul" at bounding box center [252, 272] width 19 height 14
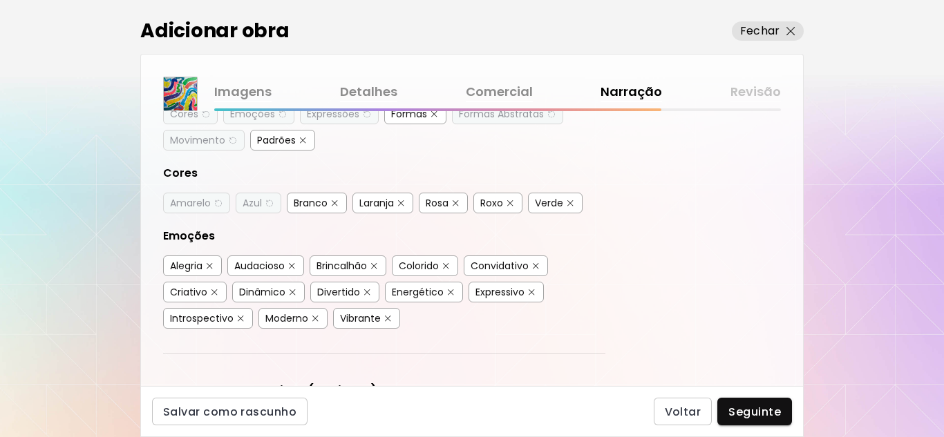
click at [318, 205] on div "Branco" at bounding box center [311, 203] width 34 height 14
click at [499, 209] on div "Roxo" at bounding box center [491, 203] width 23 height 14
click at [552, 201] on div "Verde" at bounding box center [549, 203] width 28 height 14
click at [185, 267] on div "Alegria" at bounding box center [186, 266] width 32 height 14
click at [436, 268] on div "Colorido" at bounding box center [419, 266] width 40 height 14
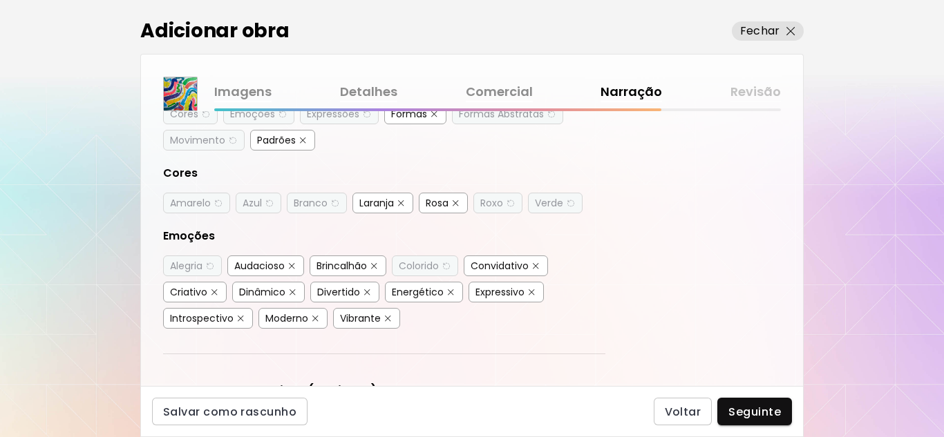
click at [194, 294] on div "Criativo" at bounding box center [188, 292] width 37 height 14
click at [271, 289] on div "Dinâmico" at bounding box center [262, 292] width 46 height 14
click at [341, 292] on div "Divertido" at bounding box center [338, 292] width 43 height 14
click at [306, 317] on div "Moderno" at bounding box center [286, 319] width 43 height 14
click at [365, 317] on div "Vibrante" at bounding box center [360, 319] width 41 height 14
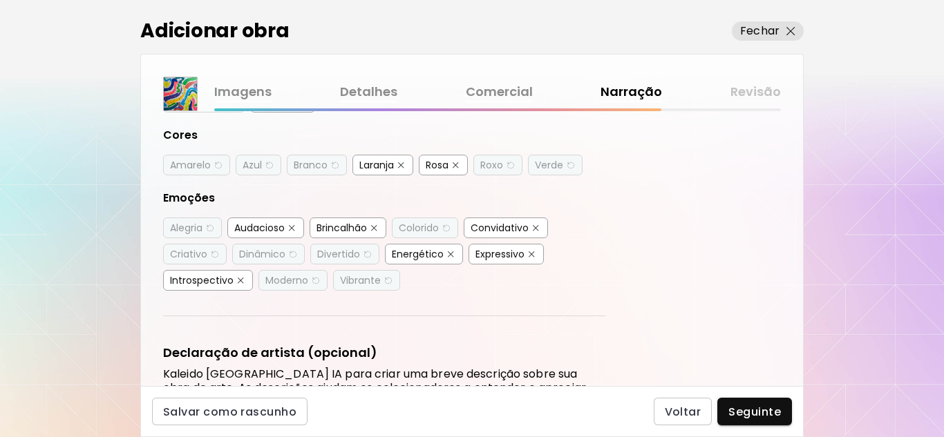
scroll to position [346, 0]
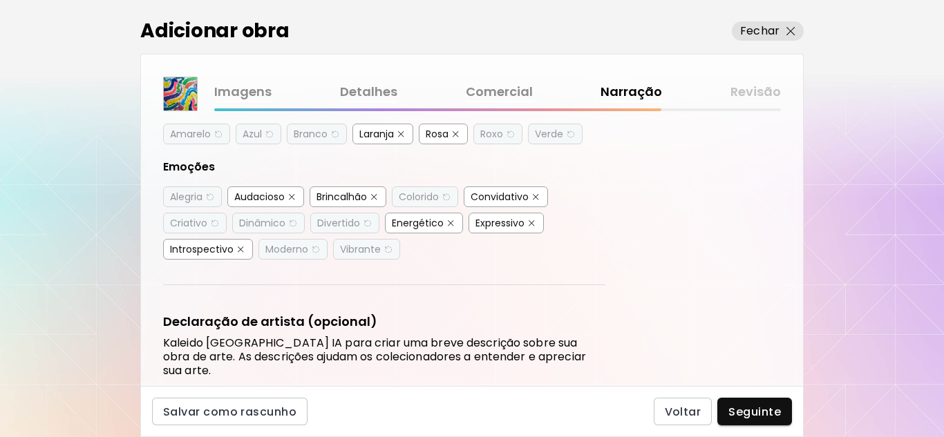
click at [518, 199] on div "Convidativo" at bounding box center [500, 197] width 58 height 14
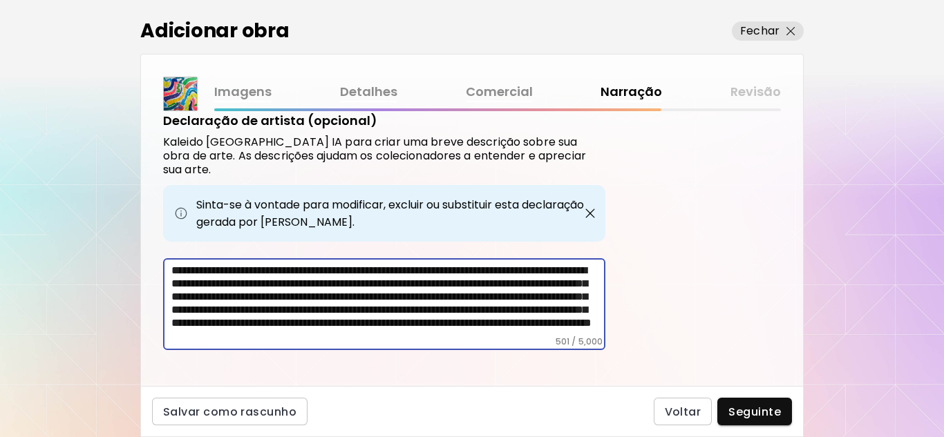
scroll to position [0, 0]
drag, startPoint x: 350, startPoint y: 317, endPoint x: 154, endPoint y: 253, distance: 205.6
click at [154, 253] on div "Etiquetas de Arte O Kaleido usa inteligência artificial (IA) para gerar uma lis…" at bounding box center [472, 248] width 662 height 275
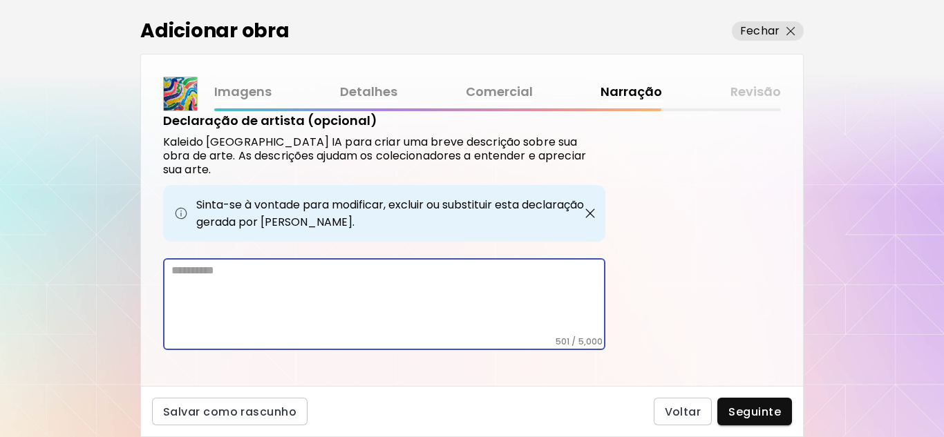
scroll to position [489, 0]
